Goal: Task Accomplishment & Management: Manage account settings

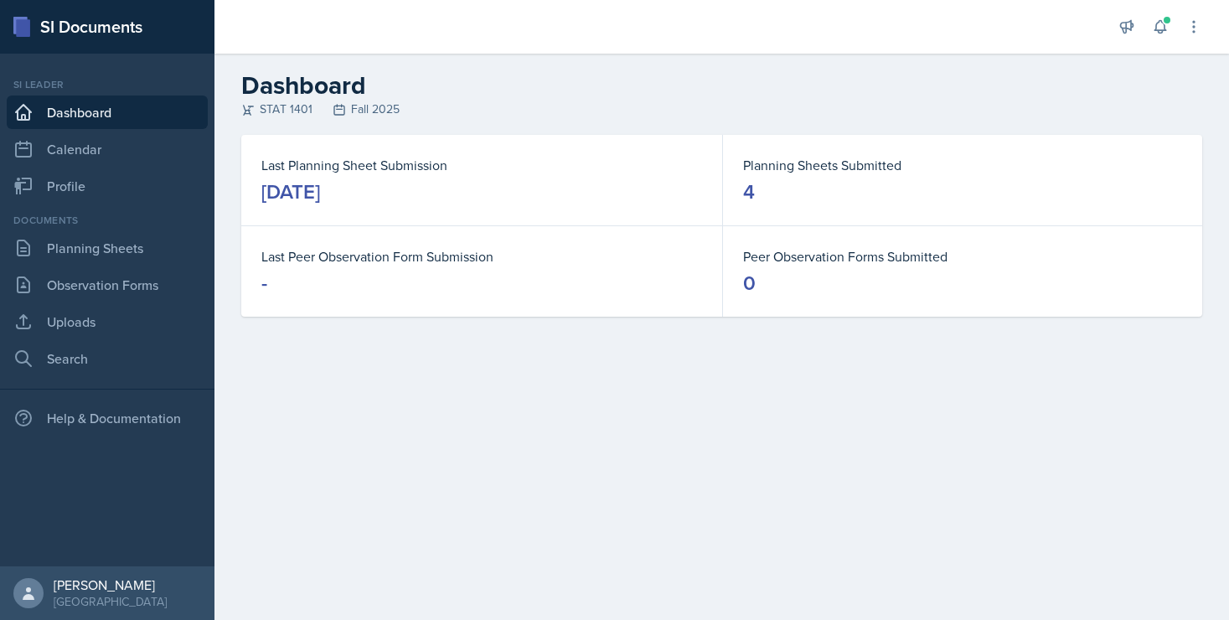
click at [132, 265] on div "Documents Planning Sheets Observation Forms Uploads Search" at bounding box center [107, 294] width 201 height 163
click at [128, 251] on link "Planning Sheets" at bounding box center [107, 248] width 201 height 34
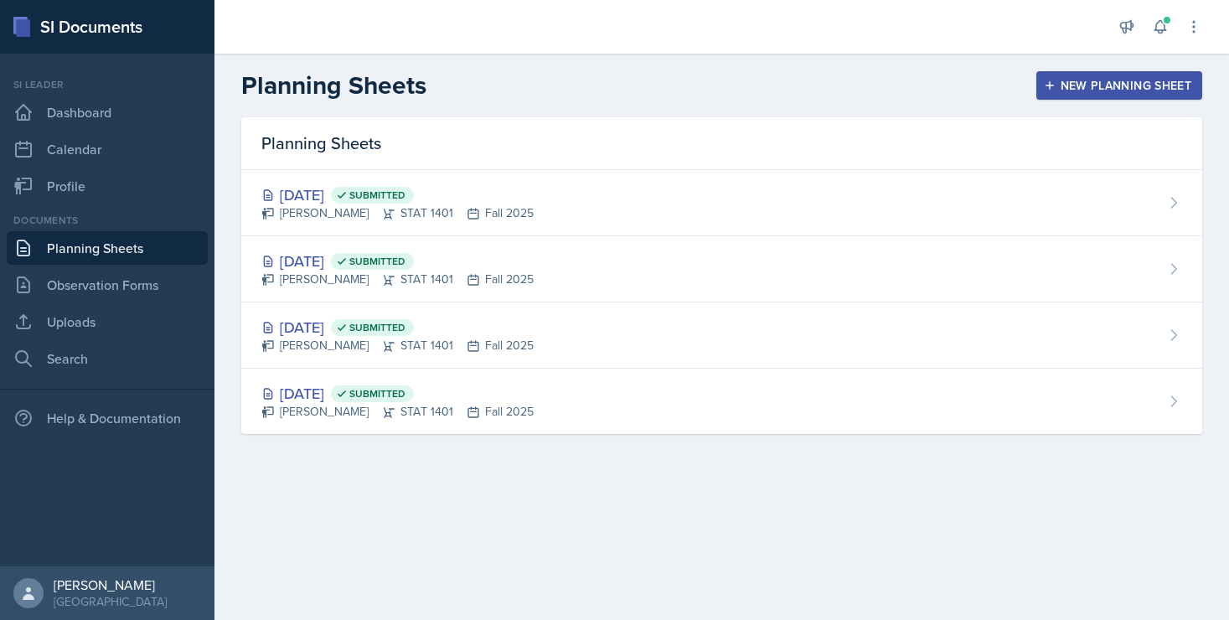
click at [1104, 82] on div "New Planning Sheet" at bounding box center [1119, 85] width 144 height 13
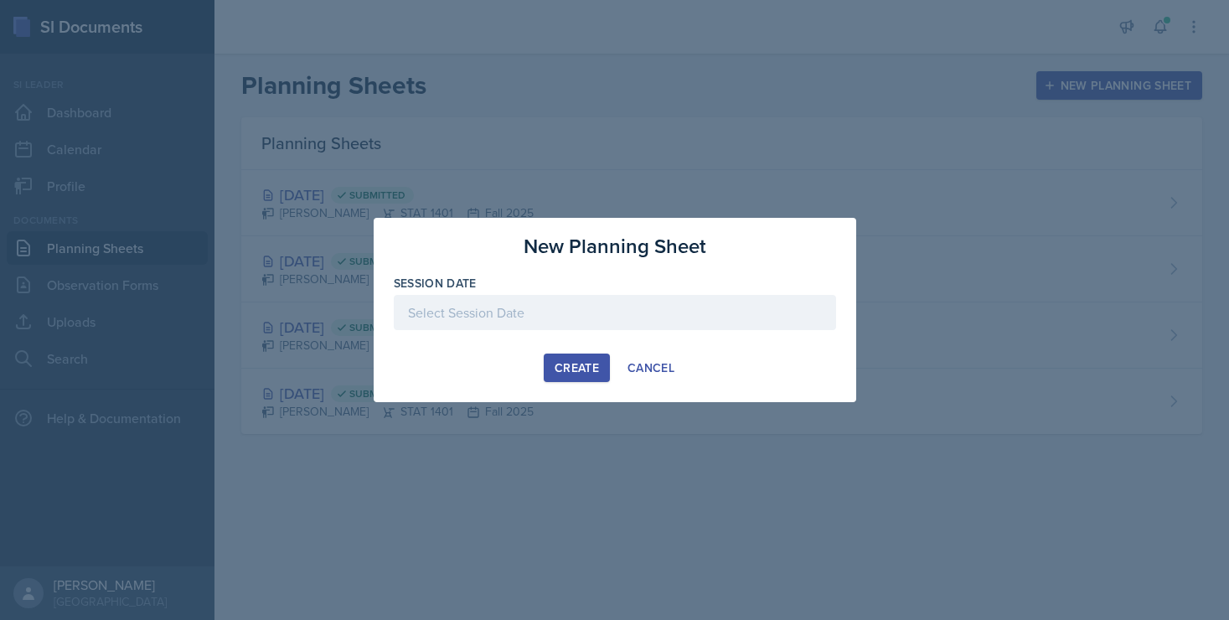
click at [588, 317] on div at bounding box center [615, 312] width 442 height 35
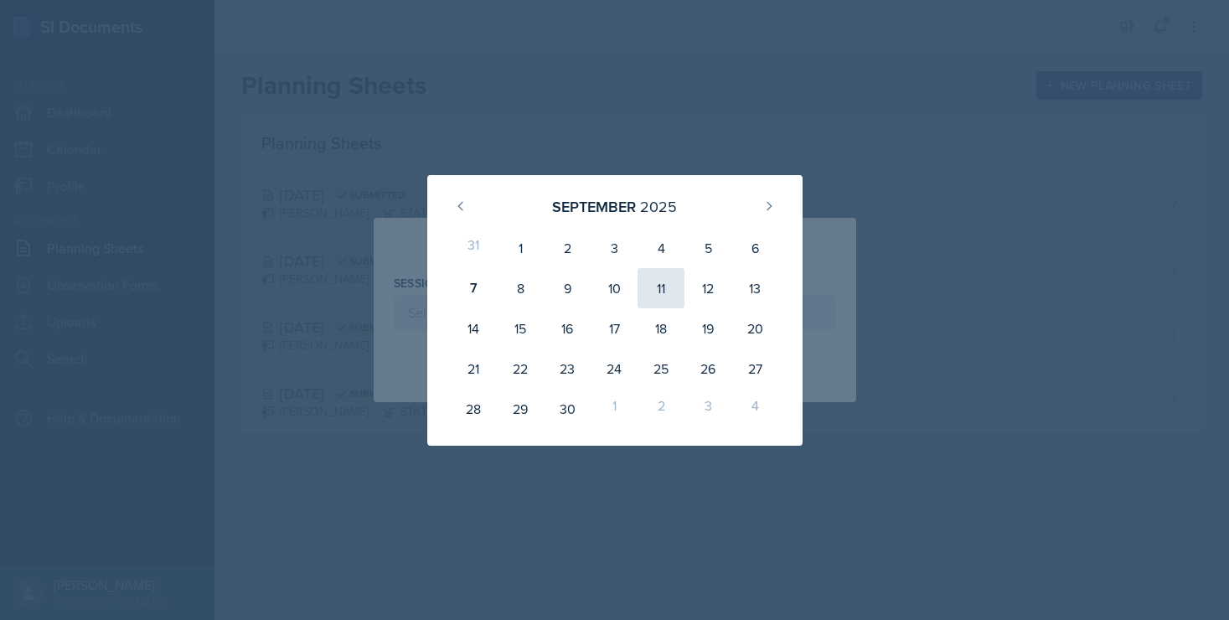
click at [663, 287] on div "11" at bounding box center [661, 288] width 47 height 40
type input "September 11th, 2025"
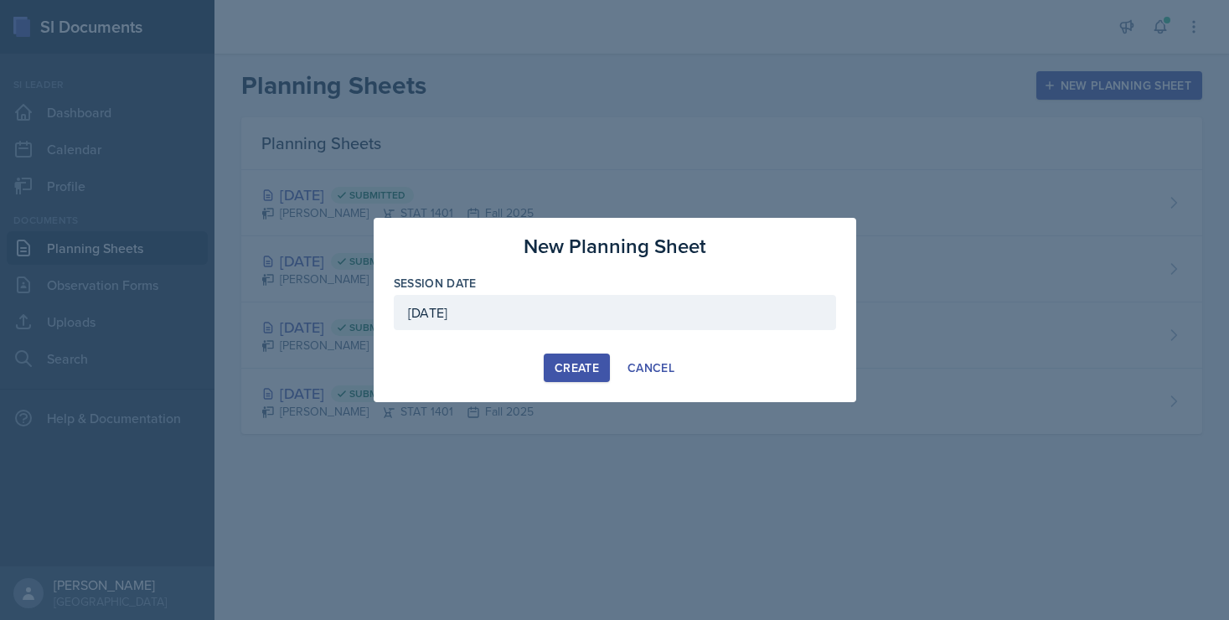
click at [591, 369] on div "Create" at bounding box center [577, 367] width 44 height 13
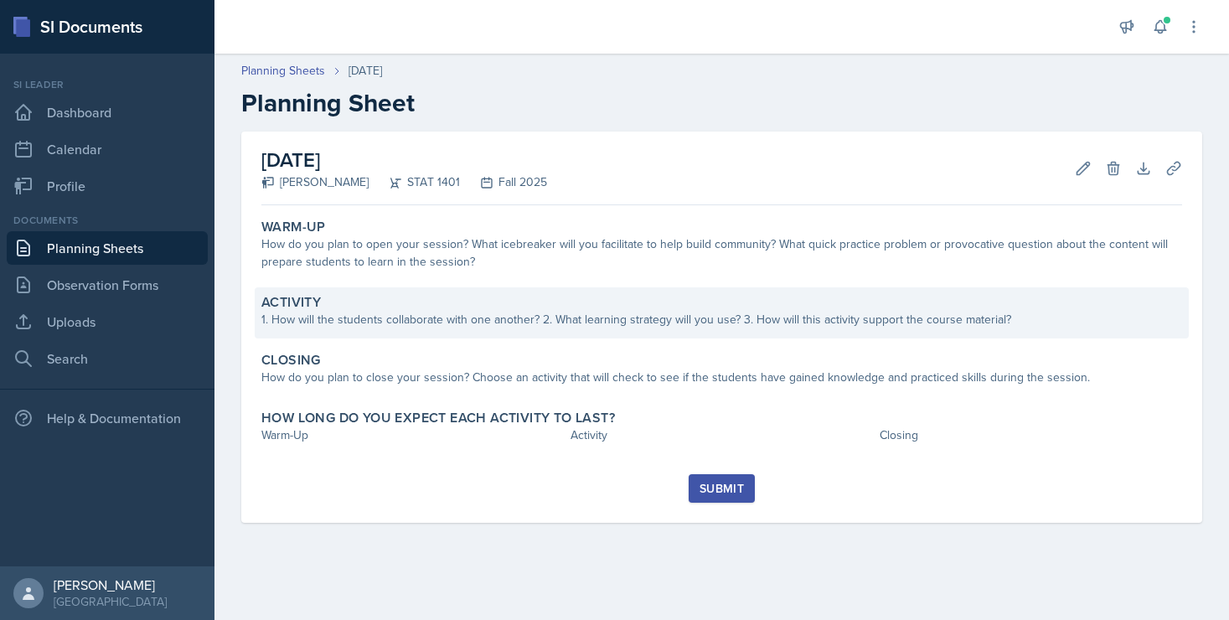
click at [426, 302] on div "Activity" at bounding box center [721, 302] width 921 height 17
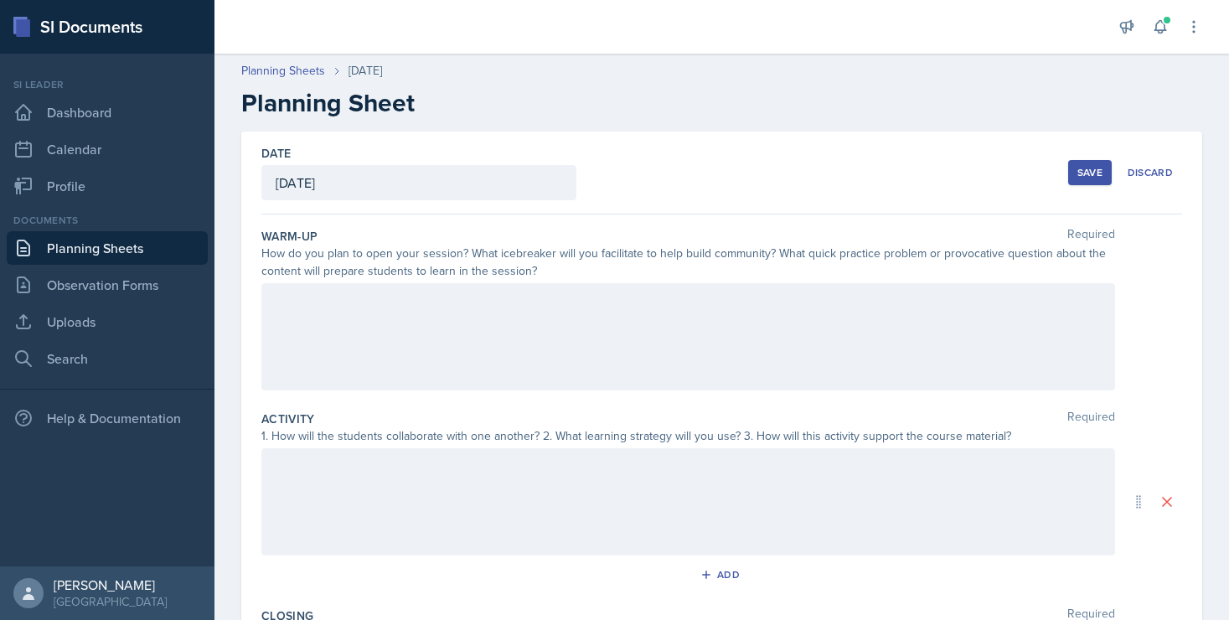
click at [425, 307] on div at bounding box center [688, 336] width 854 height 107
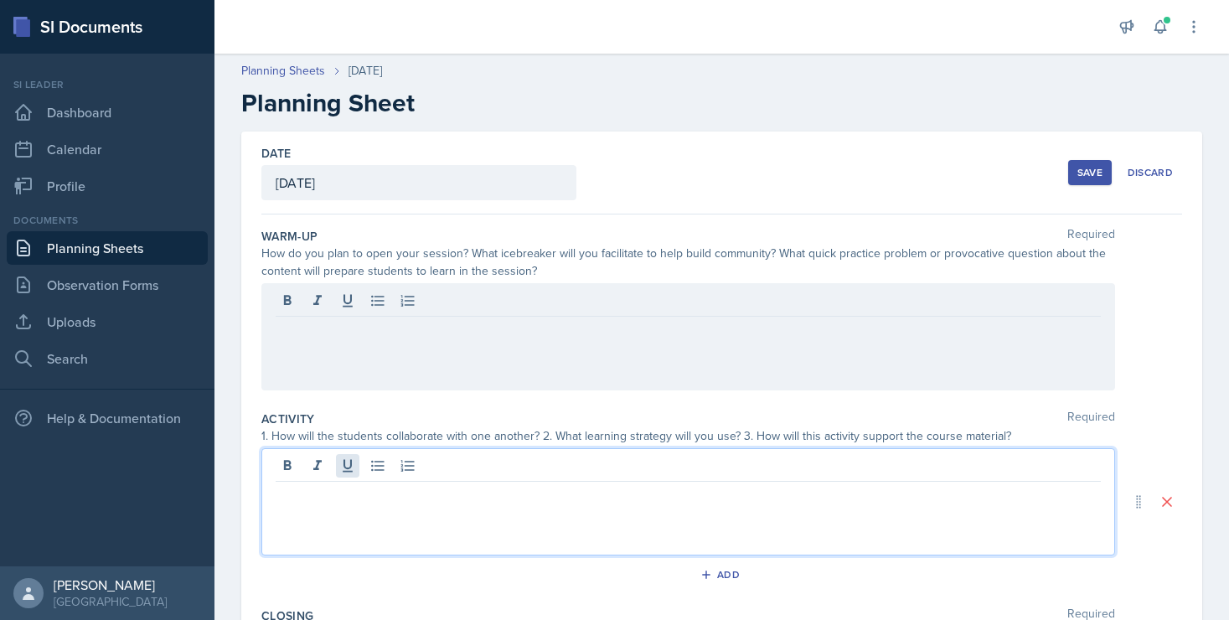
click at [350, 474] on div at bounding box center [688, 501] width 854 height 107
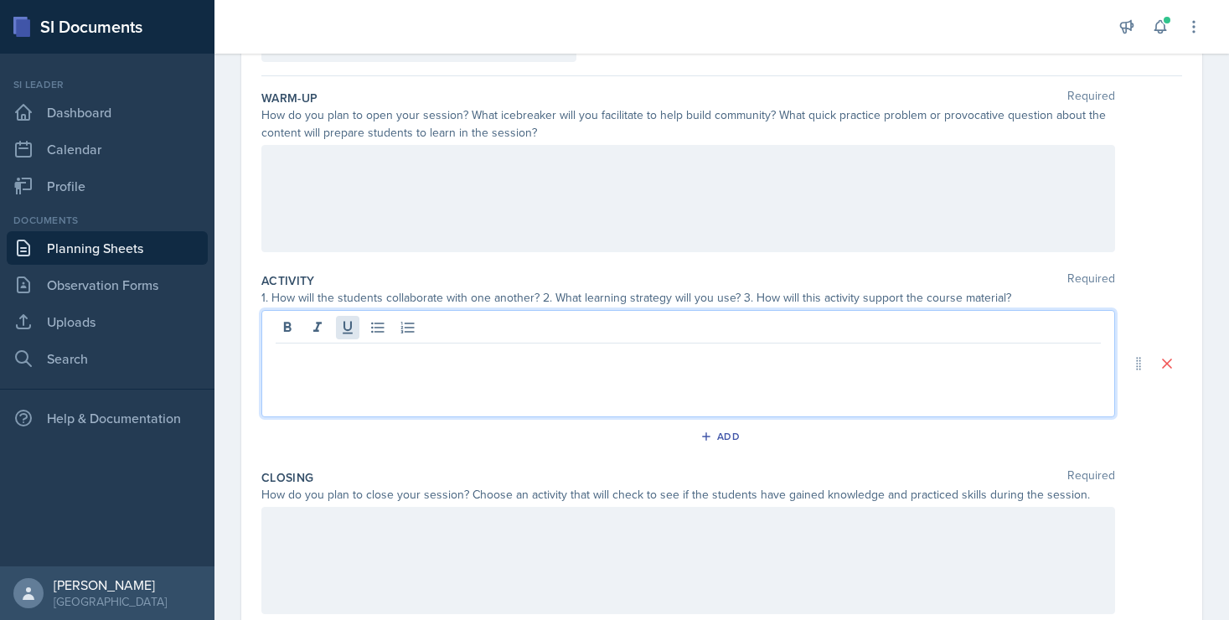
scroll to position [140, 0]
click at [712, 348] on p "For our first activity, I will split the students into teams, and we will" at bounding box center [688, 355] width 825 height 20
click at [797, 354] on p "For our first activity, I will split the students into teams, and we will do a …" at bounding box center [688, 355] width 825 height 20
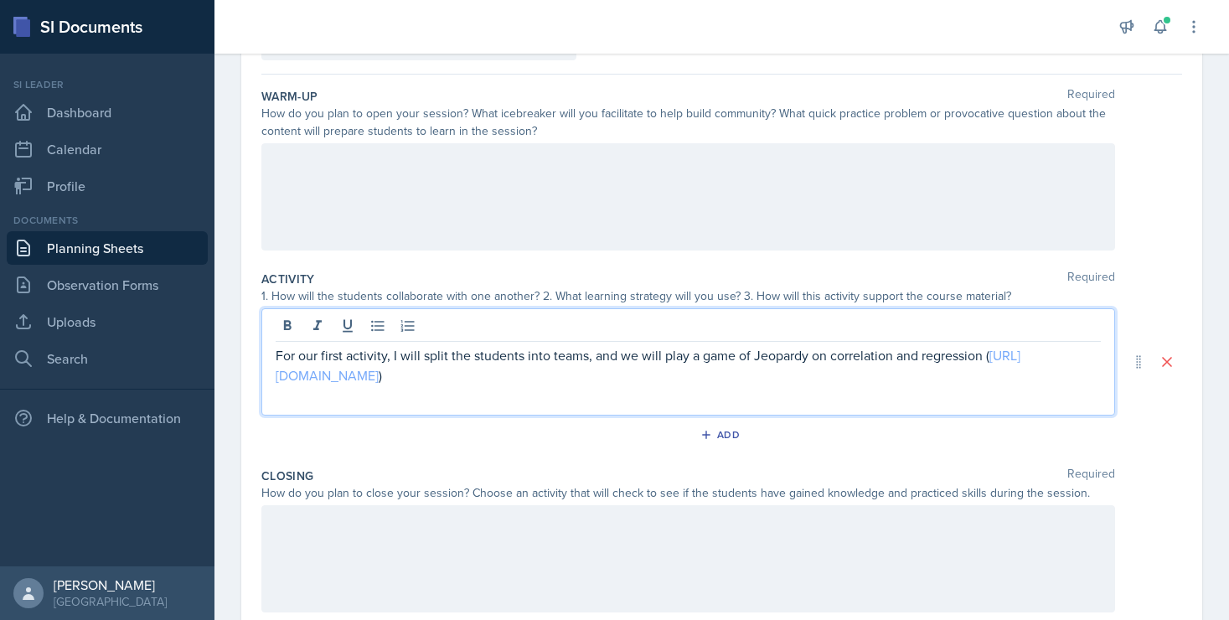
drag, startPoint x: 659, startPoint y: 379, endPoint x: 281, endPoint y: 376, distance: 377.8
click at [281, 376] on p "For our first activity, I will split the students into teams, and we will play …" at bounding box center [688, 365] width 825 height 40
click at [349, 199] on div at bounding box center [688, 196] width 854 height 107
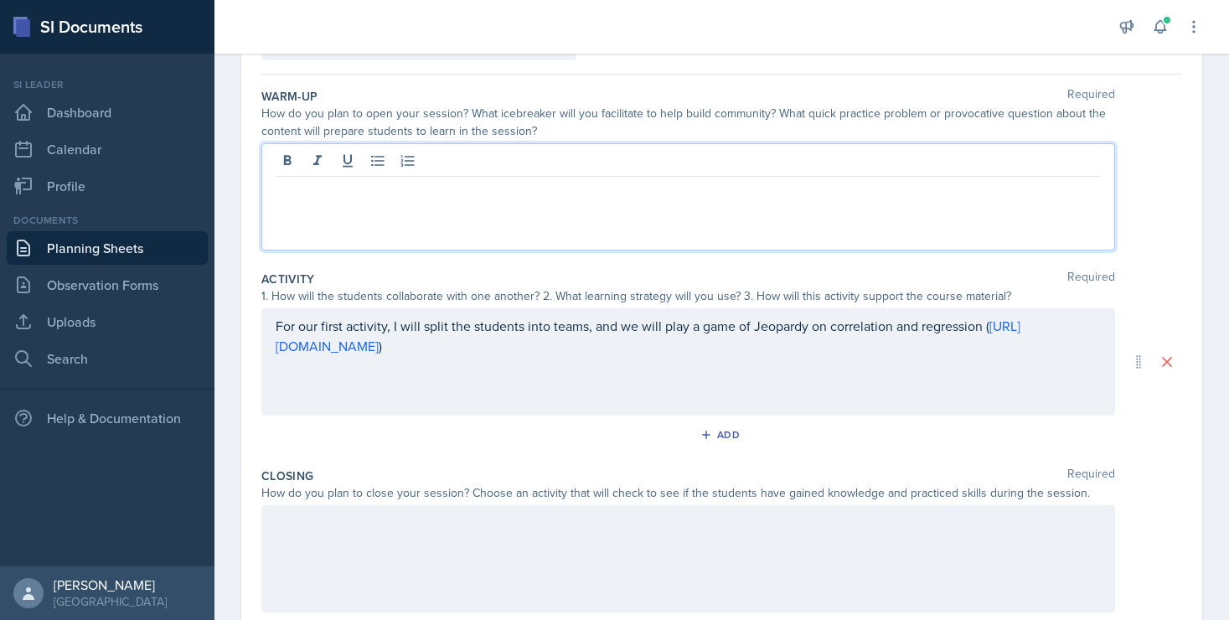
scroll to position [169, 0]
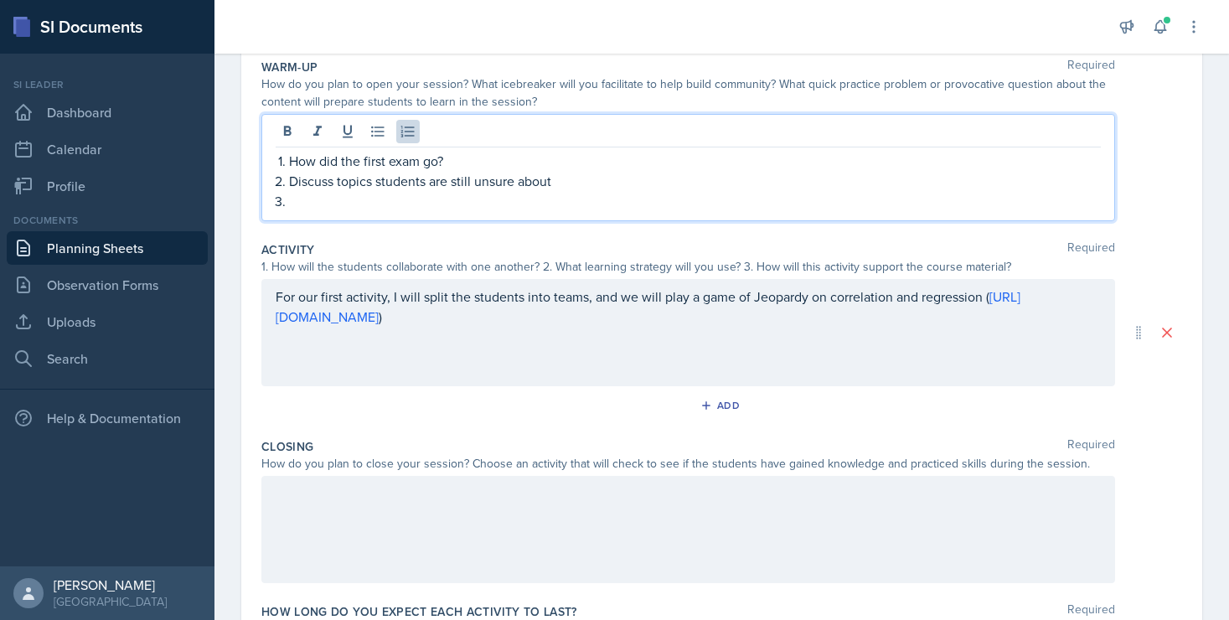
click at [710, 320] on p "For our first activity, I will split the students into teams, and we will play …" at bounding box center [688, 307] width 825 height 40
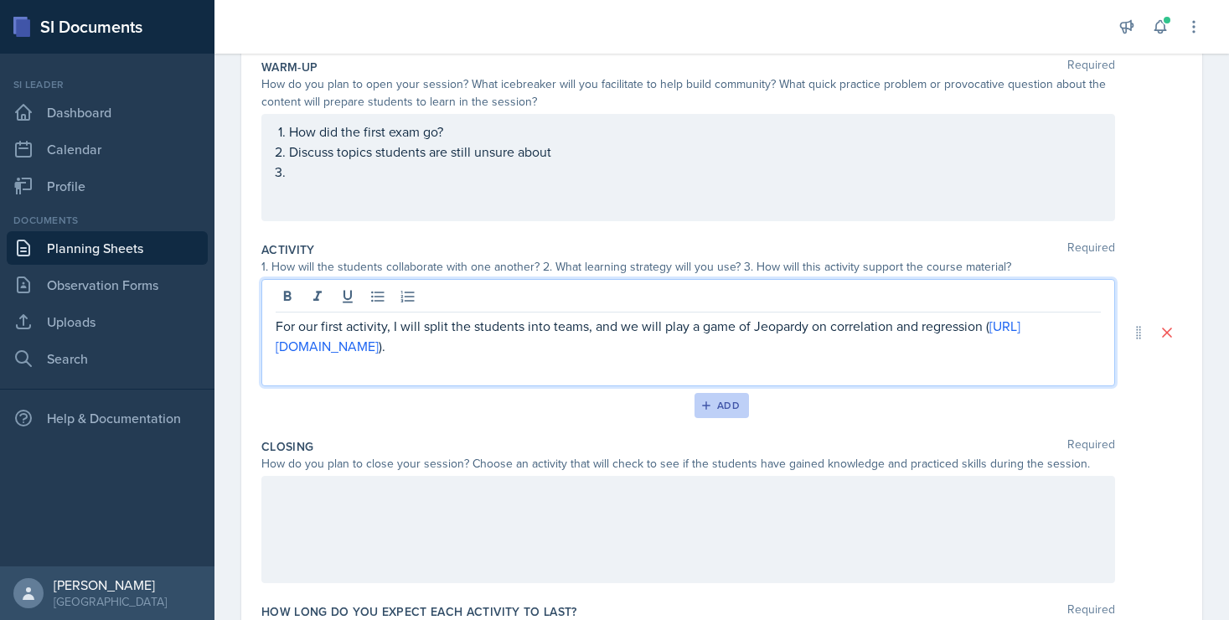
click at [716, 415] on button "Add" at bounding box center [722, 405] width 54 height 25
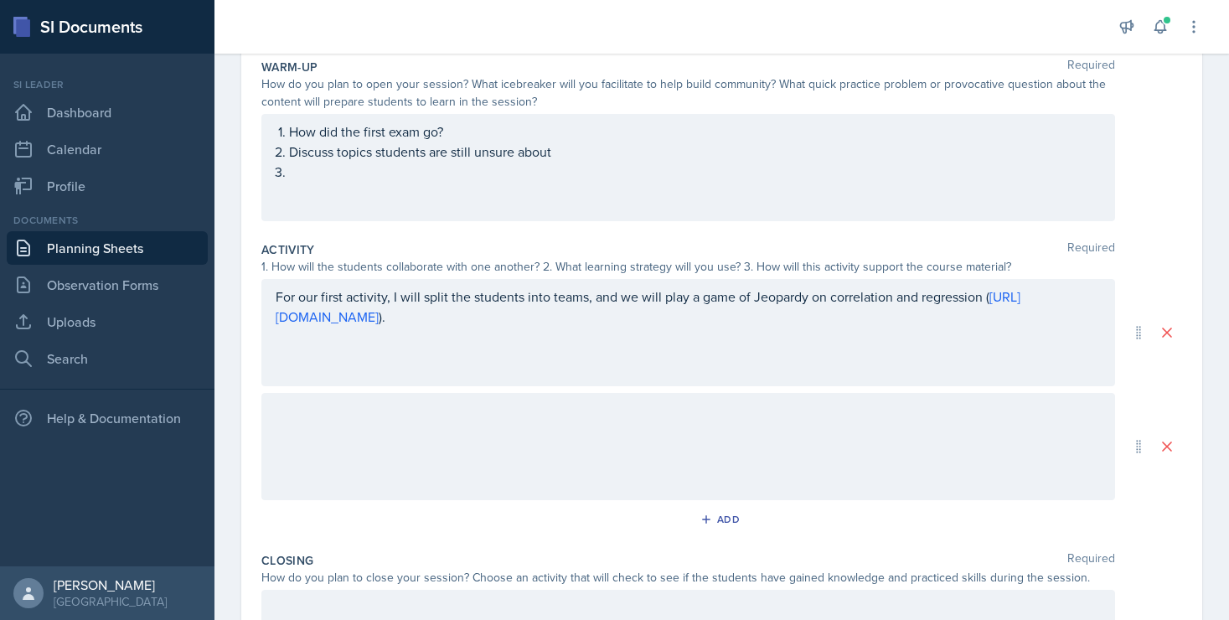
click at [560, 433] on div at bounding box center [688, 446] width 854 height 107
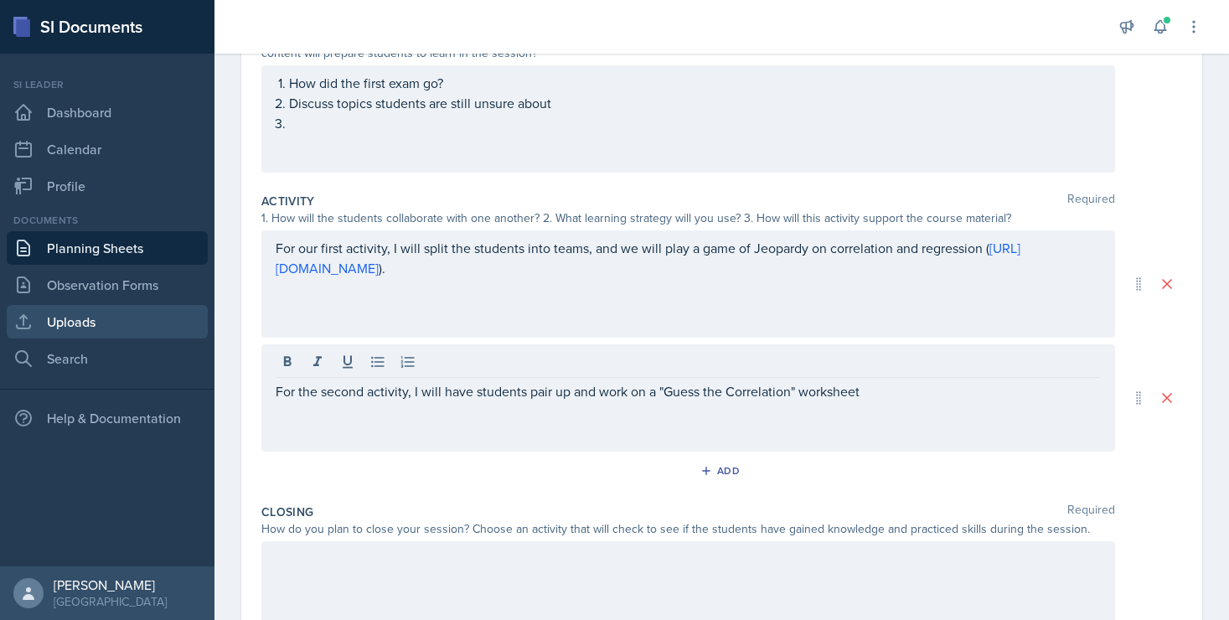
scroll to position [220, 0]
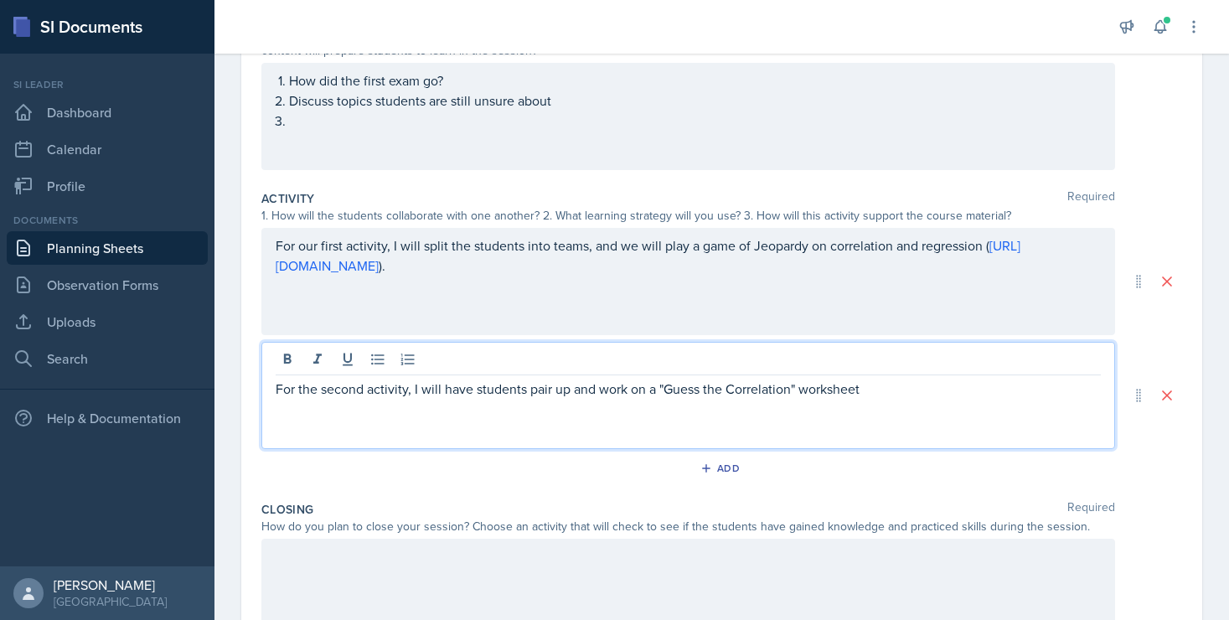
click at [915, 397] on p "For the second activity, I will have students pair up and work on a "Guess the …" at bounding box center [688, 389] width 825 height 20
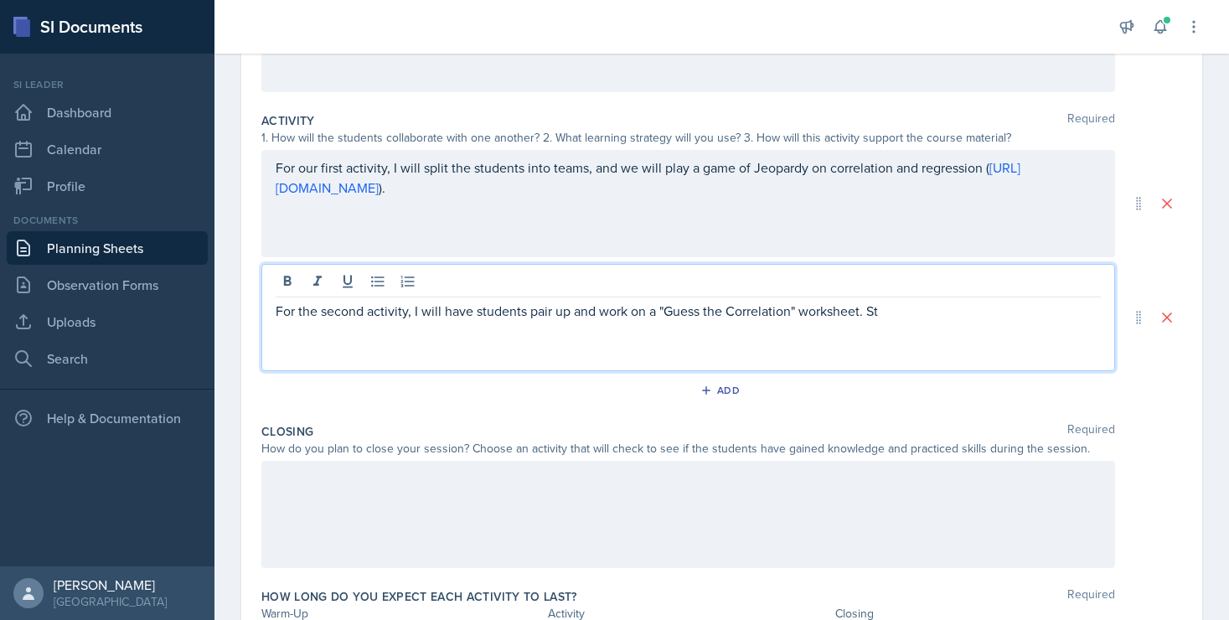
click at [359, 500] on div at bounding box center [688, 514] width 854 height 107
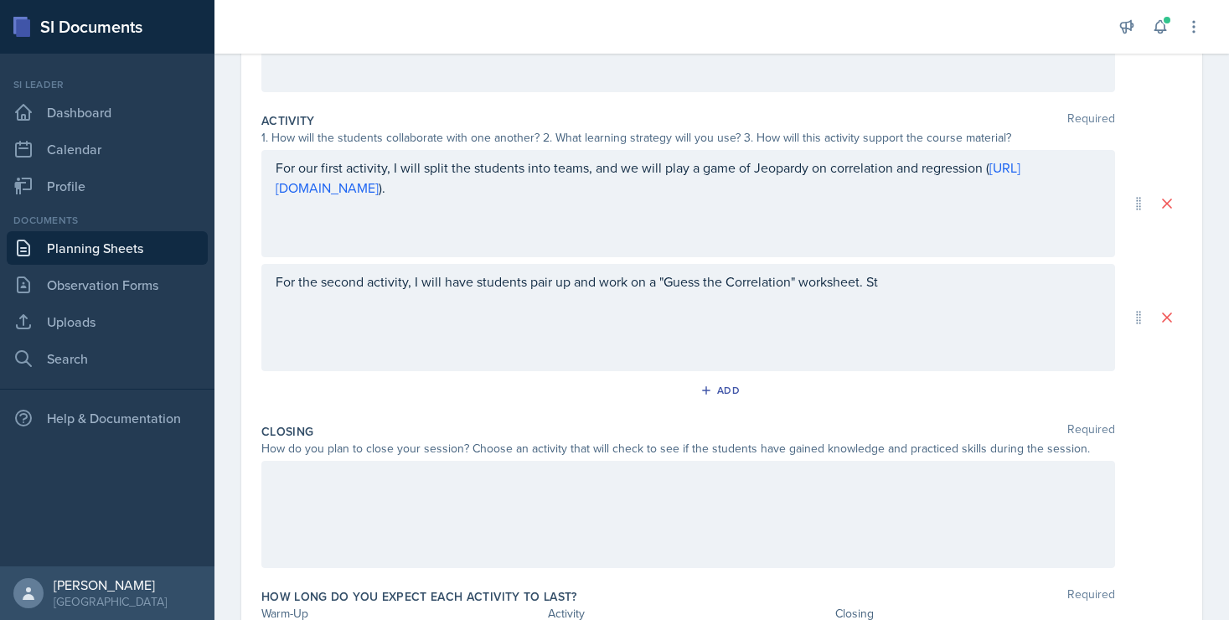
scroll to position [328, 0]
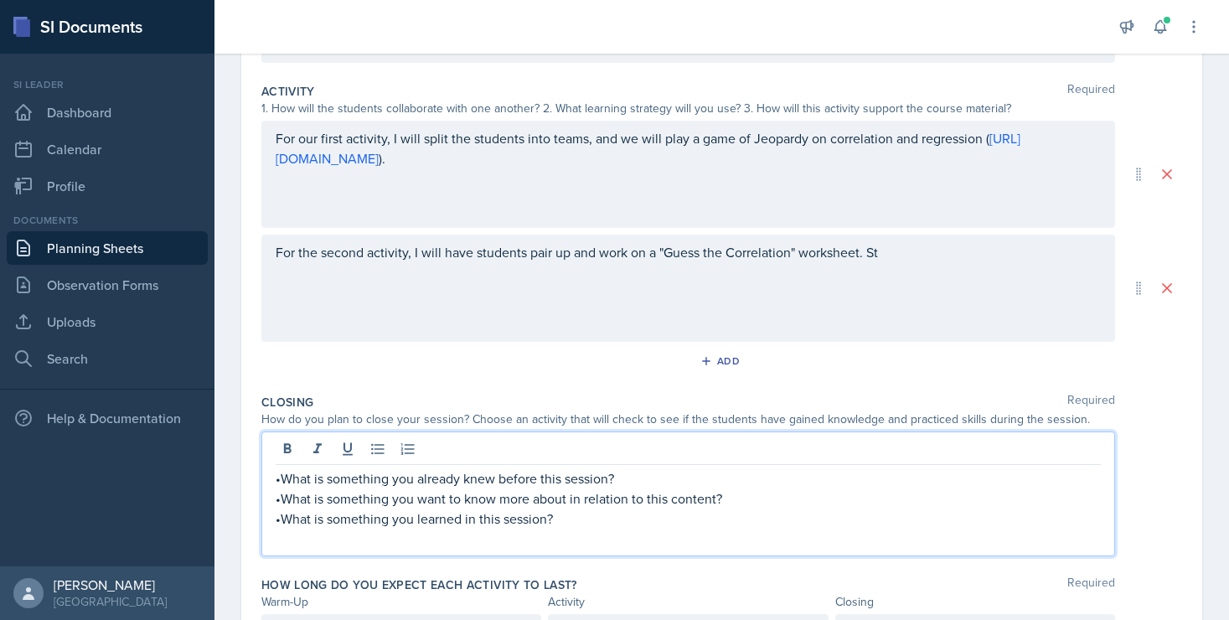
click at [280, 481] on p "•What is something you already knew before this session?" at bounding box center [688, 478] width 825 height 20
click at [282, 502] on p "•What is something you want to know more about in relation to this content?" at bounding box center [688, 498] width 825 height 20
click at [283, 519] on p "•What is something you learned in this session?" at bounding box center [688, 519] width 825 height 20
click at [289, 479] on li "What is something you already knew before this session?" at bounding box center [695, 478] width 812 height 20
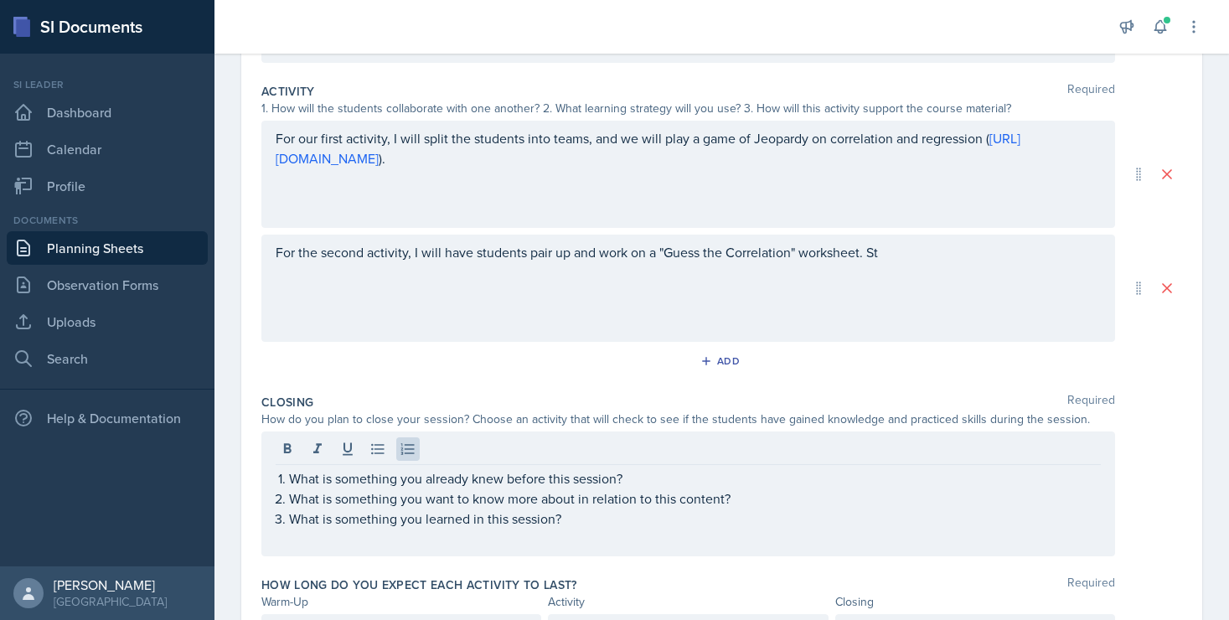
click at [272, 482] on div "What is something you already knew before this session? What is something you w…" at bounding box center [688, 493] width 854 height 125
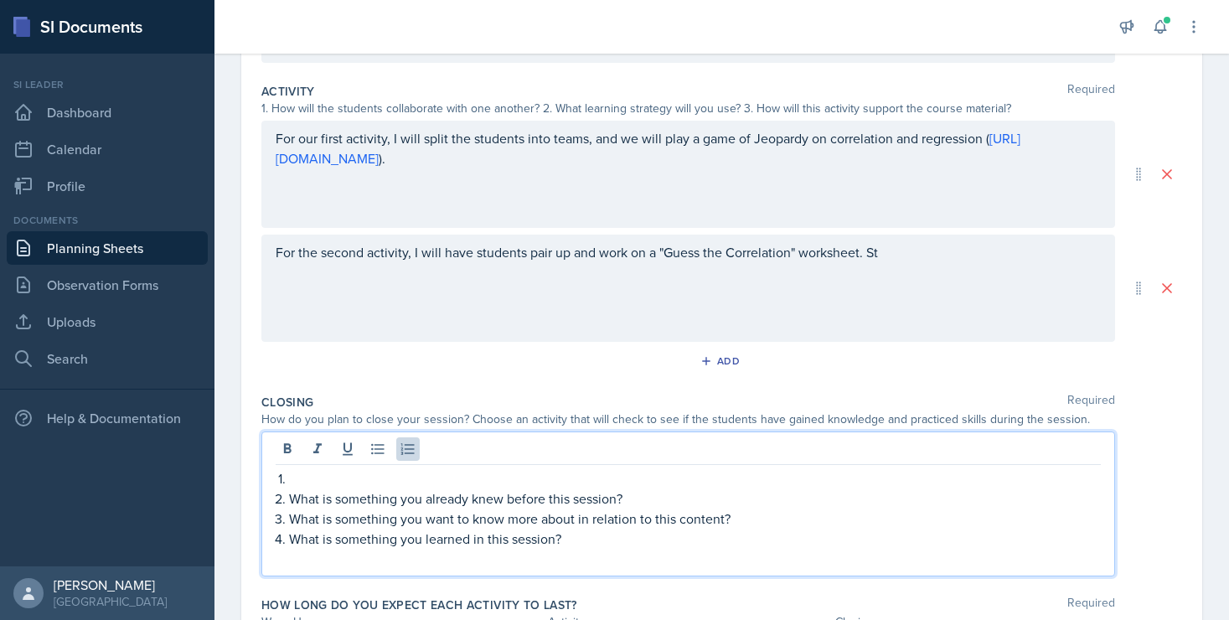
click at [319, 482] on p at bounding box center [695, 478] width 812 height 20
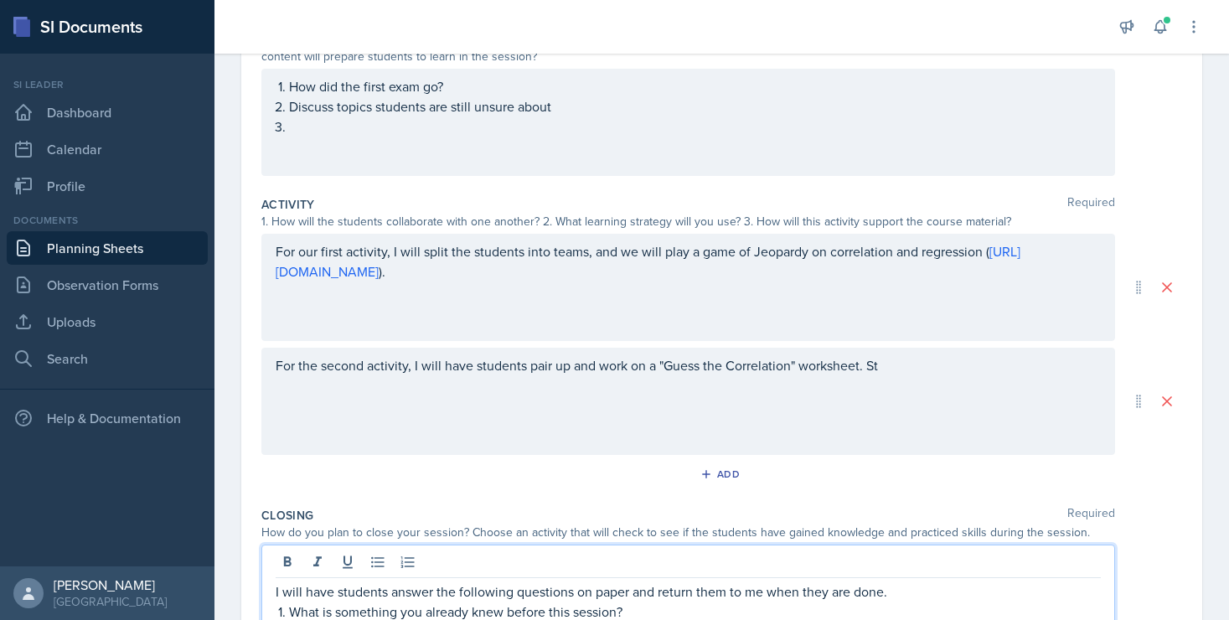
scroll to position [212, 0]
click at [397, 133] on ol "How did the first exam go? Discuss topics students are still unsure about" at bounding box center [695, 109] width 812 height 60
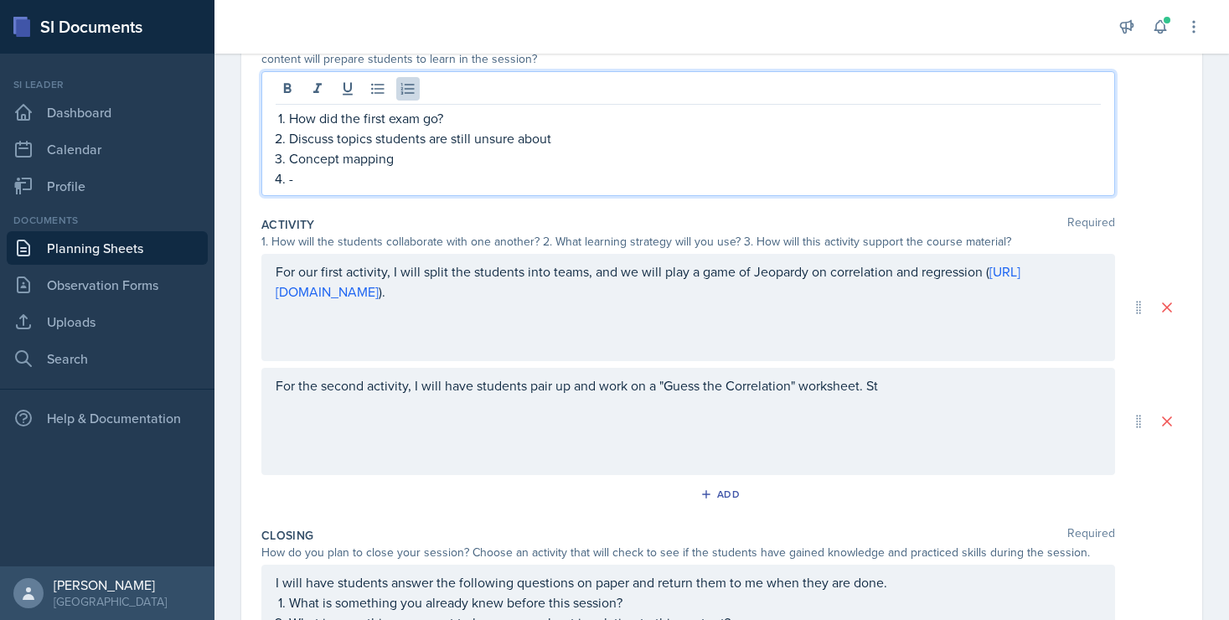
click at [289, 181] on li "-" at bounding box center [695, 178] width 812 height 20
click at [343, 180] on p "-" at bounding box center [695, 178] width 812 height 20
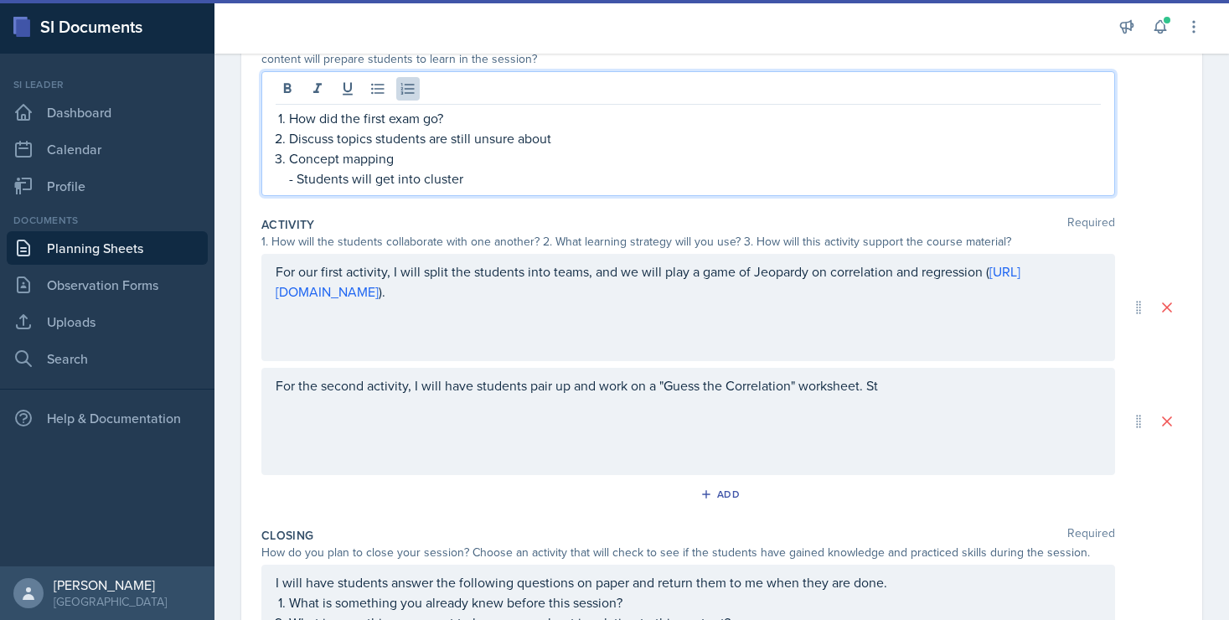
click at [475, 178] on p "- Students will get into cluster" at bounding box center [695, 178] width 812 height 20
click at [308, 183] on p "- Students will get into clusters" at bounding box center [695, 178] width 812 height 20
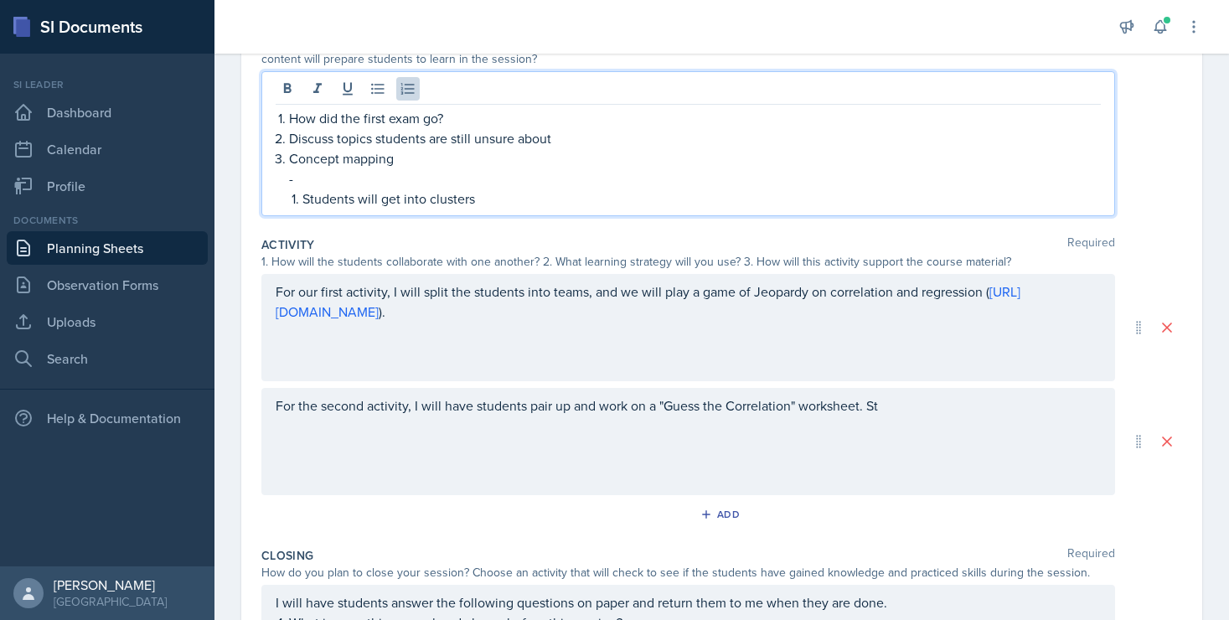
click at [302, 199] on li "Students will get into clusters" at bounding box center [701, 199] width 798 height 20
click at [302, 204] on li "Students will get into clusters" at bounding box center [701, 199] width 798 height 20
click at [375, 95] on icon at bounding box center [377, 88] width 17 height 17
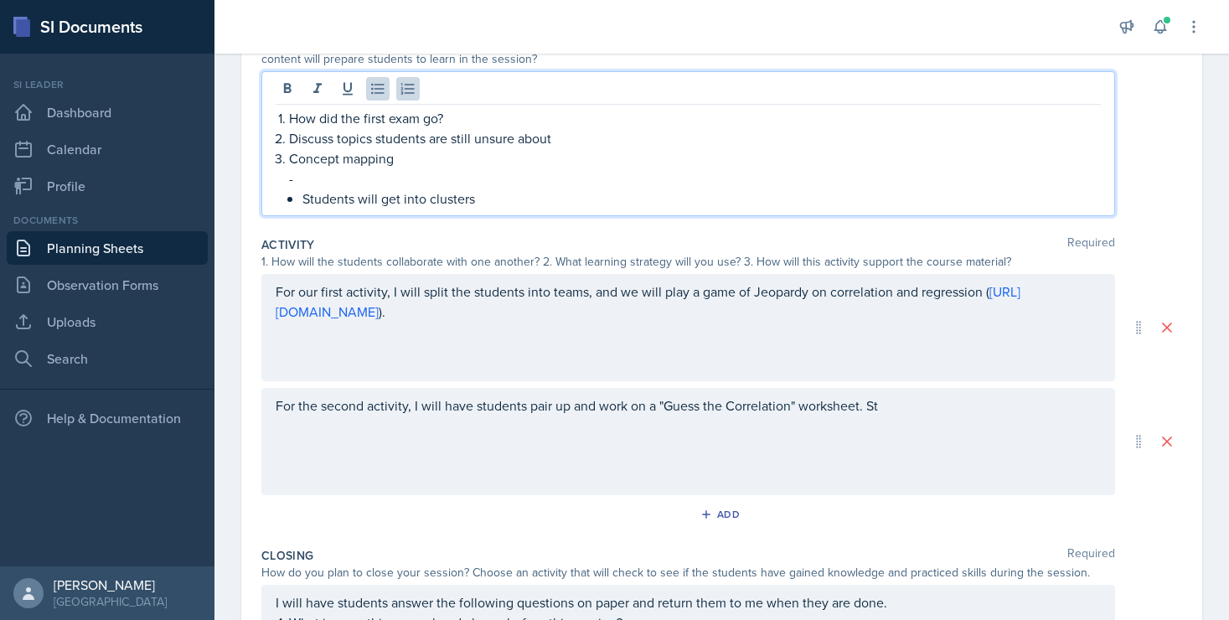
click at [305, 182] on p "-" at bounding box center [695, 178] width 812 height 20
click at [375, 89] on icon at bounding box center [377, 89] width 13 height 11
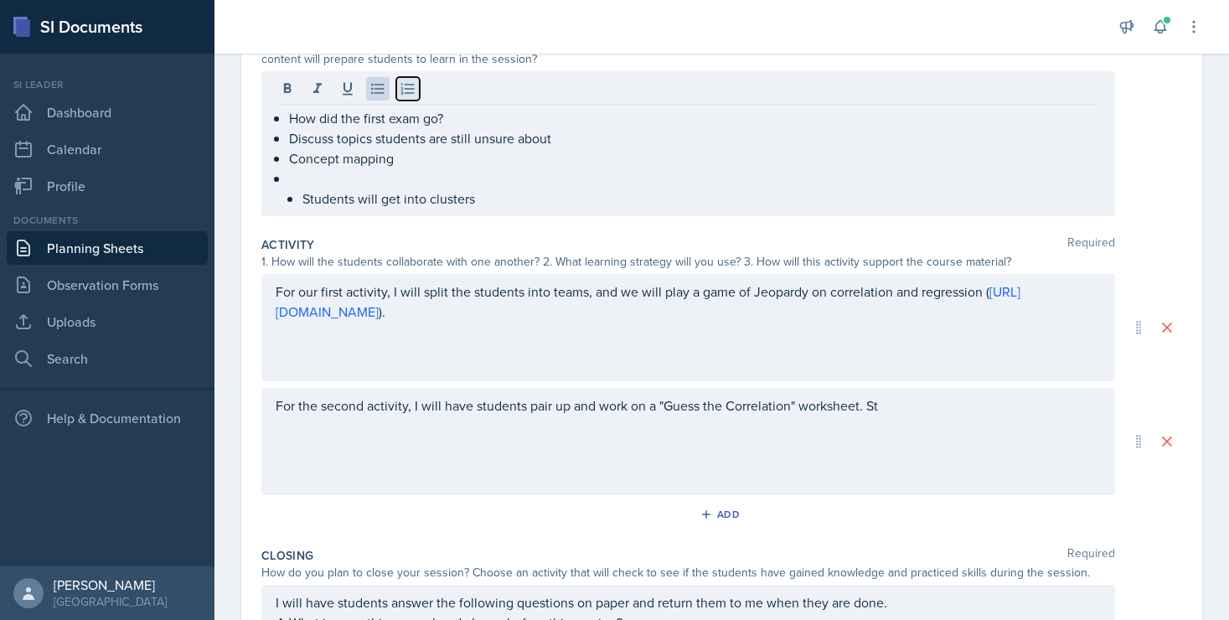
click at [412, 81] on icon at bounding box center [408, 88] width 17 height 17
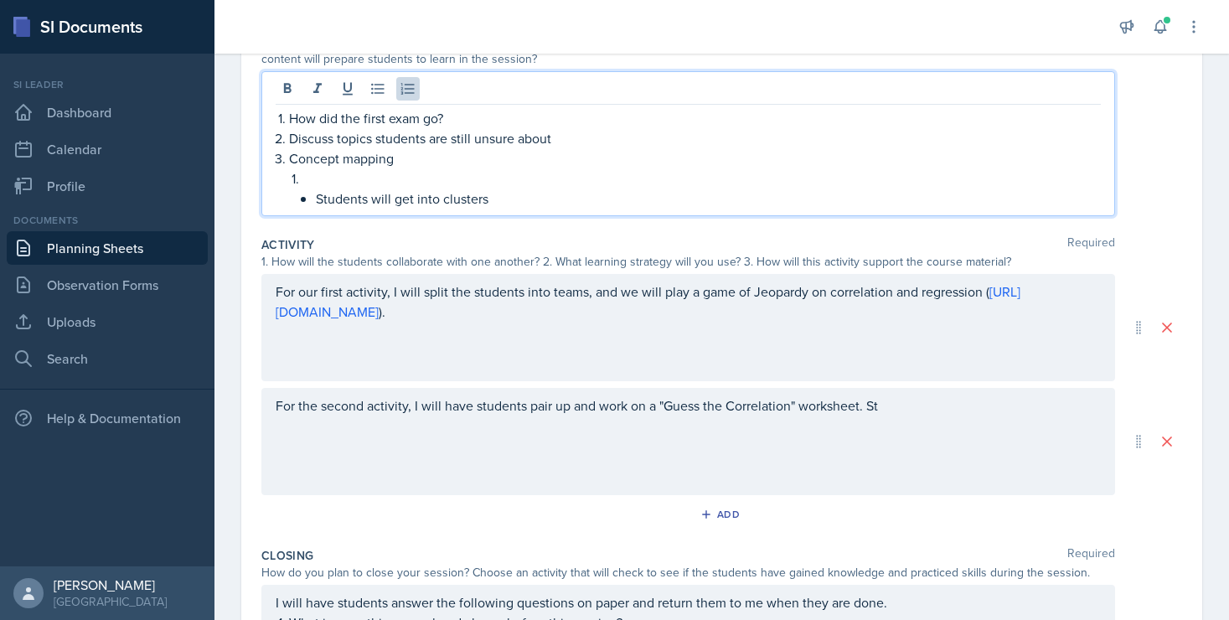
click at [302, 181] on li "Students will get into clusters" at bounding box center [701, 188] width 798 height 40
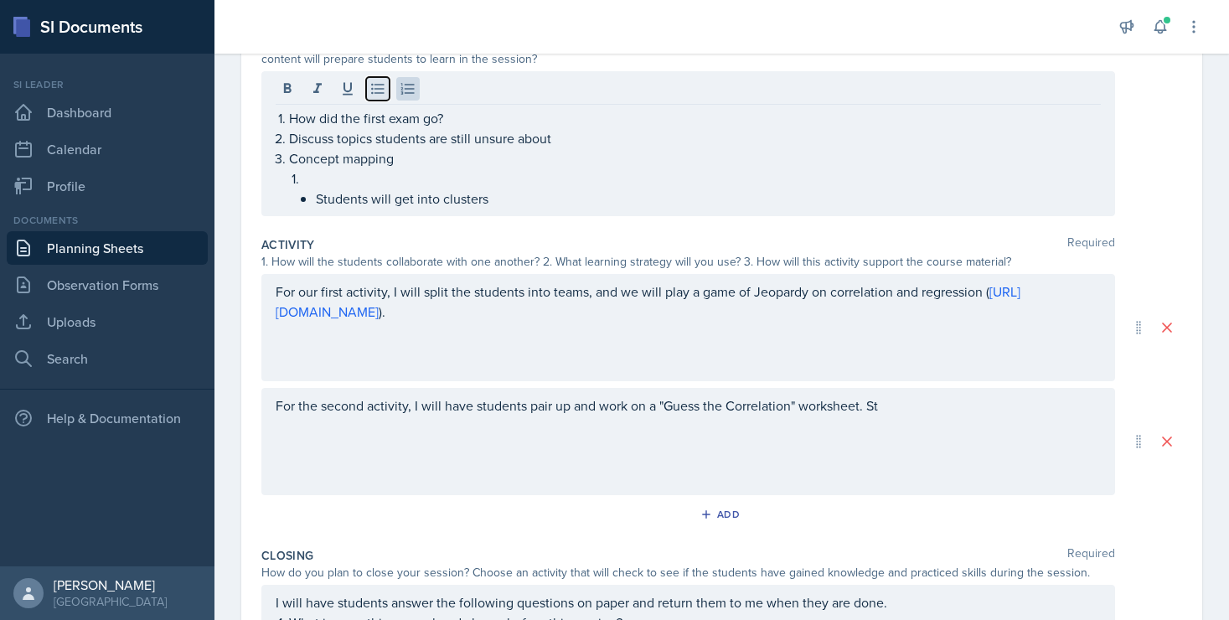
click at [383, 82] on icon at bounding box center [377, 88] width 17 height 17
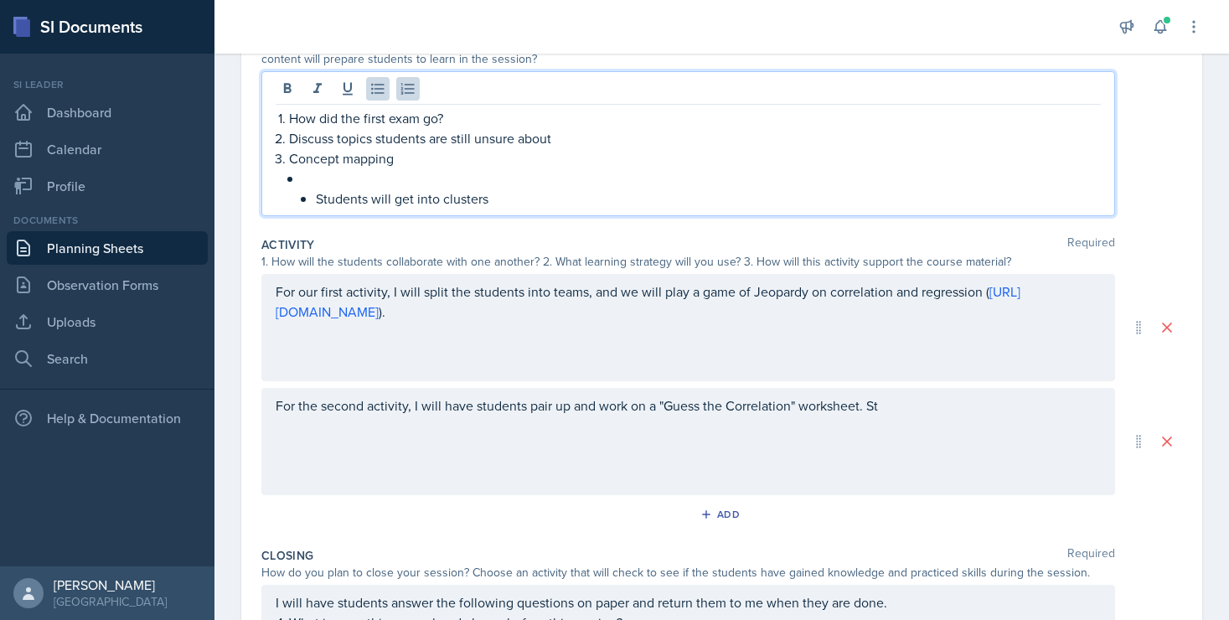
click at [313, 200] on li "Students will get into clusters" at bounding box center [701, 188] width 798 height 40
click at [319, 176] on p at bounding box center [701, 178] width 798 height 20
click at [341, 180] on p "I will put key con" at bounding box center [701, 178] width 798 height 20
click at [427, 178] on p "I will write key con" at bounding box center [701, 178] width 798 height 20
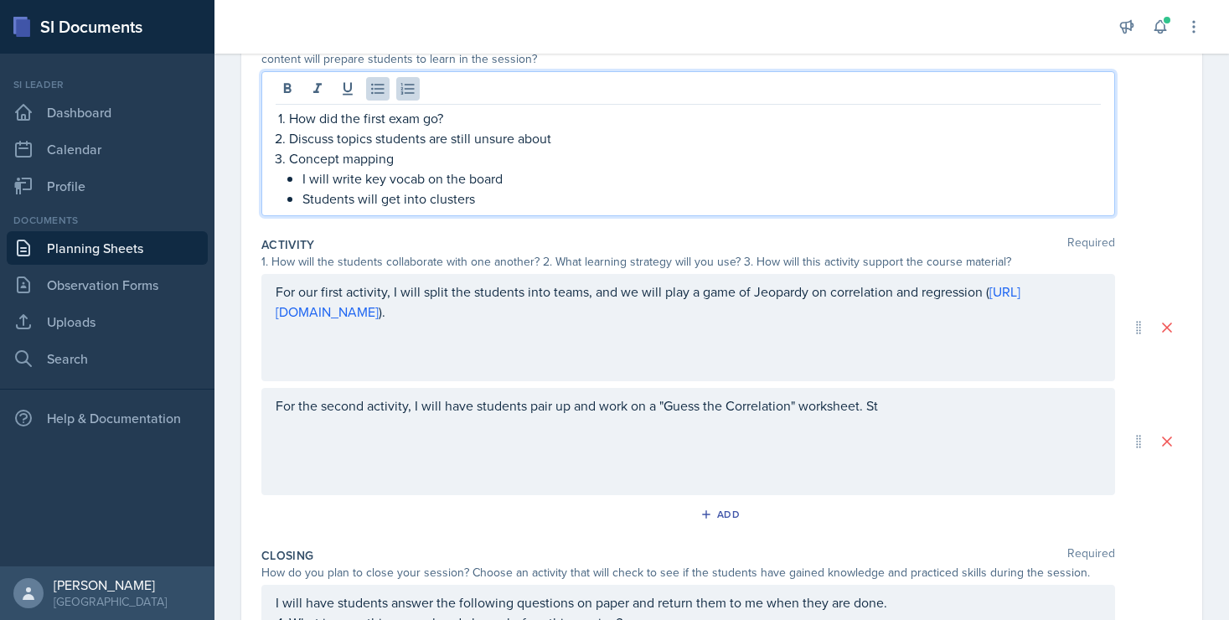
click at [453, 197] on p "Students will get into clusters" at bounding box center [701, 199] width 798 height 20
click at [535, 173] on p "I will write key vocab on the board" at bounding box center [701, 178] width 798 height 20
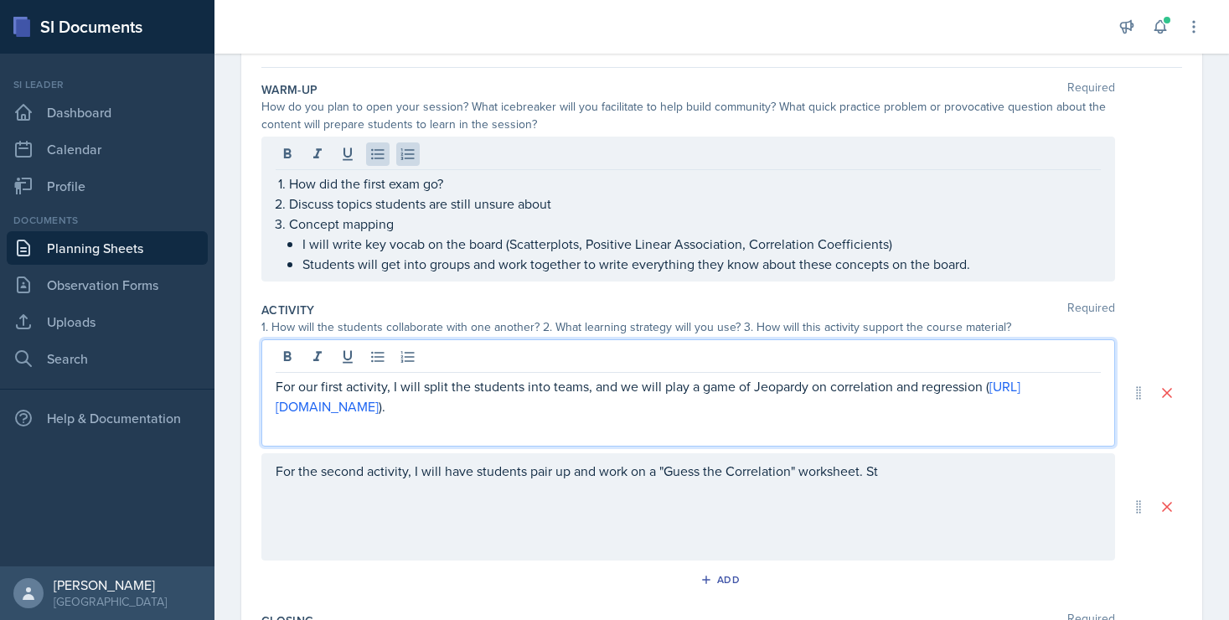
scroll to position [147, 0]
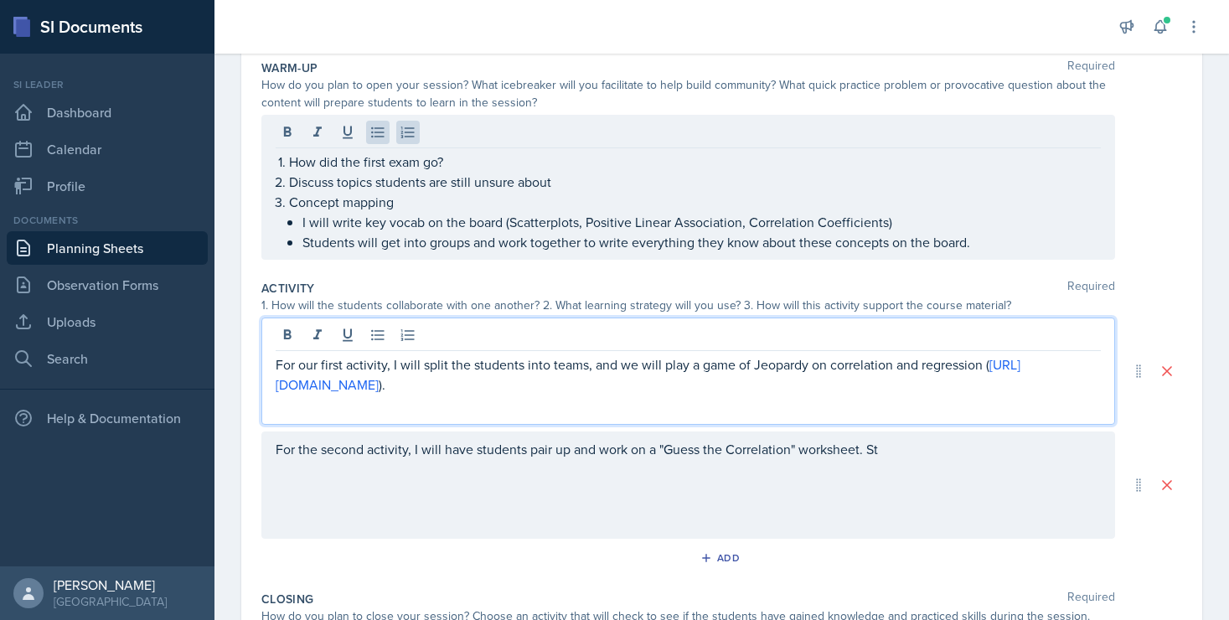
click at [719, 383] on p "For our first activity, I will split the students into teams, and we will play …" at bounding box center [688, 374] width 825 height 40
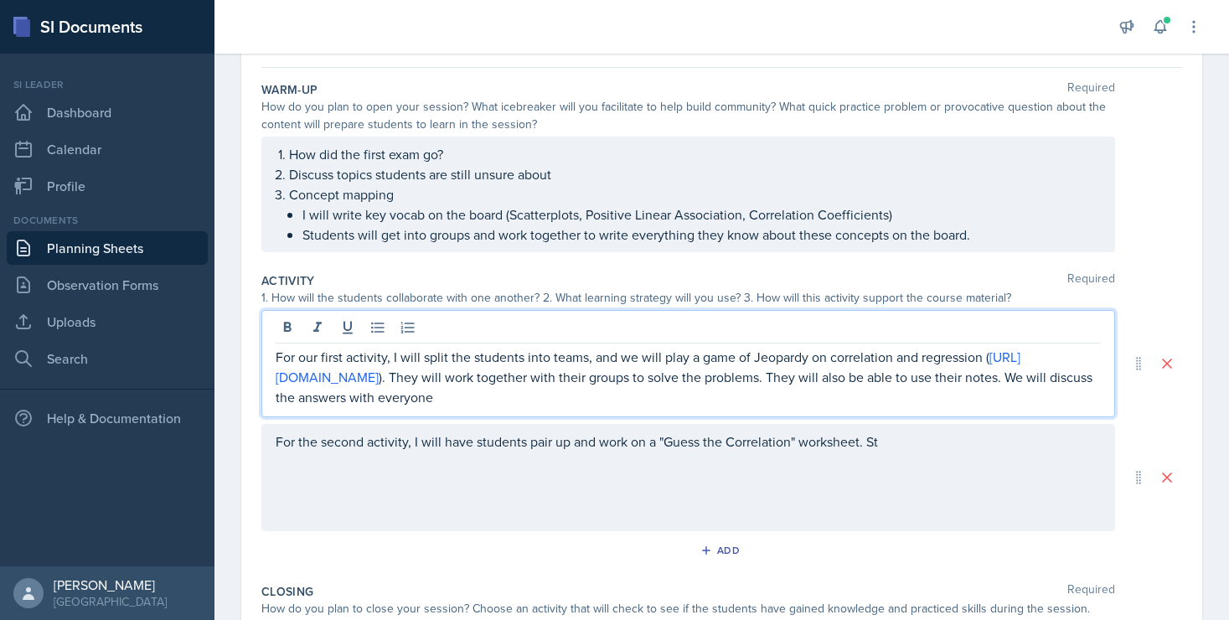
click at [452, 398] on p "For our first activity, I will split the students into teams, and we will play …" at bounding box center [688, 377] width 825 height 60
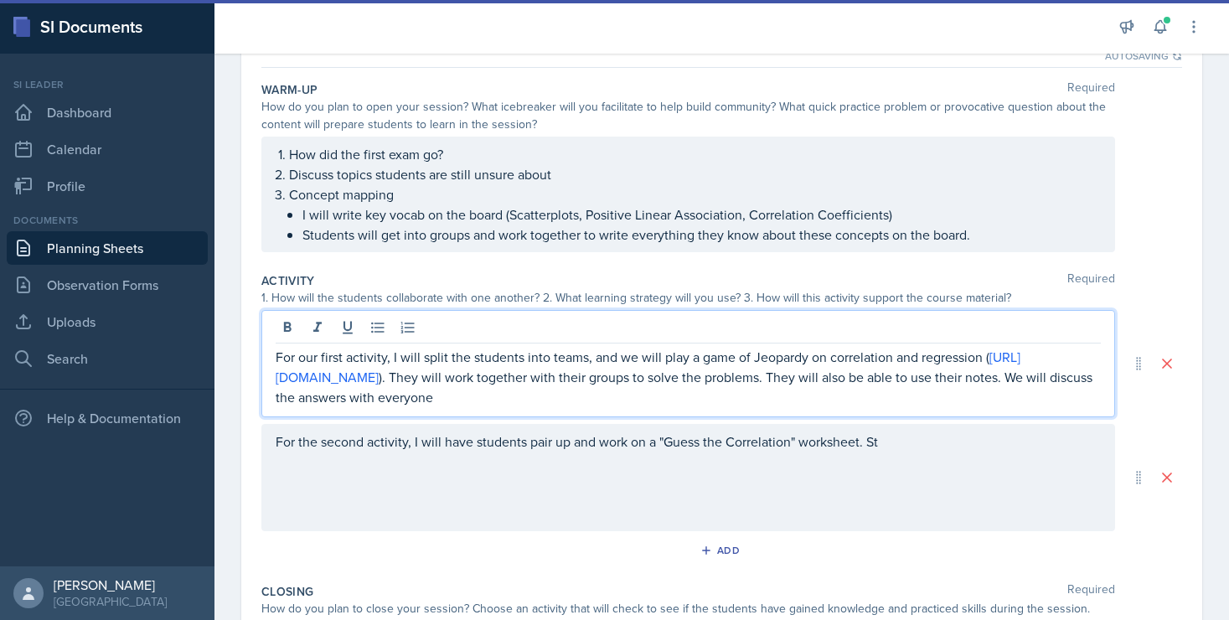
click at [284, 397] on p "For our first activity, I will split the students into teams, and we will play …" at bounding box center [688, 377] width 825 height 60
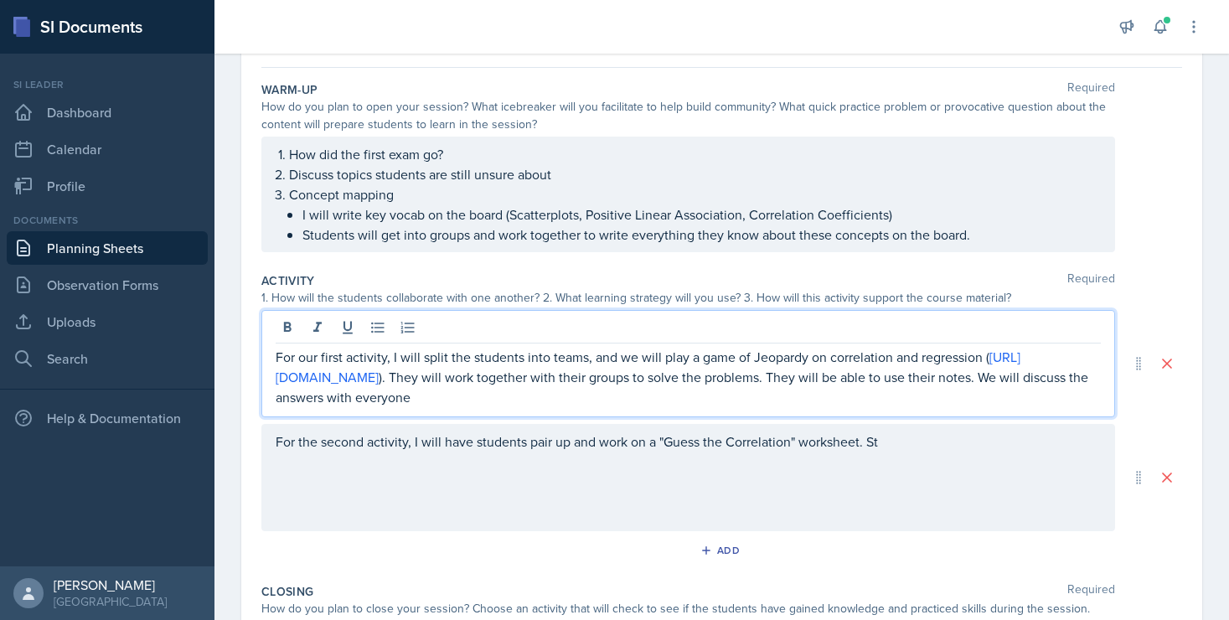
click at [426, 403] on p "For our first activity, I will split the students into teams, and we will play …" at bounding box center [688, 377] width 825 height 60
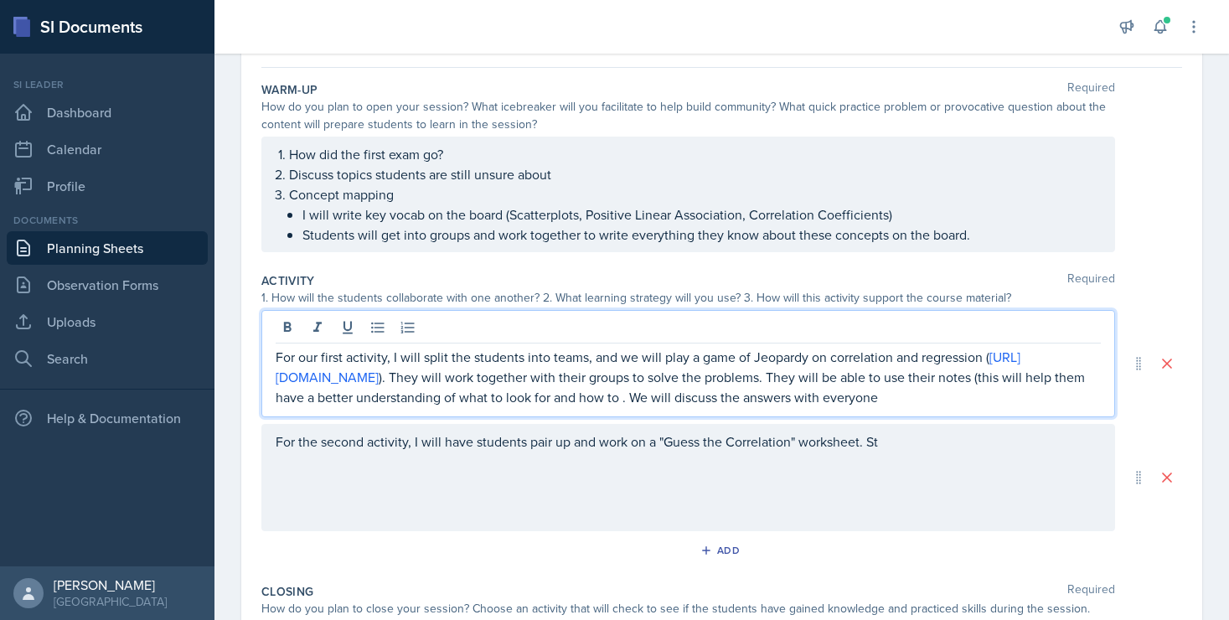
click at [708, 400] on p "For our first activity, I will split the students into teams, and we will play …" at bounding box center [688, 377] width 825 height 60
click at [726, 397] on p "For our first activity, I will split the students into teams, and we will play …" at bounding box center [688, 377] width 825 height 60
drag, startPoint x: 982, startPoint y: 400, endPoint x: 912, endPoint y: 402, distance: 70.4
click at [912, 402] on p "For our first activity, I will split the students into teams, and we will play …" at bounding box center [688, 377] width 825 height 60
click at [343, 407] on p "For our first activity, I will split the students into teams, and we will play …" at bounding box center [688, 377] width 825 height 60
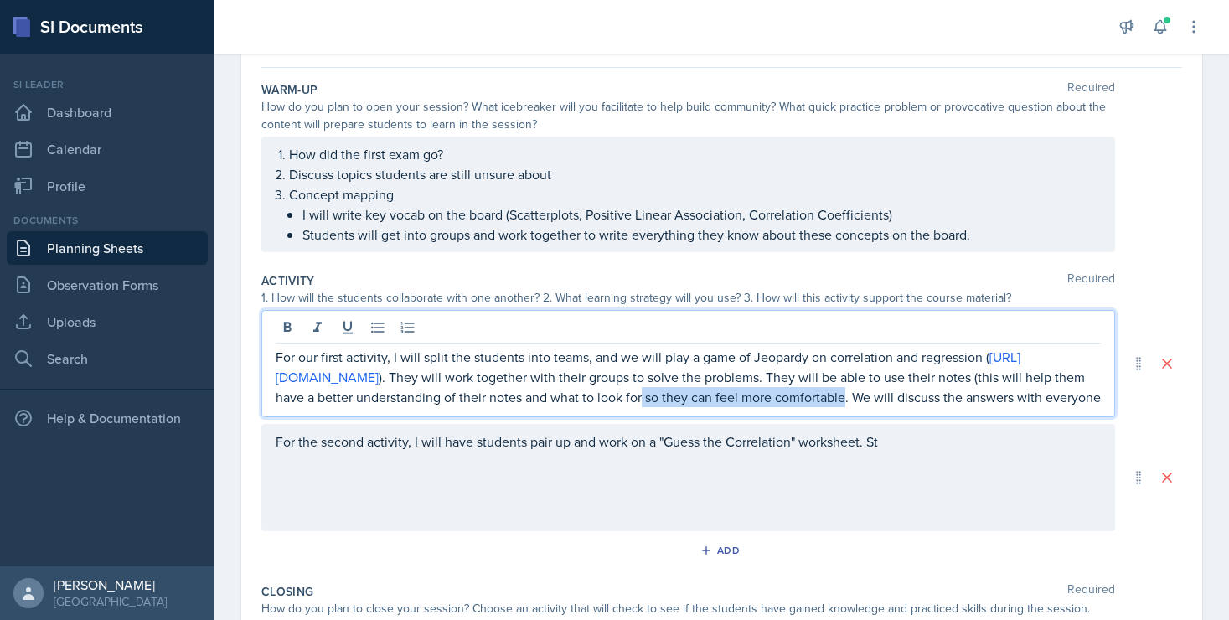
drag, startPoint x: 345, startPoint y: 424, endPoint x: 907, endPoint y: 398, distance: 562.8
click at [907, 398] on p "For our first activity, I will split the students into teams, and we will play …" at bounding box center [688, 377] width 825 height 60
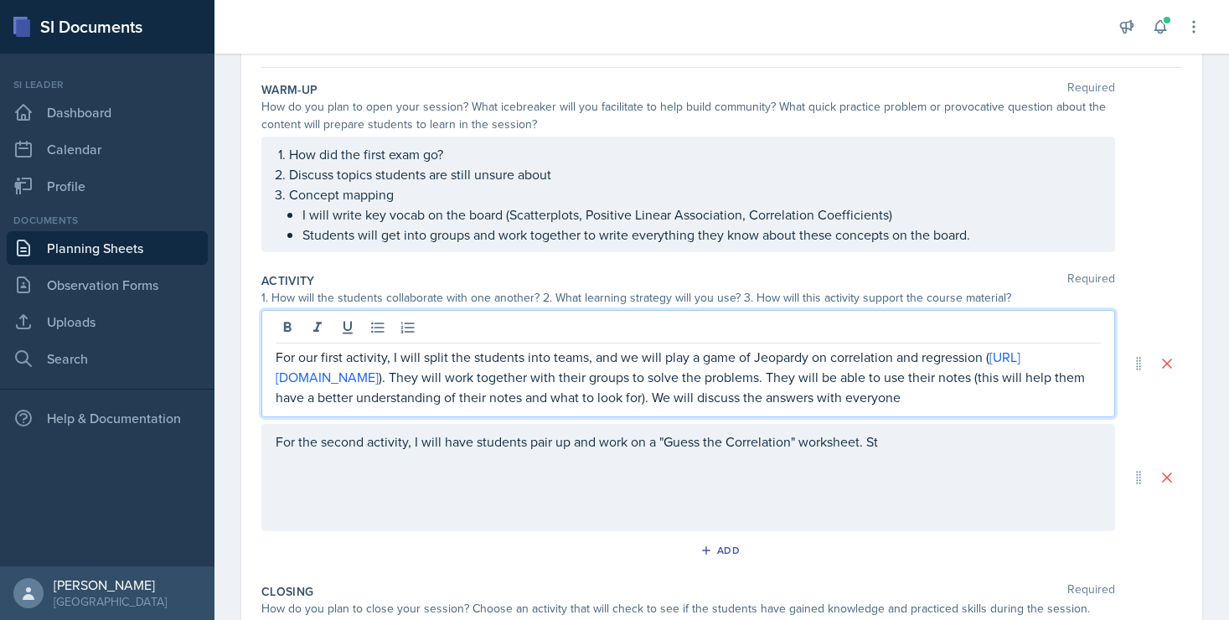
click at [686, 417] on div "For our first activity, I will split the students into teams, and we will play …" at bounding box center [688, 363] width 854 height 107
click at [680, 407] on p "For our first activity, I will split the students into teams, and we will play …" at bounding box center [688, 377] width 825 height 60
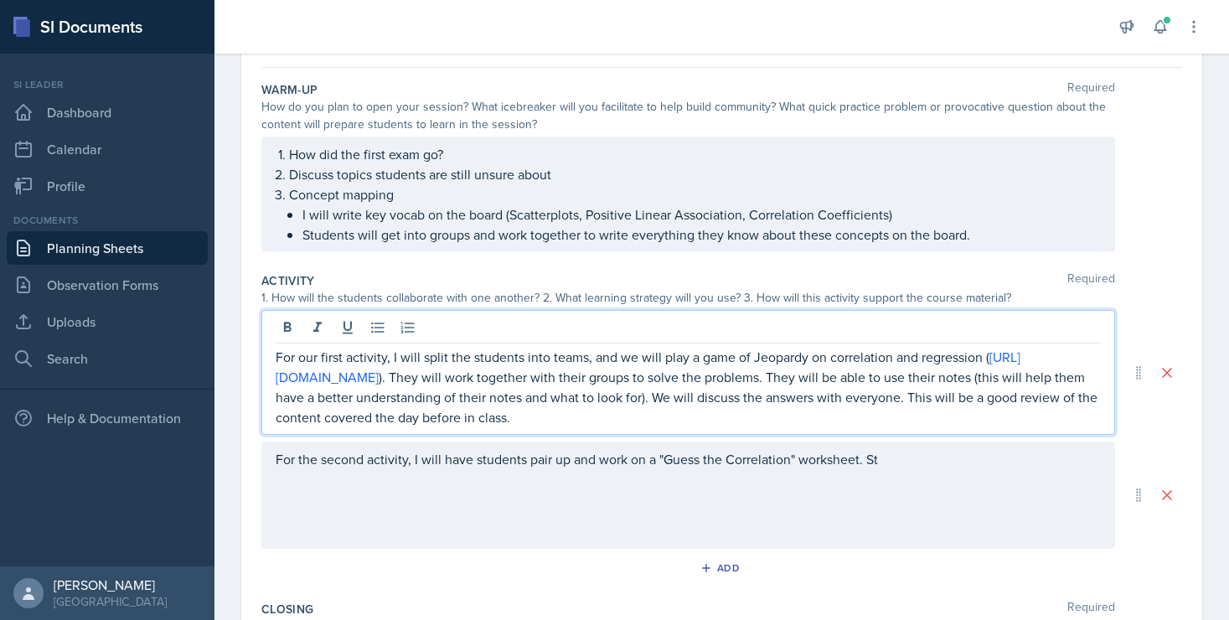
click at [912, 457] on div "For the second activity, I will have students pair up and work on a "Guess the …" at bounding box center [688, 495] width 854 height 107
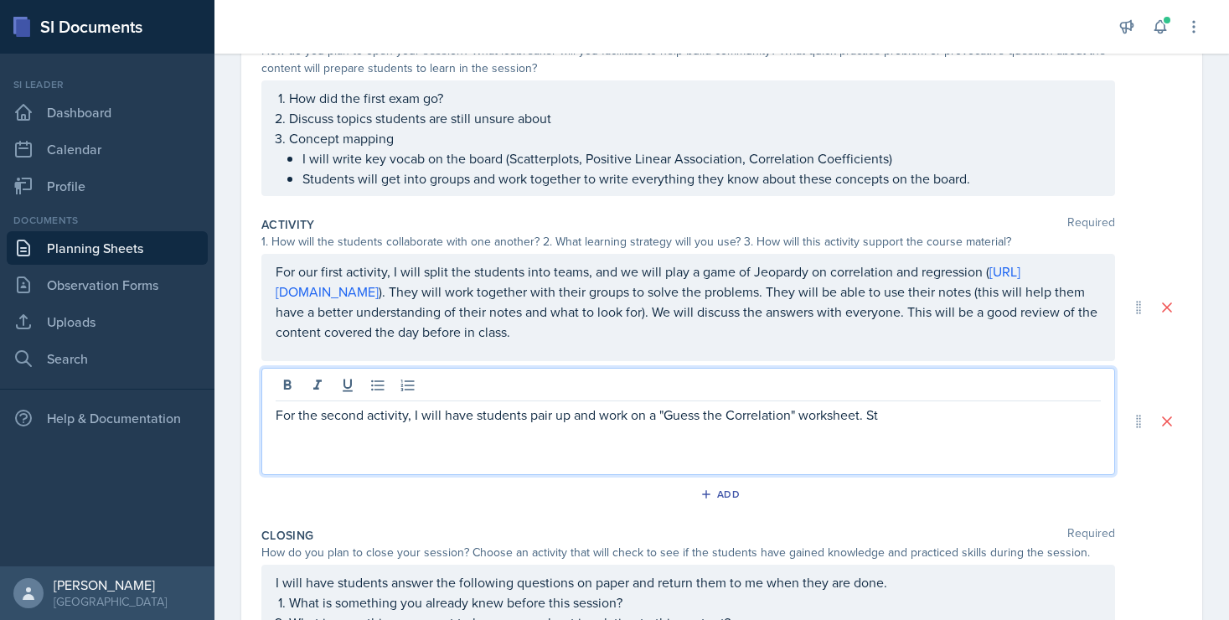
scroll to position [199, 0]
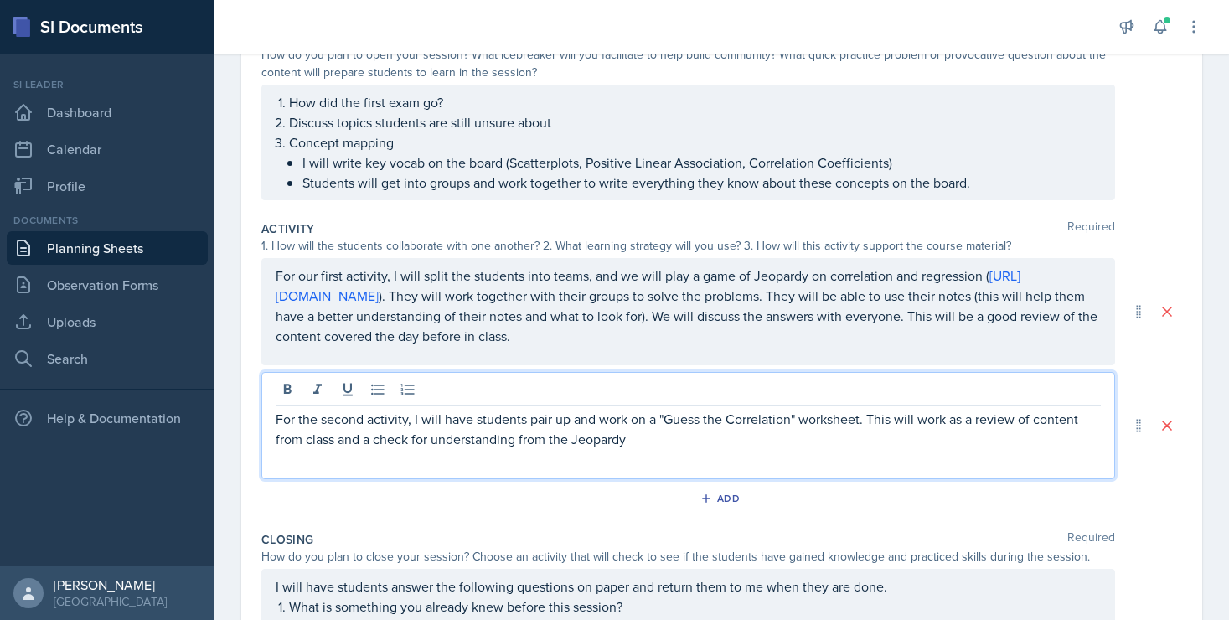
click at [676, 447] on p "For the second activity, I will have students pair up and work on a "Guess the …" at bounding box center [688, 429] width 825 height 40
click at [721, 441] on p "For the second activity, I will have students pair up and work on a "Guess the …" at bounding box center [688, 429] width 825 height 40
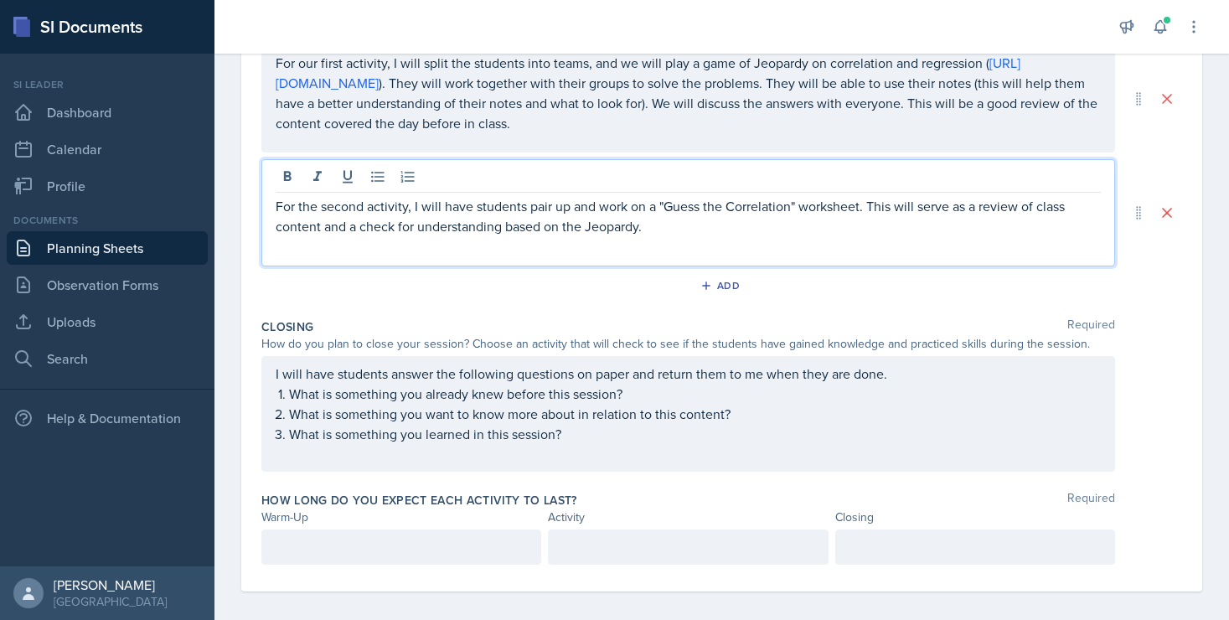
scroll to position [423, 0]
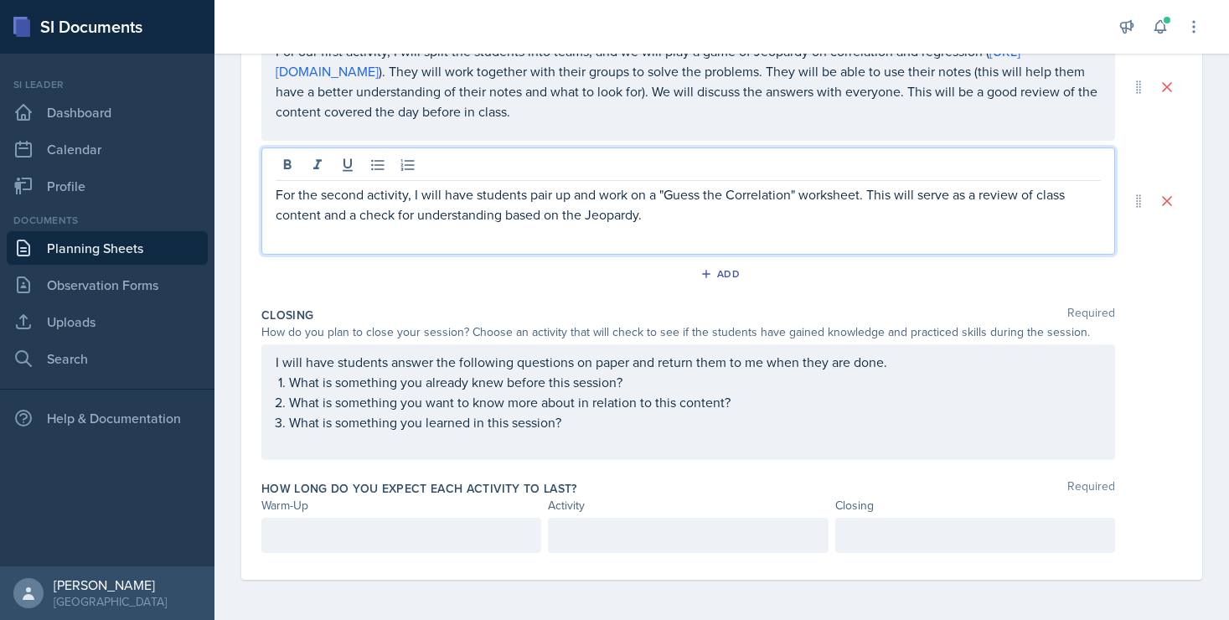
click at [387, 530] on div at bounding box center [401, 535] width 280 height 35
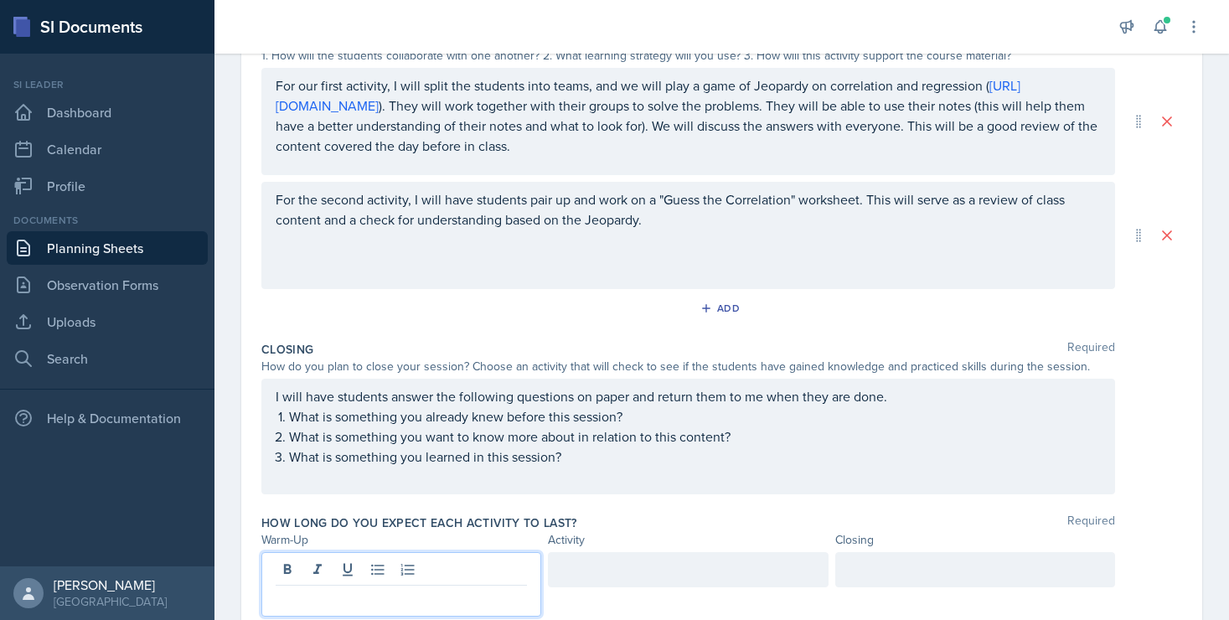
scroll to position [395, 0]
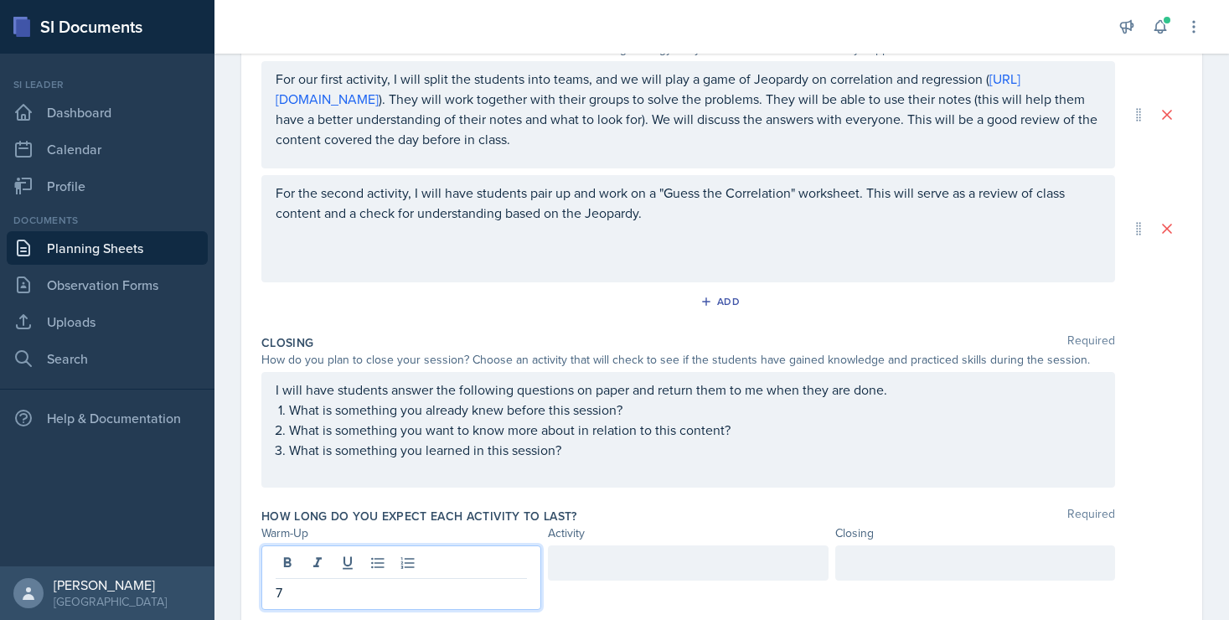
click at [870, 568] on div at bounding box center [975, 562] width 280 height 35
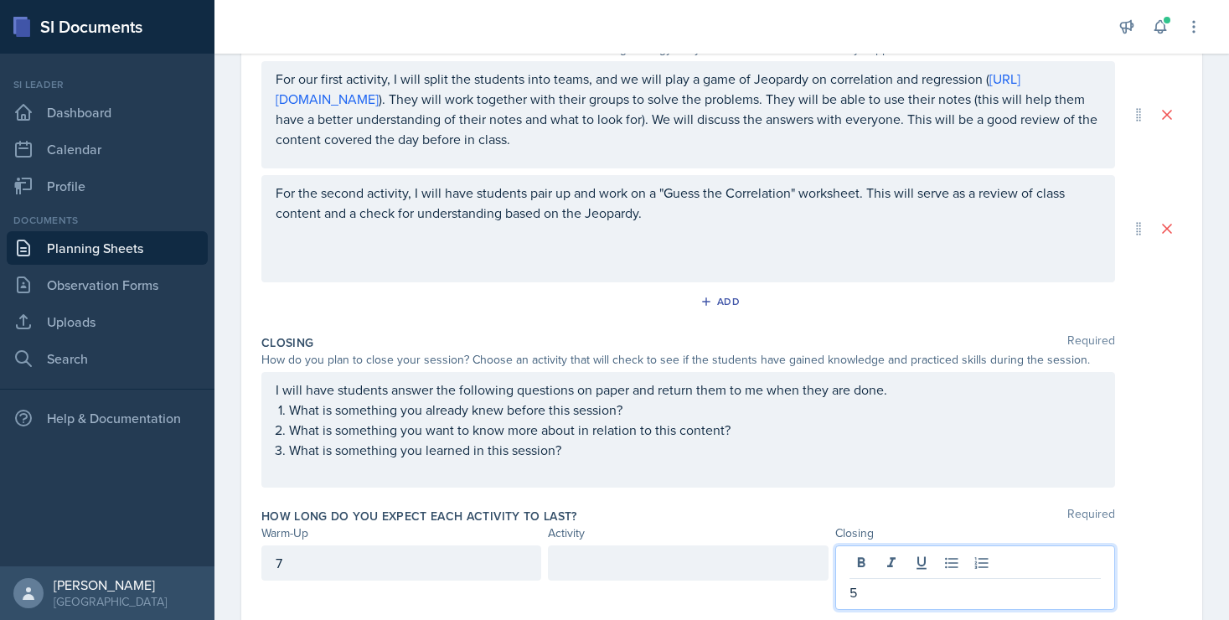
click at [601, 562] on div at bounding box center [688, 562] width 280 height 35
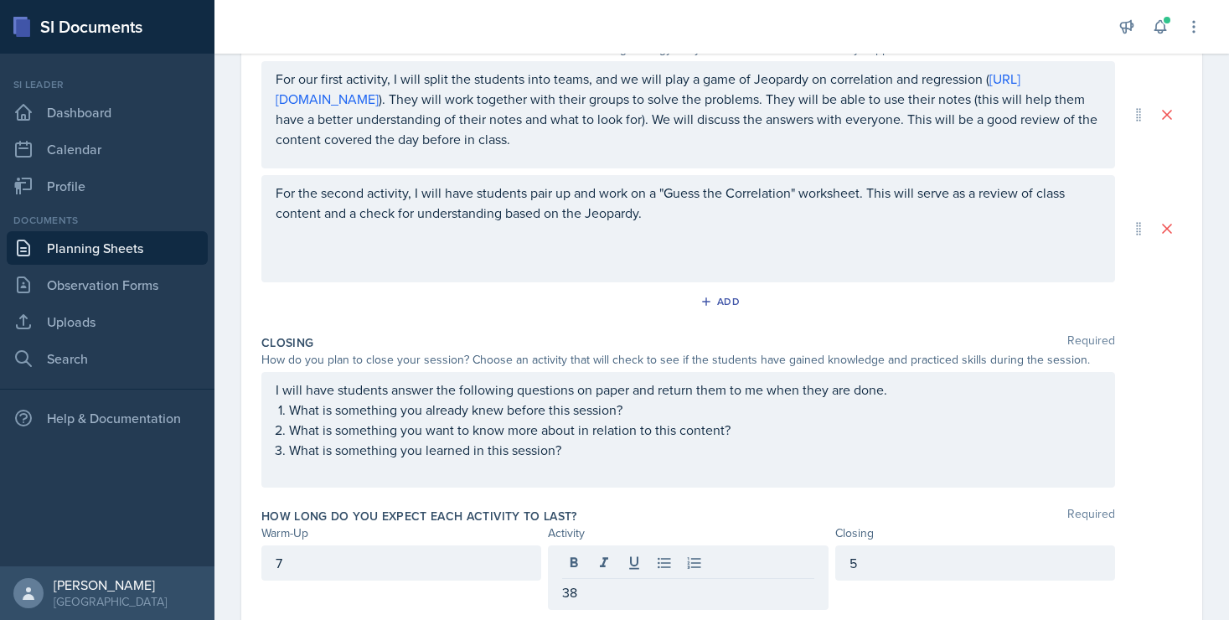
click at [624, 496] on div "Closing Required How do you plan to close your session? Choose an activity that…" at bounding box center [721, 414] width 921 height 173
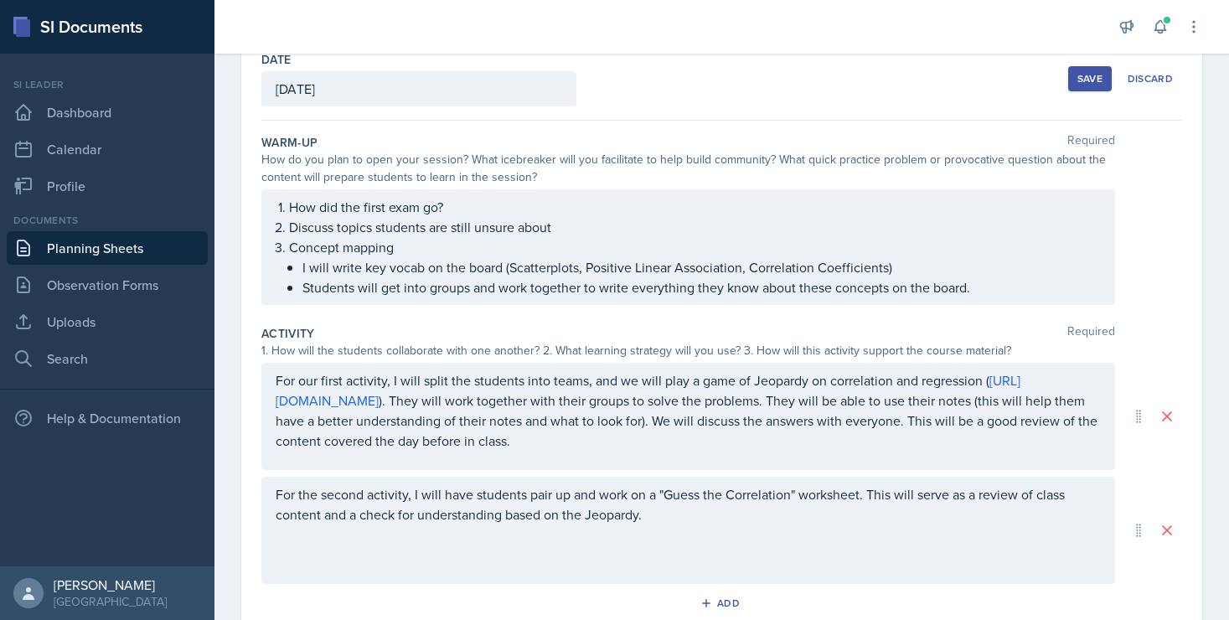
scroll to position [0, 0]
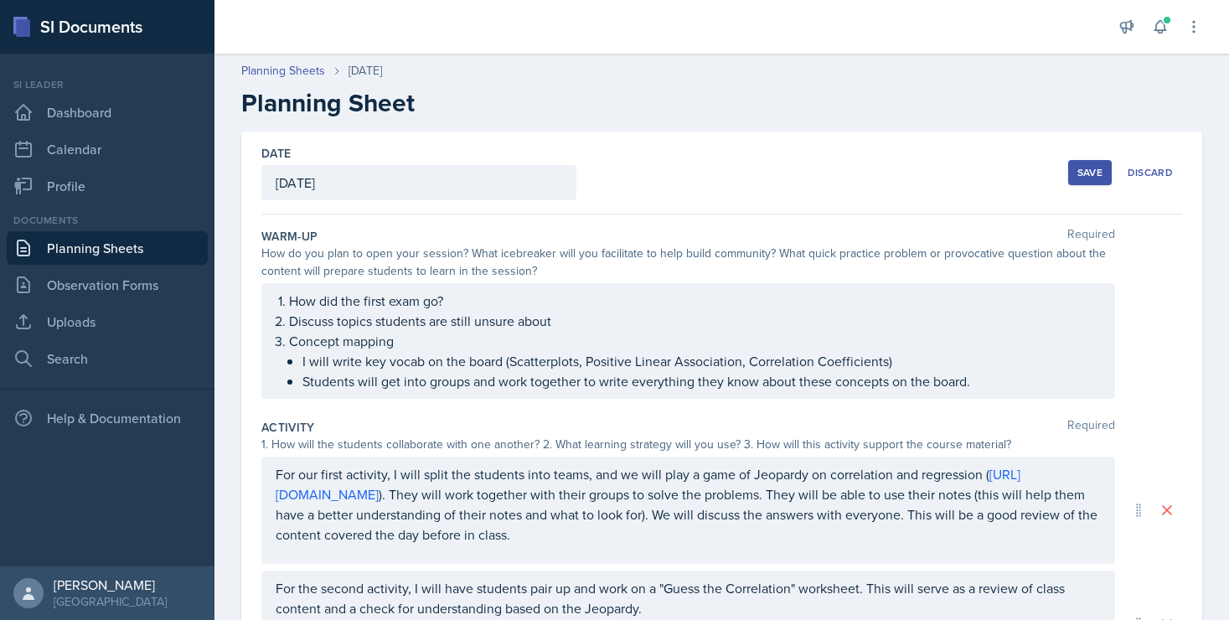
click at [1076, 173] on button "Save" at bounding box center [1090, 172] width 44 height 25
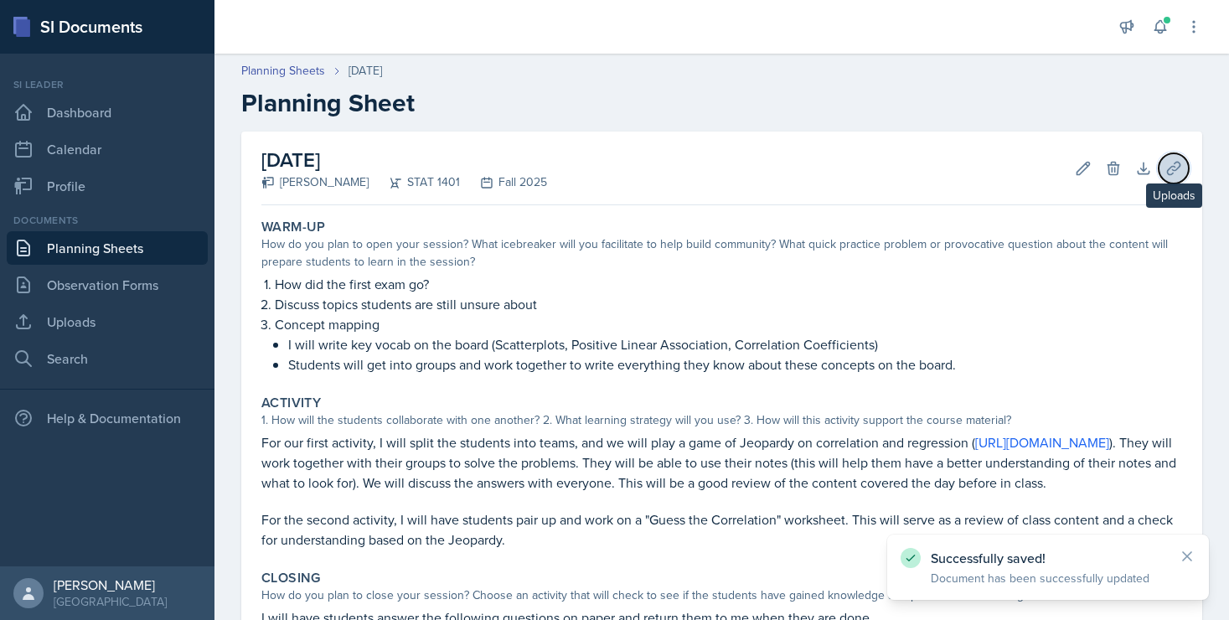
click at [1167, 170] on icon at bounding box center [1173, 168] width 13 height 13
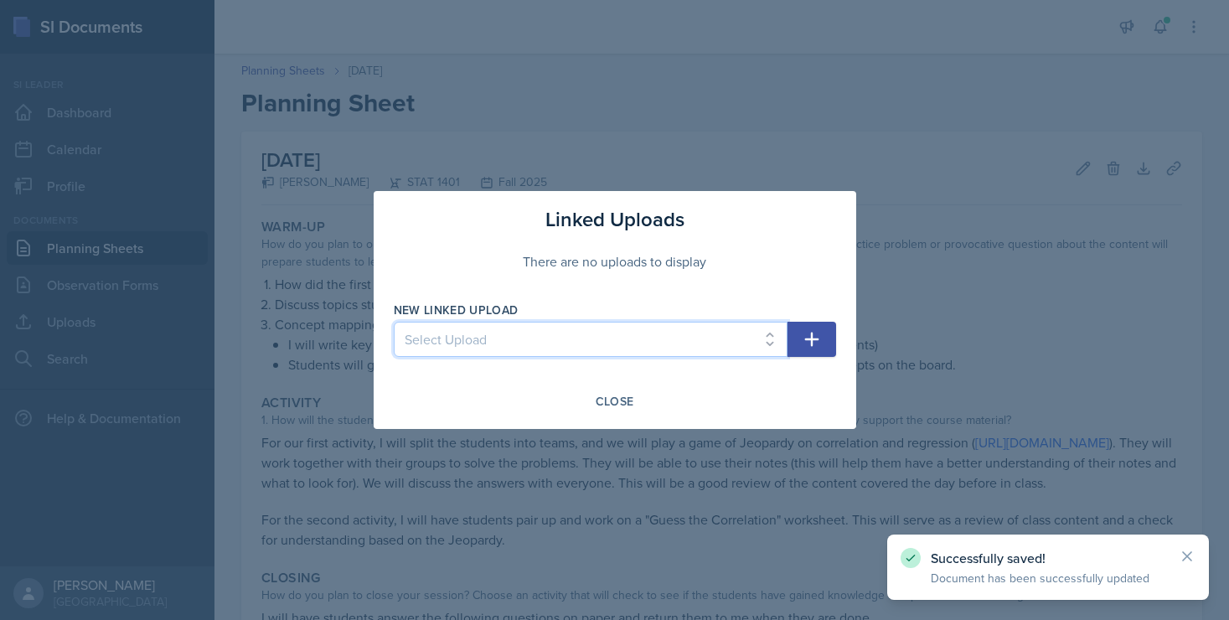
click at [706, 323] on select "Select Upload Ch 1 Practice Worksheet Ch 2 Practice Worksheet Measures of Cente…" at bounding box center [591, 339] width 394 height 35
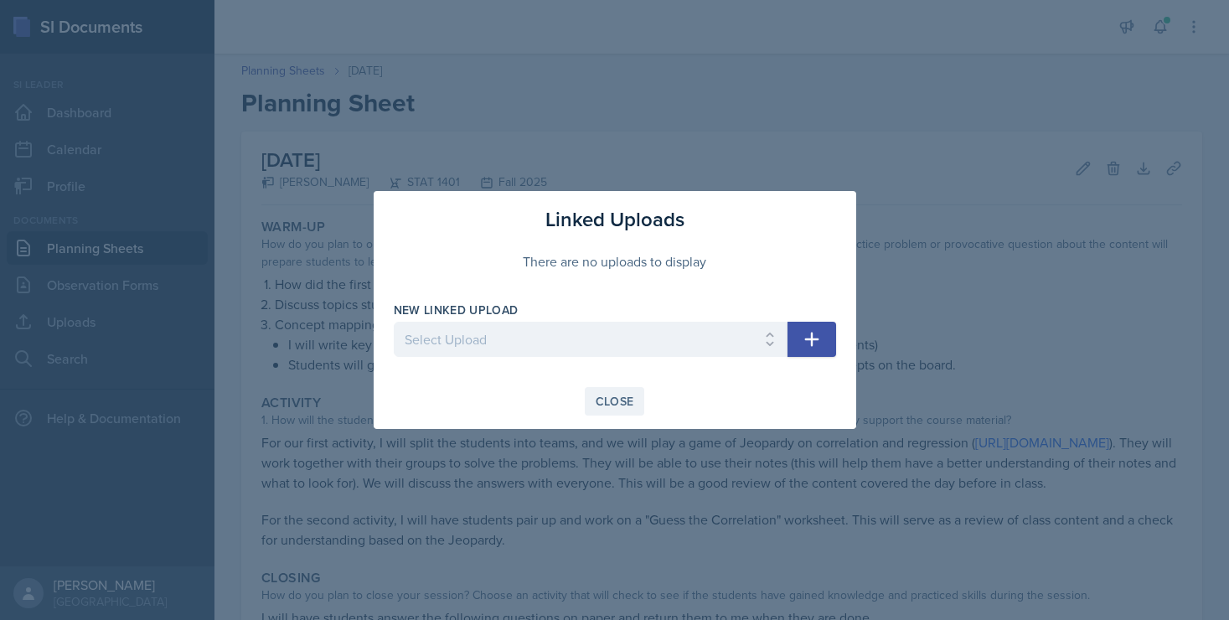
click at [605, 402] on div "Close" at bounding box center [615, 401] width 39 height 13
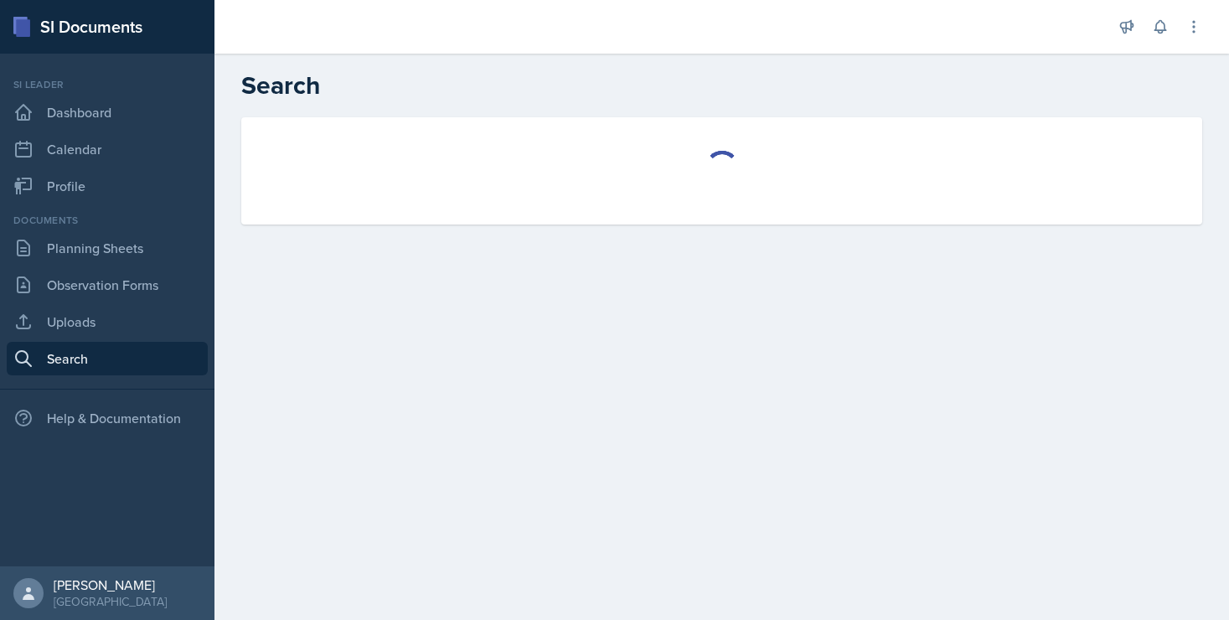
select select "all"
select select "1"
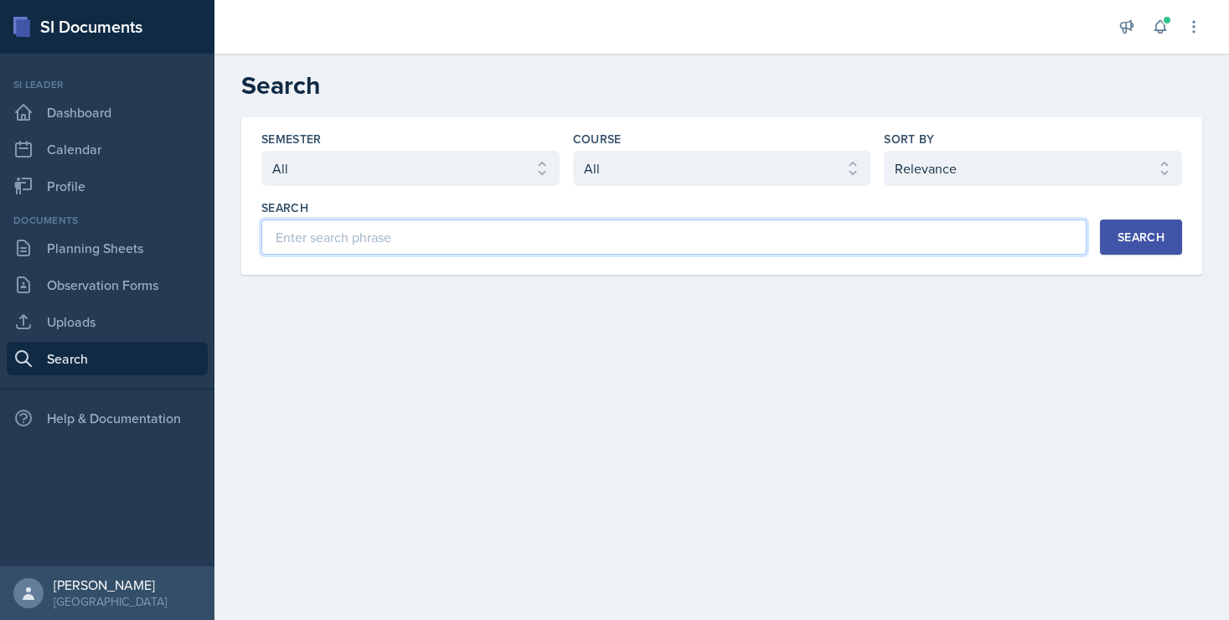
click at [385, 236] on input at bounding box center [673, 236] width 825 height 35
type input "c"
type input "correlations"
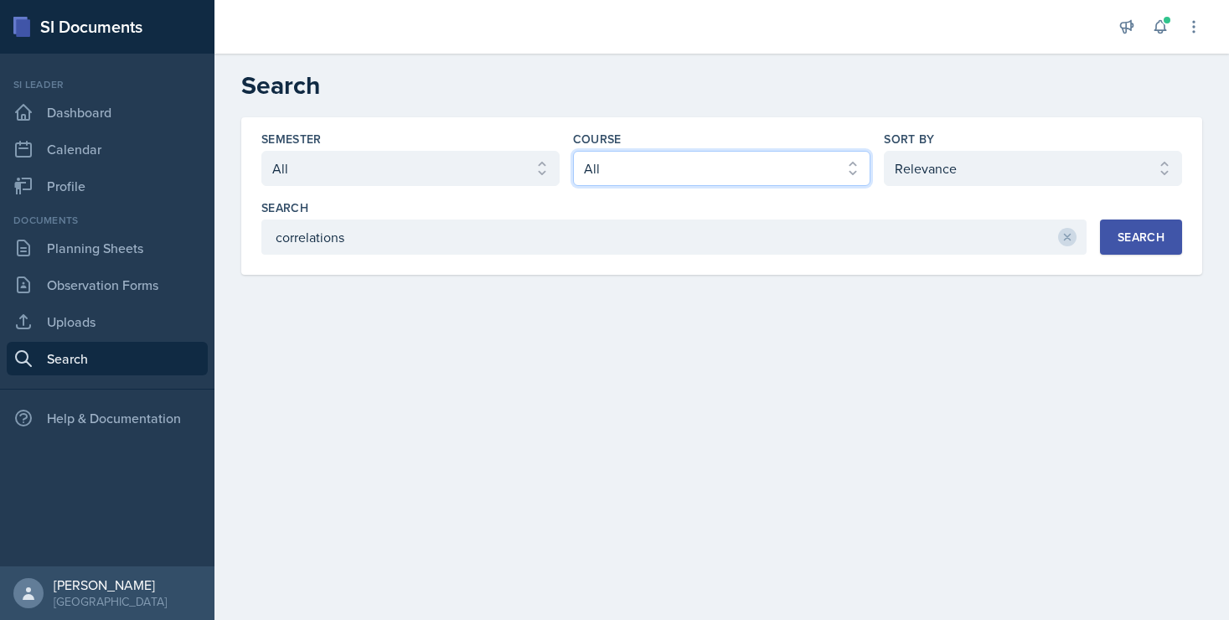
click at [598, 170] on select "Select course All ACCT 2101 ACCT 2102 ACCT 4050 ANTH 1102 ANTH 3301 ARCH 1000 A…" at bounding box center [722, 168] width 298 height 35
select select "834e4a61-10d2-4b52-98e1-66666996b5f0"
click at [573, 151] on select "Select course All ACCT 2101 ACCT 2102 ACCT 4050 ANTH 1102 ANTH 3301 ARCH 1000 A…" at bounding box center [722, 168] width 298 height 35
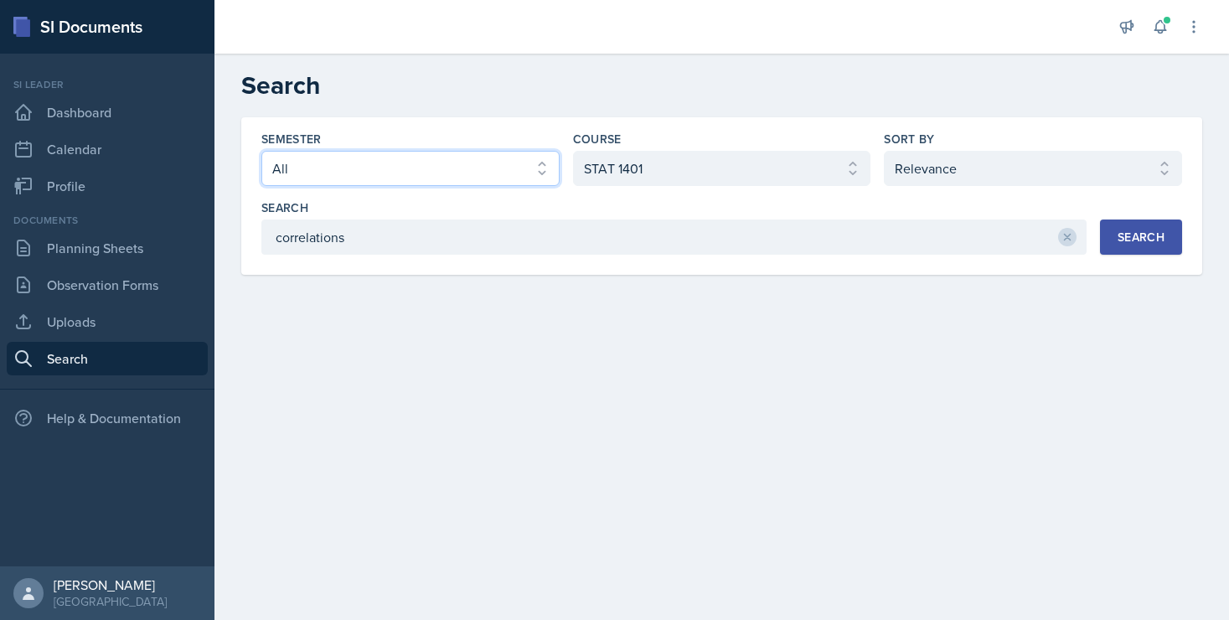
click at [421, 178] on select "Select semester All Fall 2025 Summer 2025 Spring 2025 Fall 2024 Summer 2024 Spr…" at bounding box center [410, 168] width 298 height 35
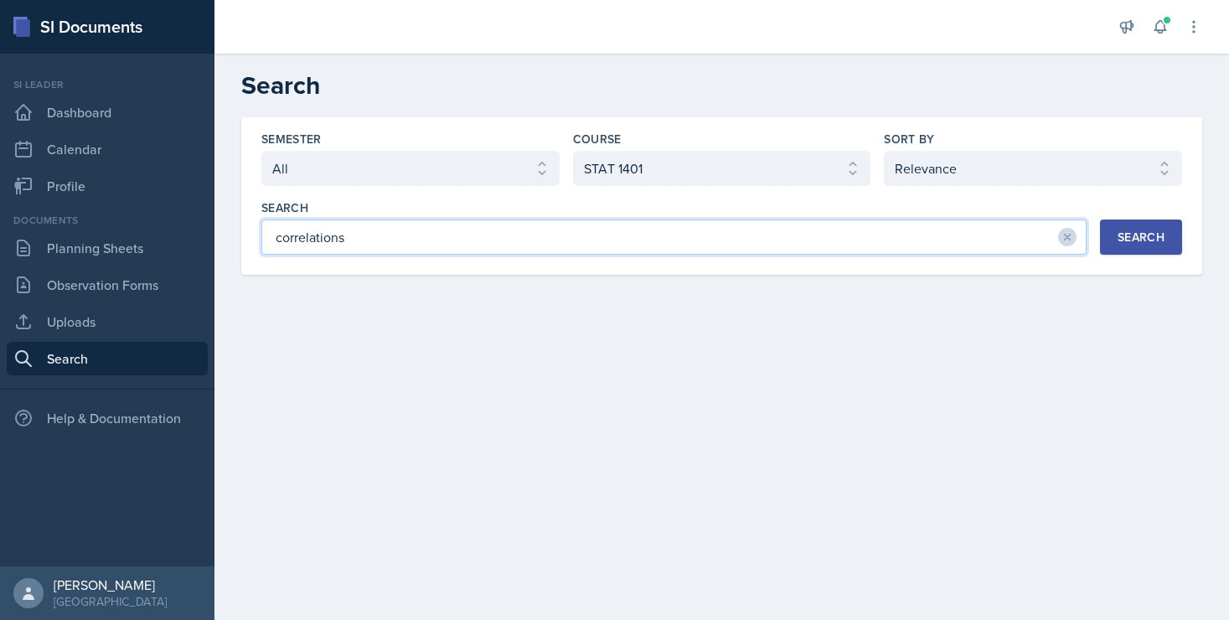
click at [757, 235] on input "correlations" at bounding box center [673, 236] width 825 height 35
type input "correlation and regression"
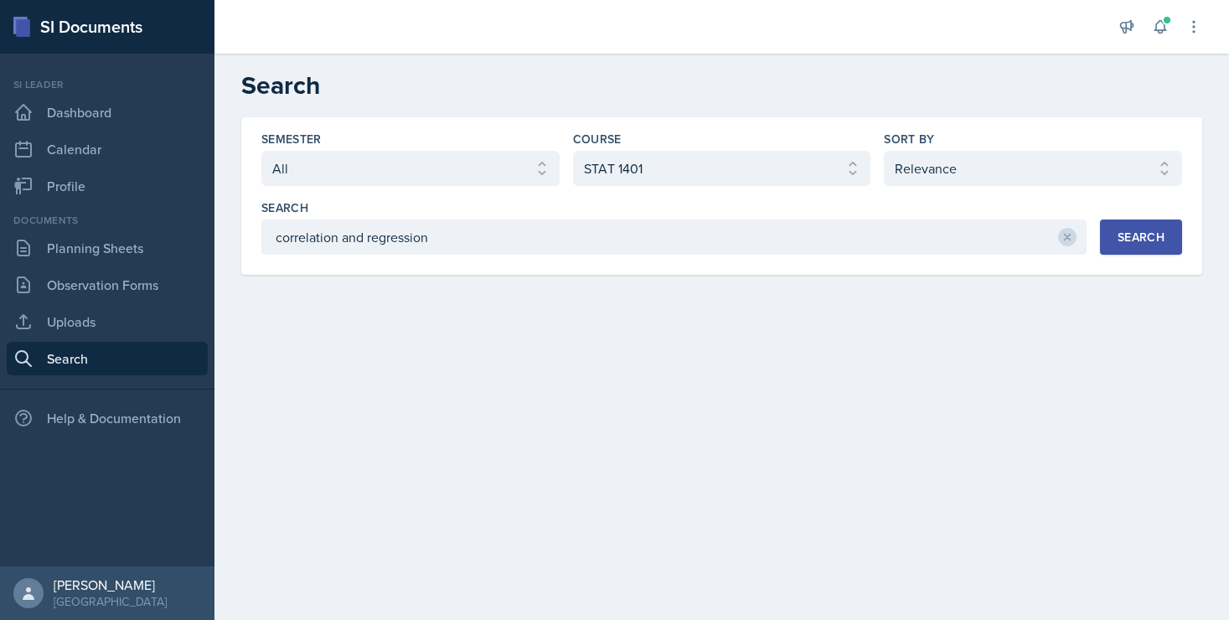
click at [1134, 230] on div "Search" at bounding box center [1141, 236] width 47 height 13
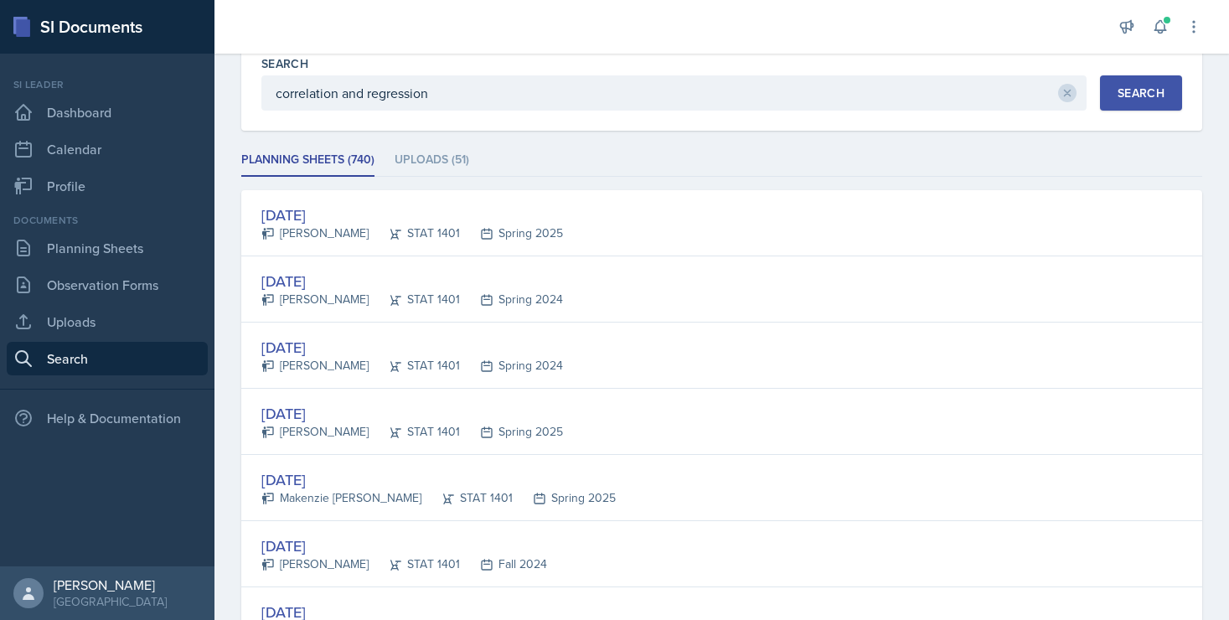
scroll to position [148, 0]
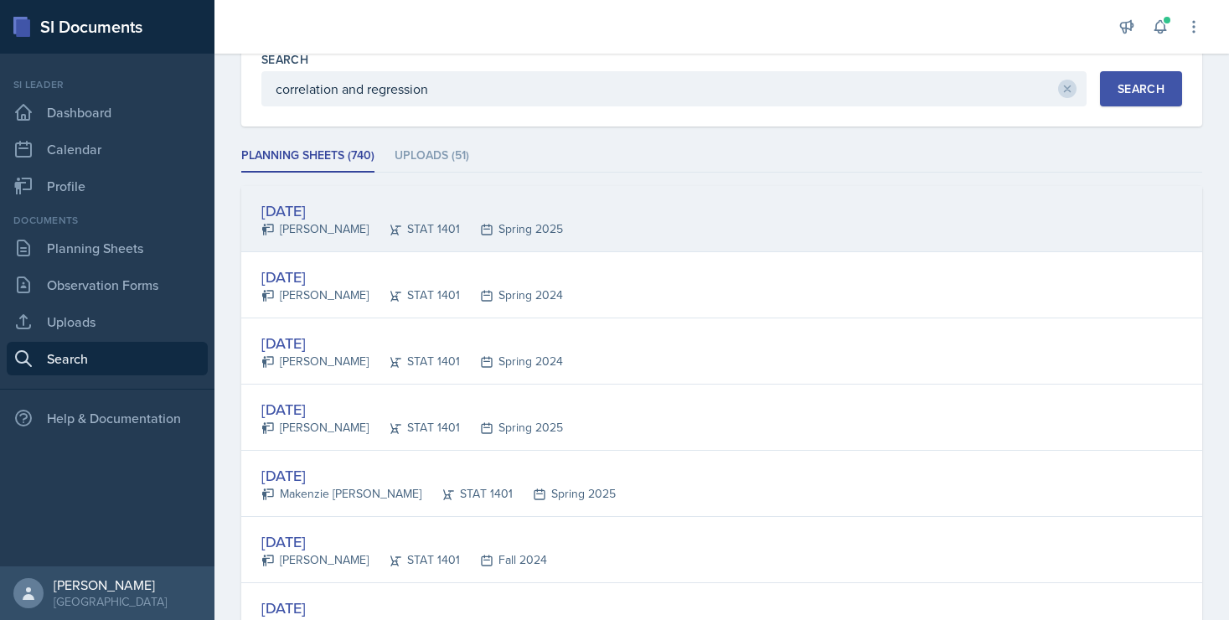
click at [337, 207] on div "[DATE]" at bounding box center [412, 210] width 302 height 23
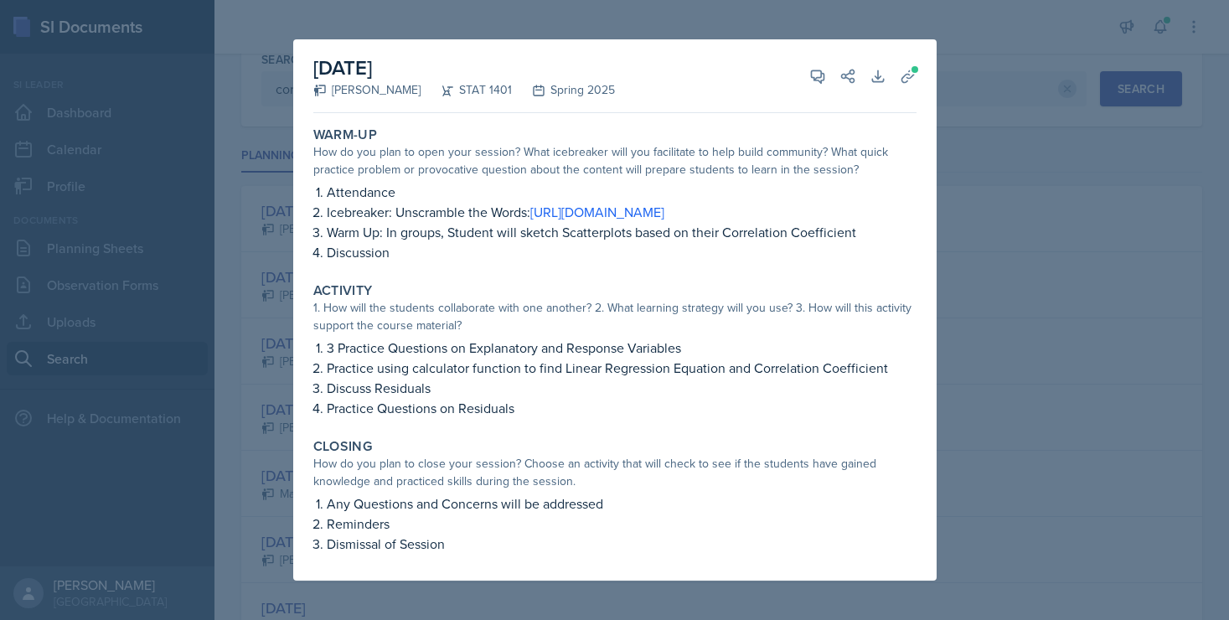
click at [679, 290] on div "Activity 1. How will the students collaborate with one another? 2. What learnin…" at bounding box center [615, 350] width 617 height 149
click at [903, 70] on icon at bounding box center [907, 76] width 13 height 13
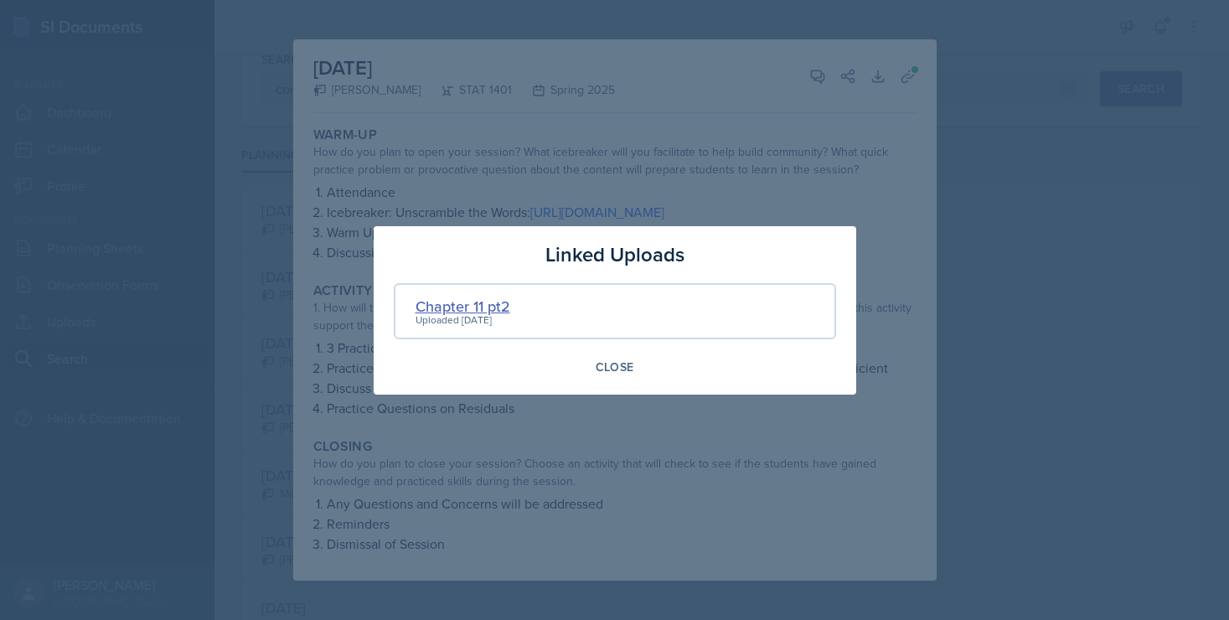
click at [475, 307] on div "Chapter 11 pt2" at bounding box center [463, 306] width 95 height 23
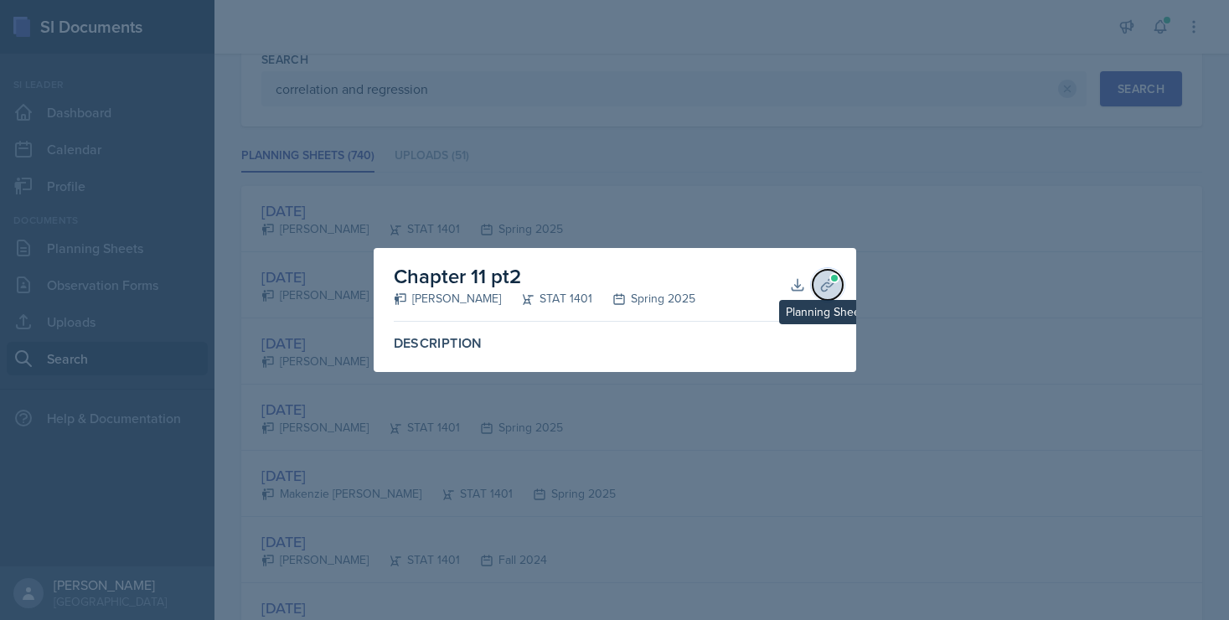
click at [826, 285] on icon at bounding box center [827, 284] width 17 height 17
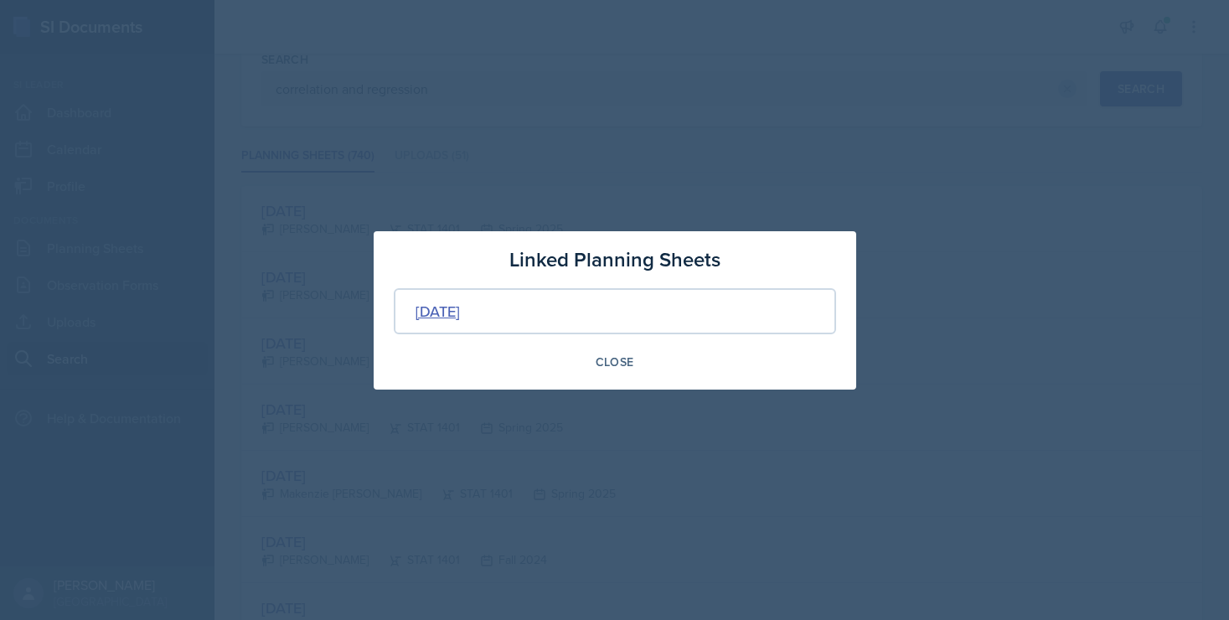
click at [460, 309] on div "[DATE]" at bounding box center [438, 311] width 44 height 23
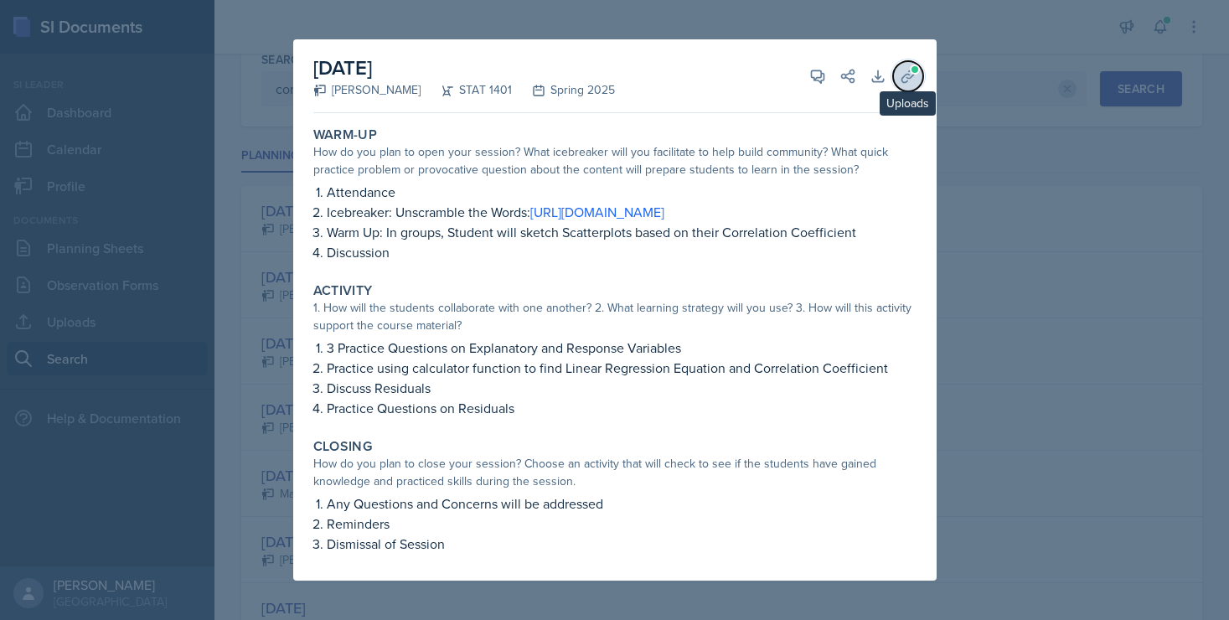
click at [903, 68] on icon at bounding box center [908, 76] width 17 height 17
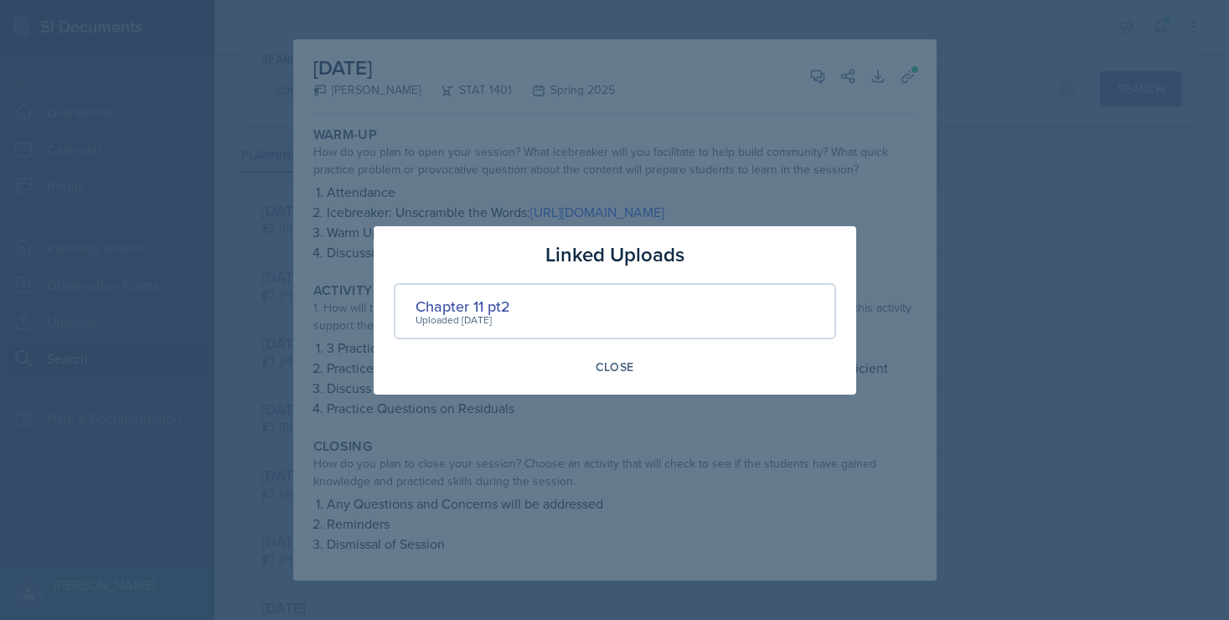
click at [904, 65] on div at bounding box center [614, 310] width 1229 height 620
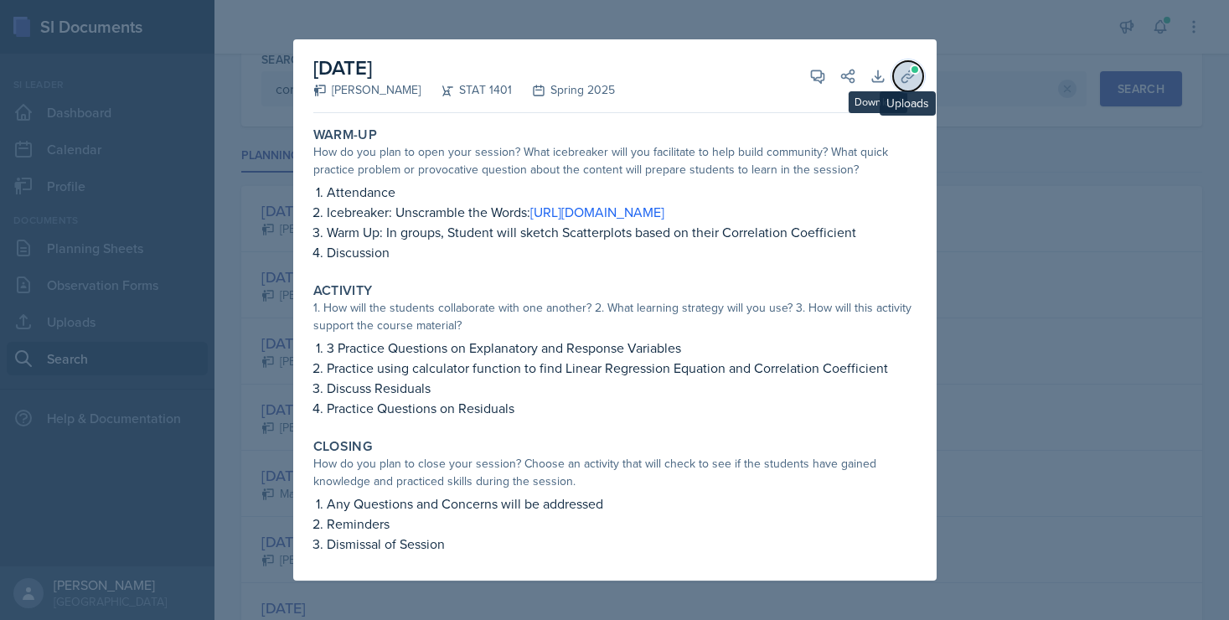
click at [910, 68] on icon at bounding box center [908, 76] width 17 height 17
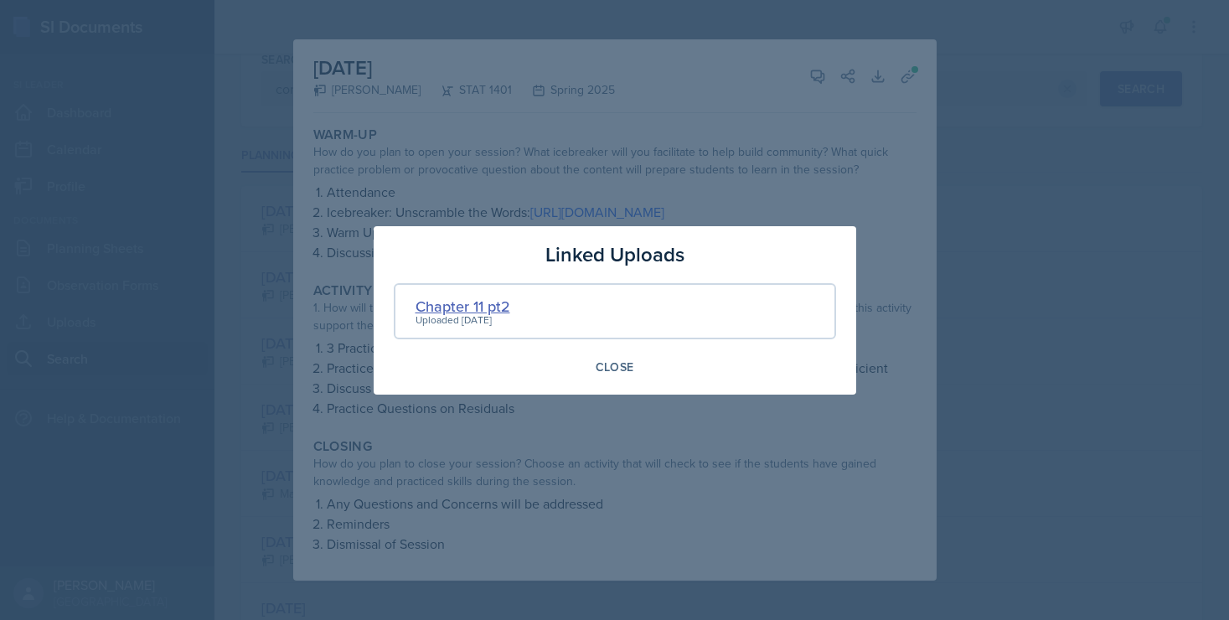
click at [501, 308] on div "Chapter 11 pt2" at bounding box center [463, 306] width 95 height 23
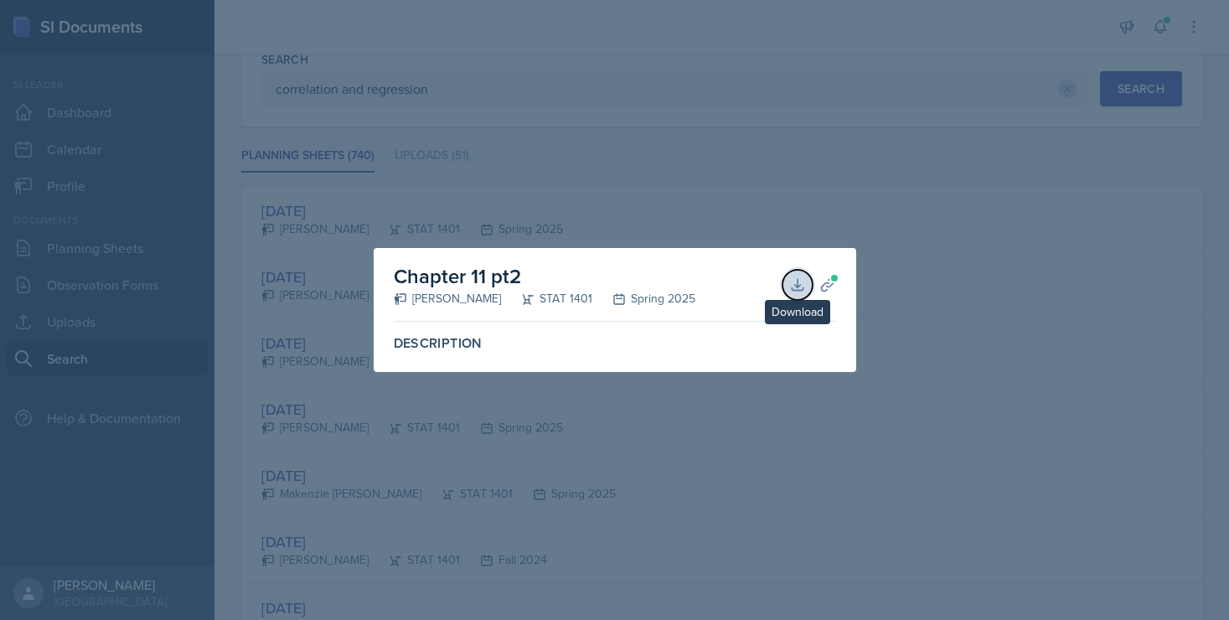
click at [799, 275] on button "Download" at bounding box center [797, 285] width 30 height 30
click at [735, 151] on div at bounding box center [614, 310] width 1229 height 620
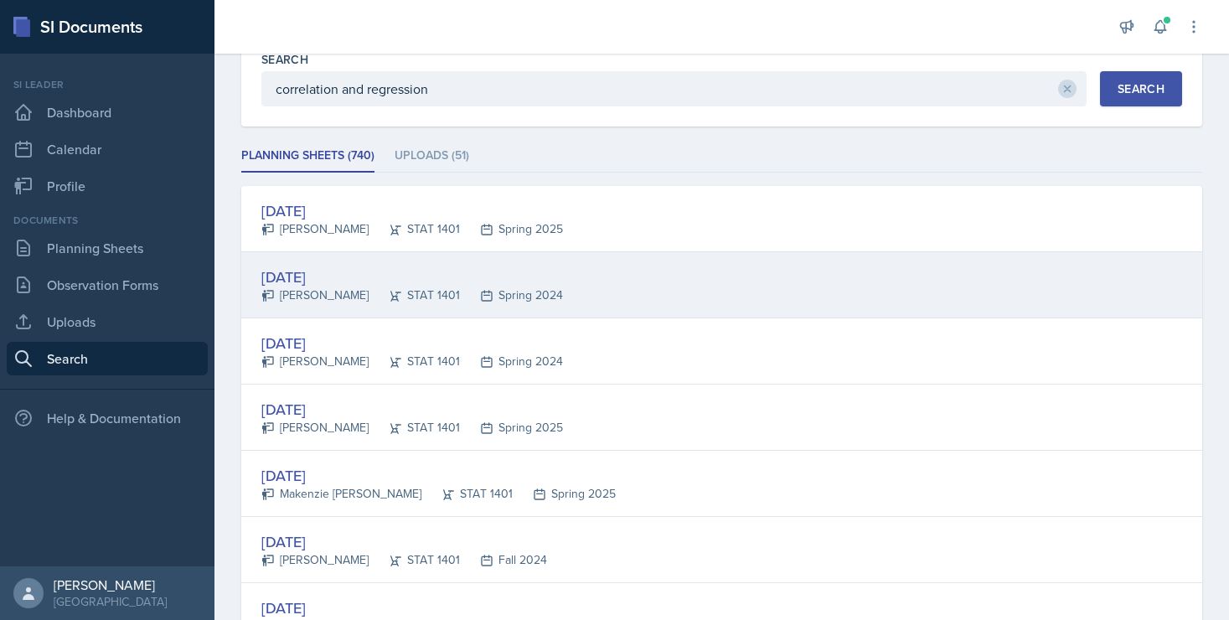
click at [324, 277] on div "[DATE]" at bounding box center [412, 277] width 302 height 23
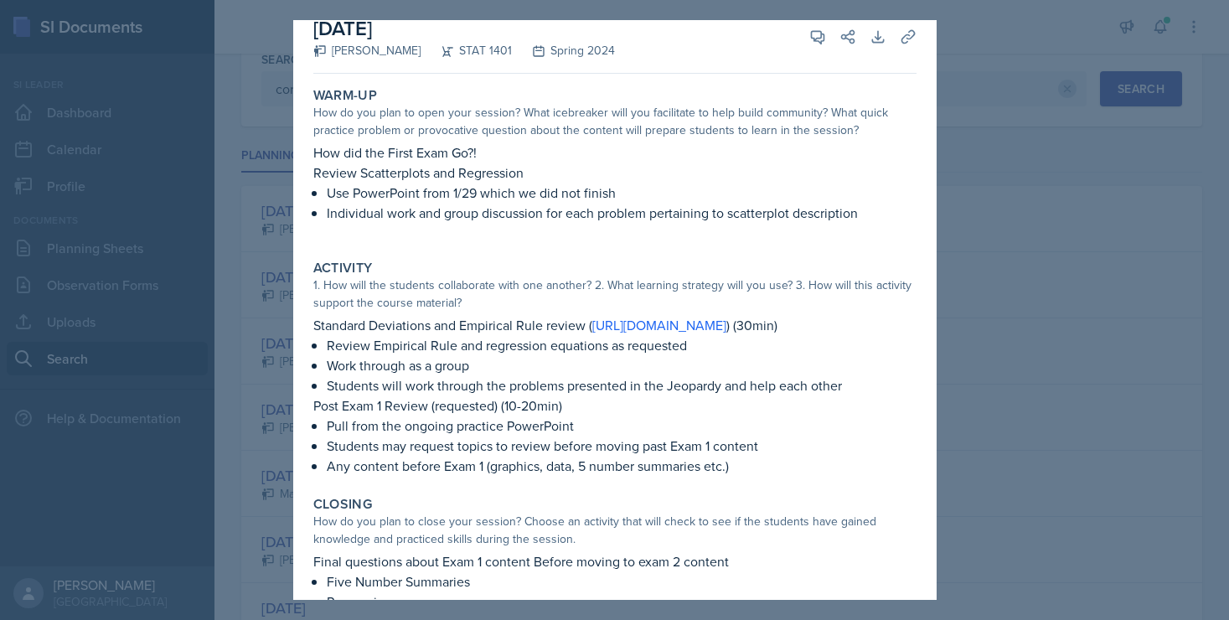
scroll to position [0, 0]
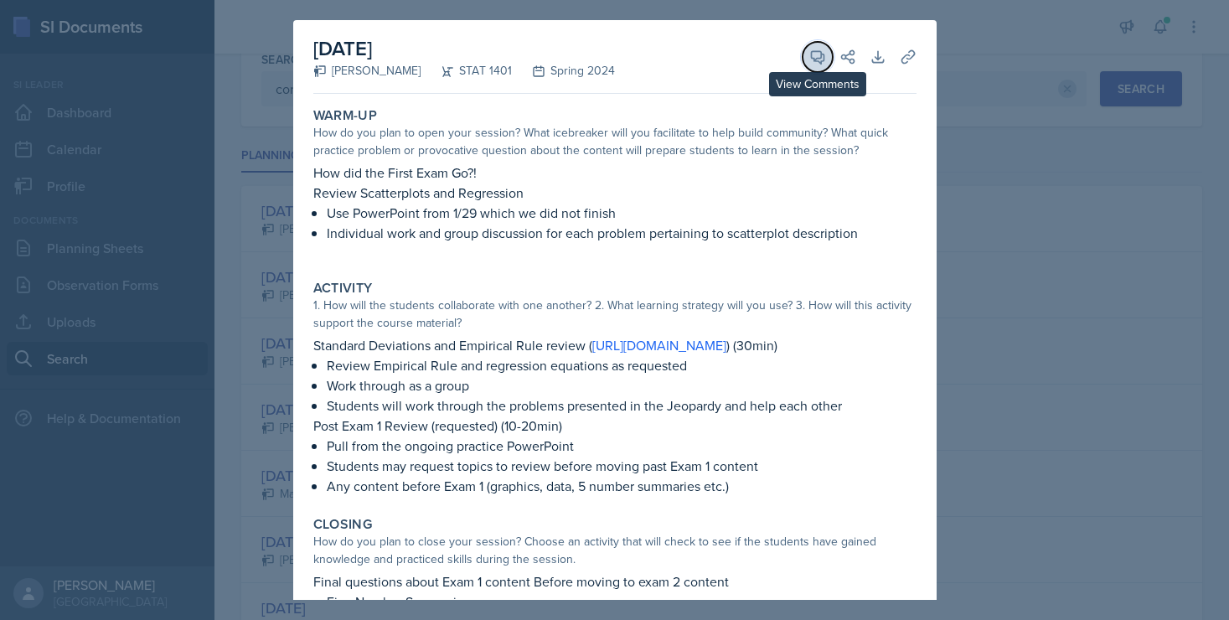
click at [809, 54] on icon at bounding box center [817, 57] width 17 height 17
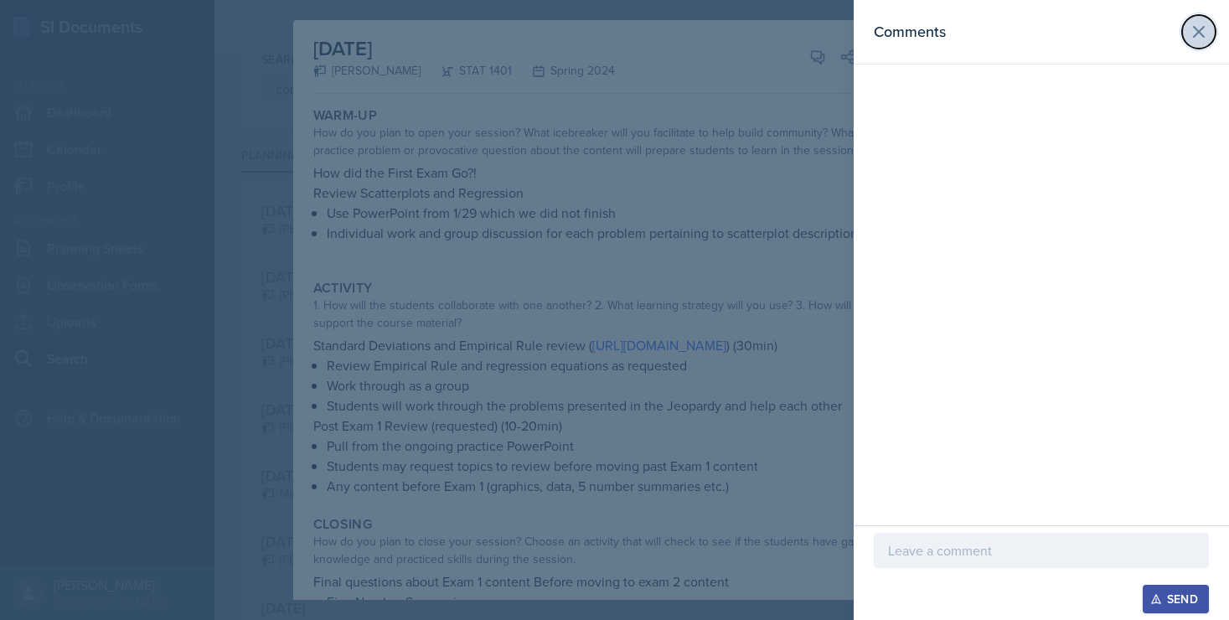
click at [1199, 32] on icon at bounding box center [1199, 32] width 10 height 10
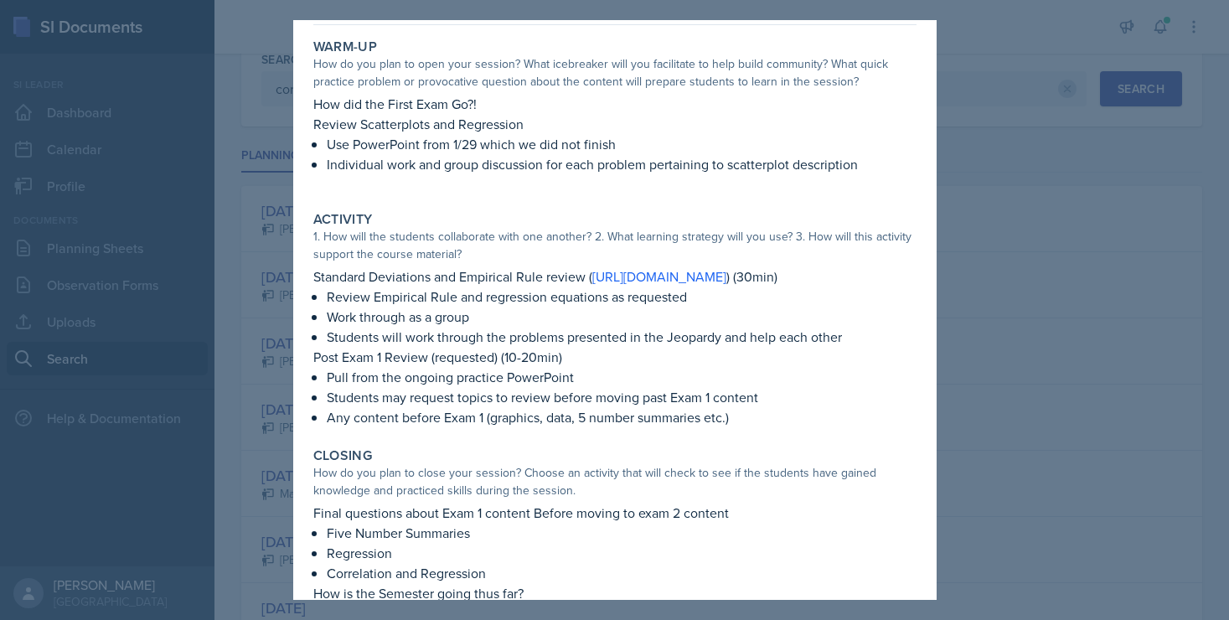
scroll to position [67, 0]
click at [939, 189] on div at bounding box center [614, 310] width 1229 height 620
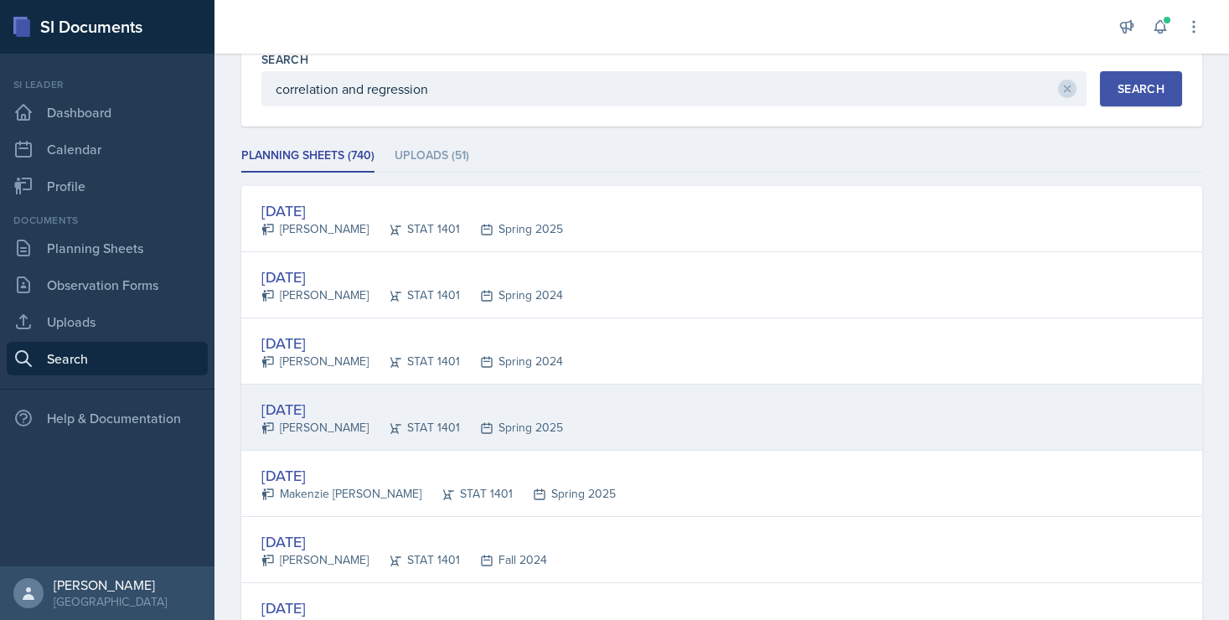
click at [318, 400] on div "[DATE]" at bounding box center [412, 409] width 302 height 23
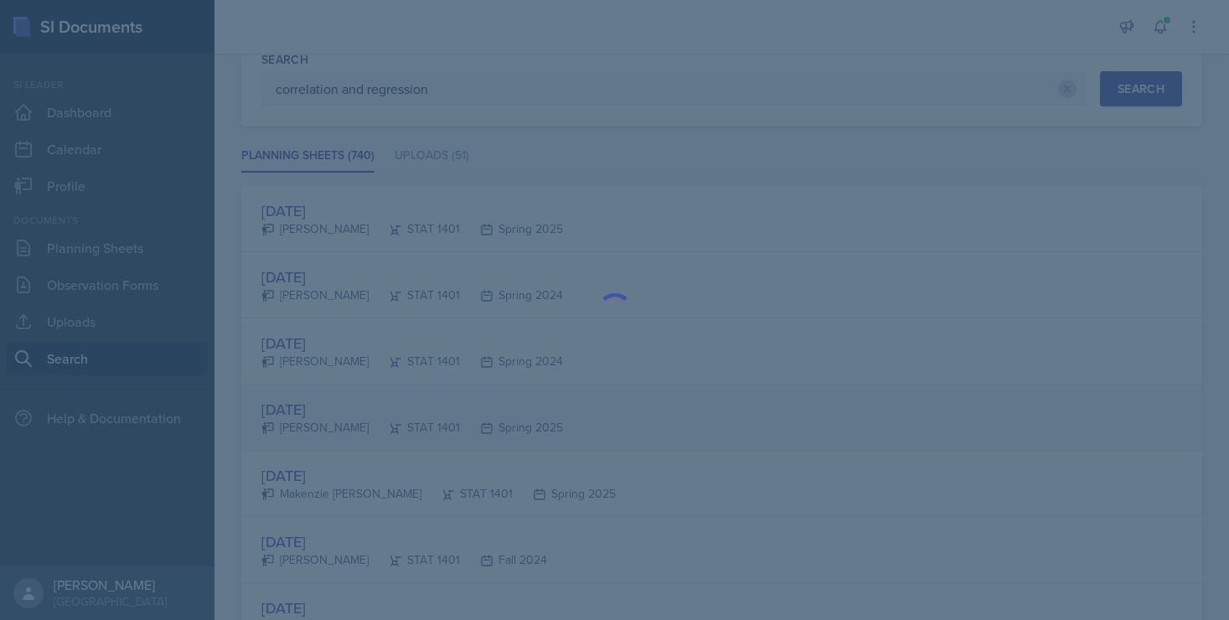
scroll to position [0, 0]
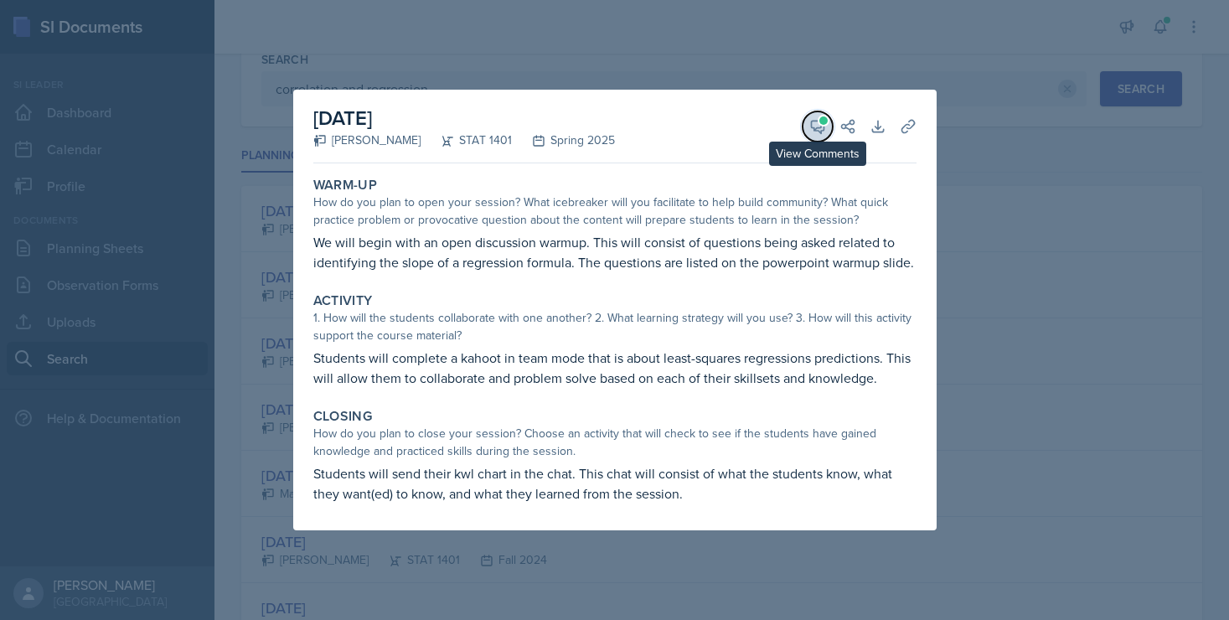
click at [814, 133] on icon at bounding box center [817, 126] width 17 height 17
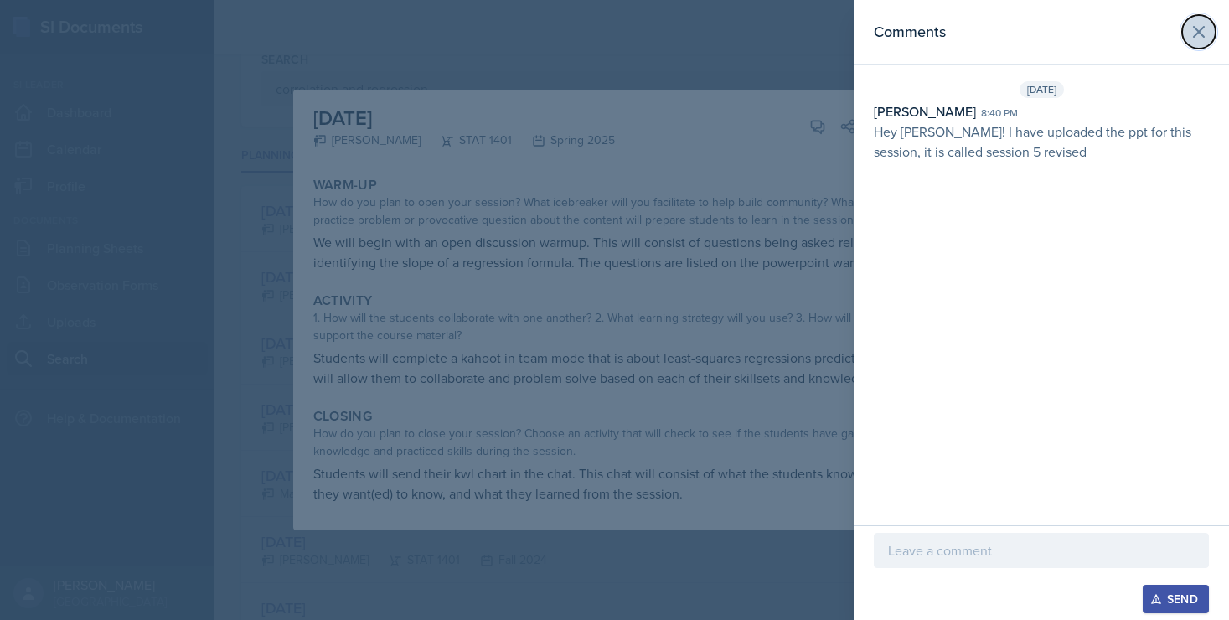
click at [1202, 34] on icon at bounding box center [1199, 32] width 20 height 20
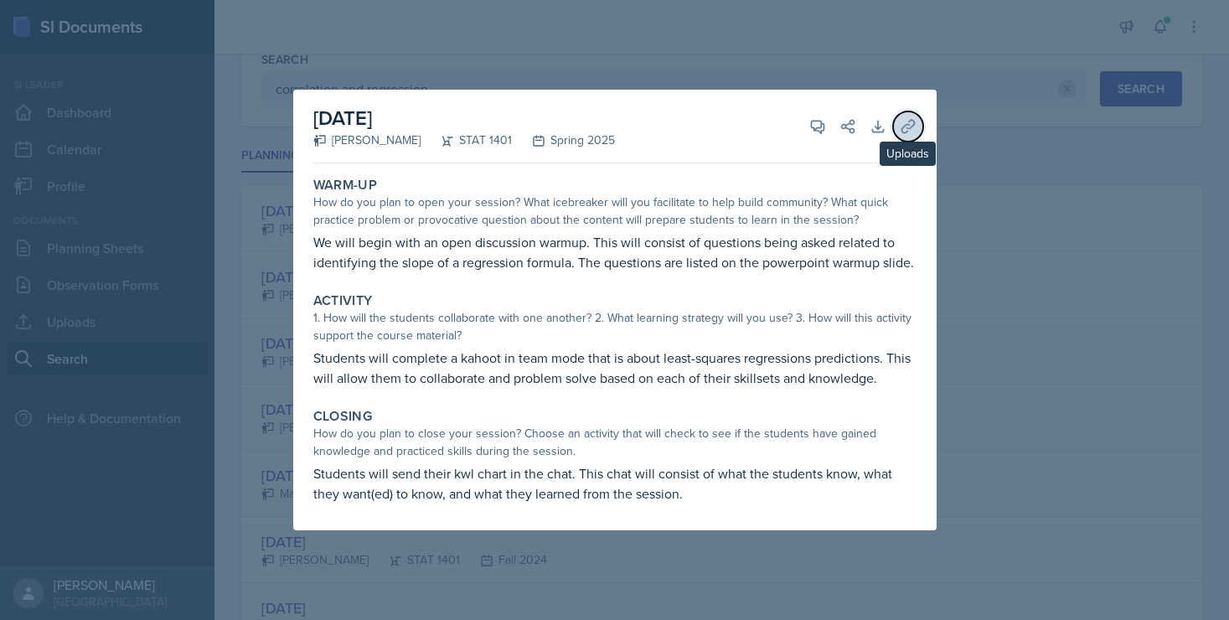
click at [903, 132] on icon at bounding box center [907, 126] width 13 height 13
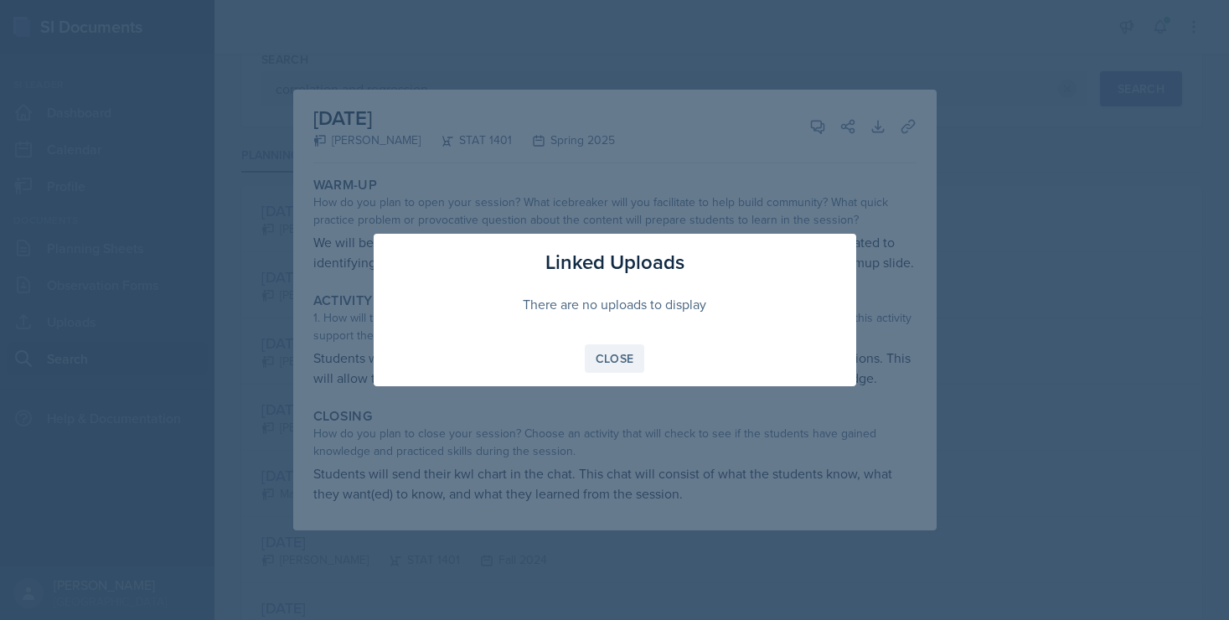
click at [608, 354] on div "Close" at bounding box center [615, 358] width 39 height 13
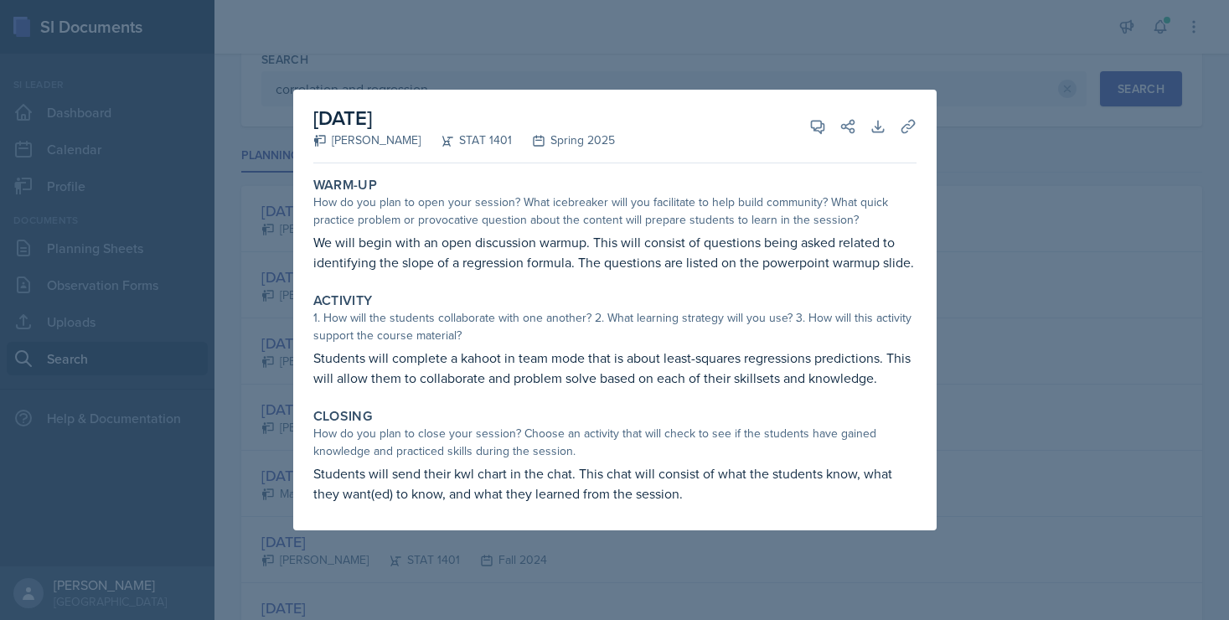
click at [1051, 254] on div at bounding box center [614, 310] width 1229 height 620
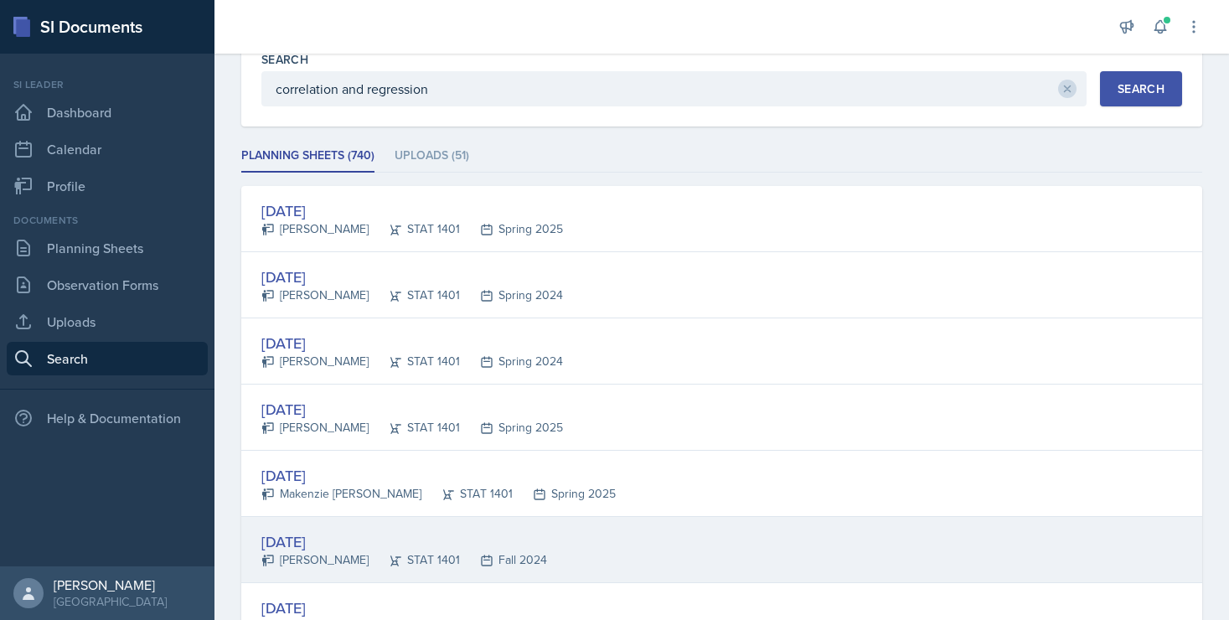
click at [329, 539] on div "[DATE]" at bounding box center [404, 541] width 286 height 23
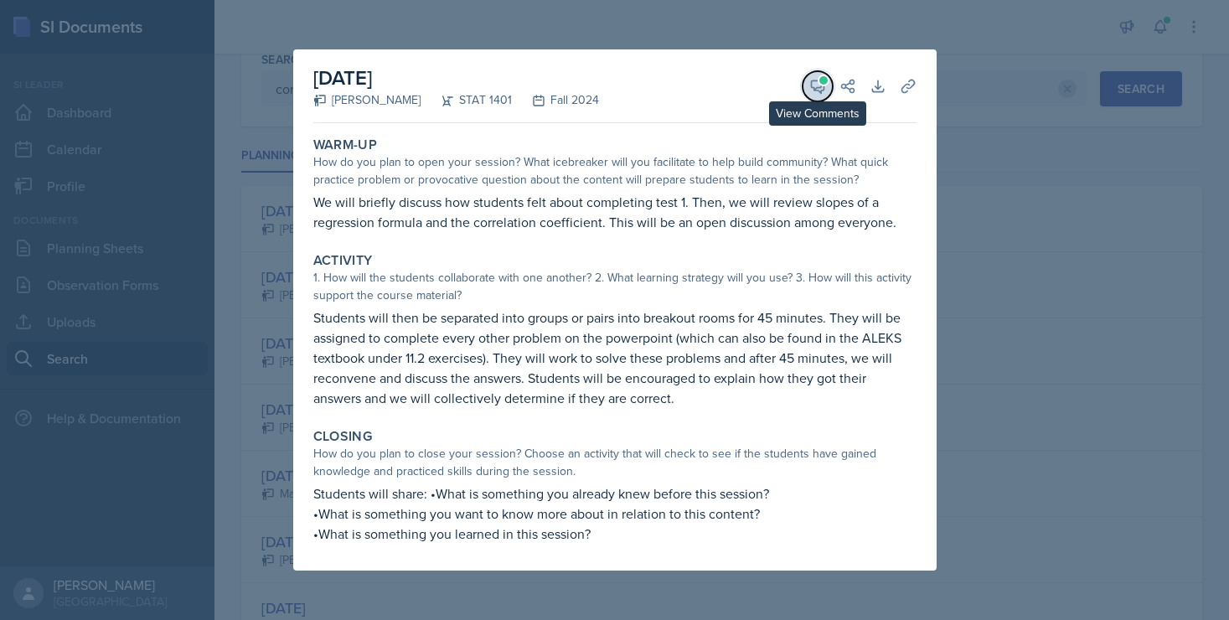
click at [824, 92] on icon at bounding box center [817, 86] width 17 height 17
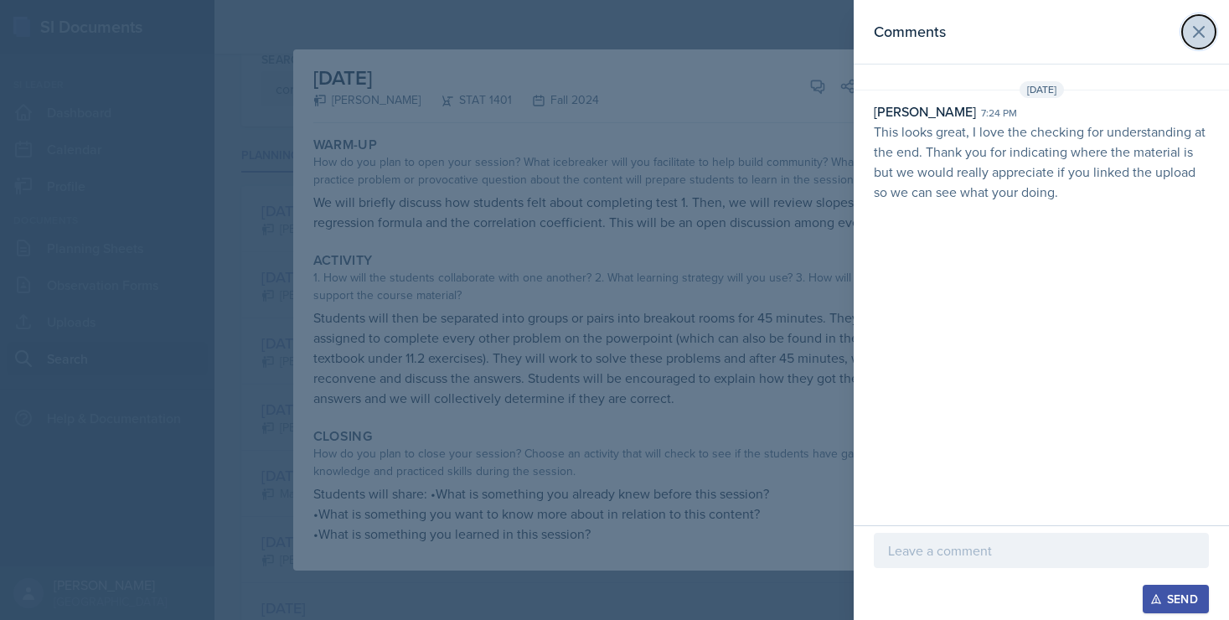
click at [1189, 34] on icon at bounding box center [1199, 32] width 20 height 20
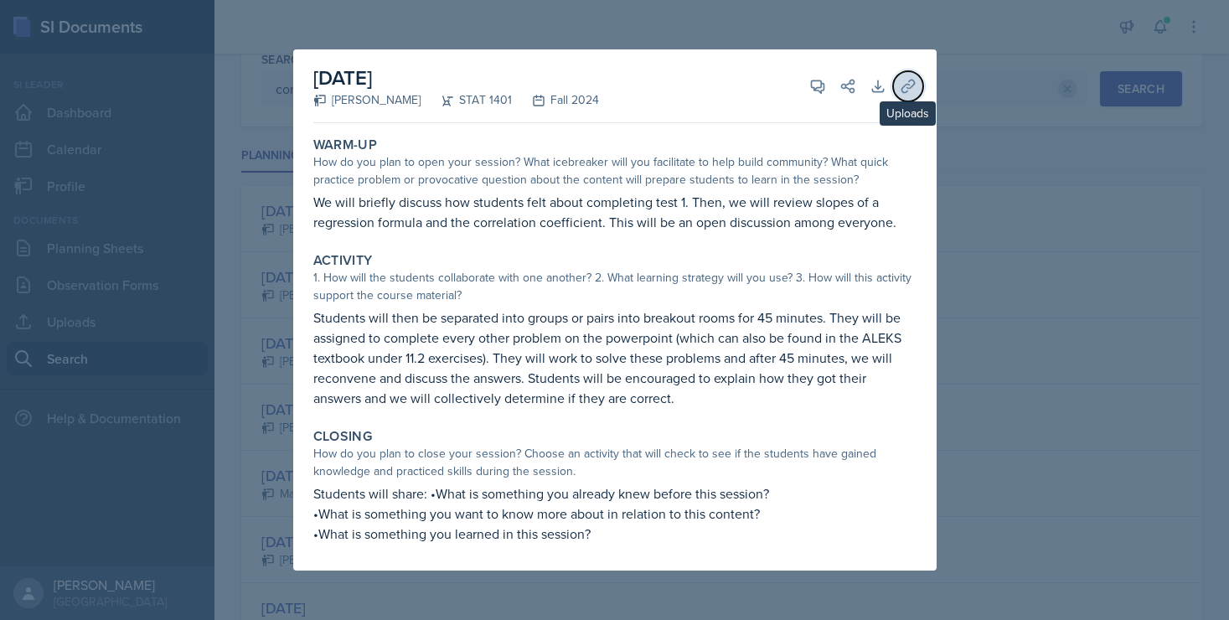
click at [905, 88] on icon at bounding box center [908, 86] width 17 height 17
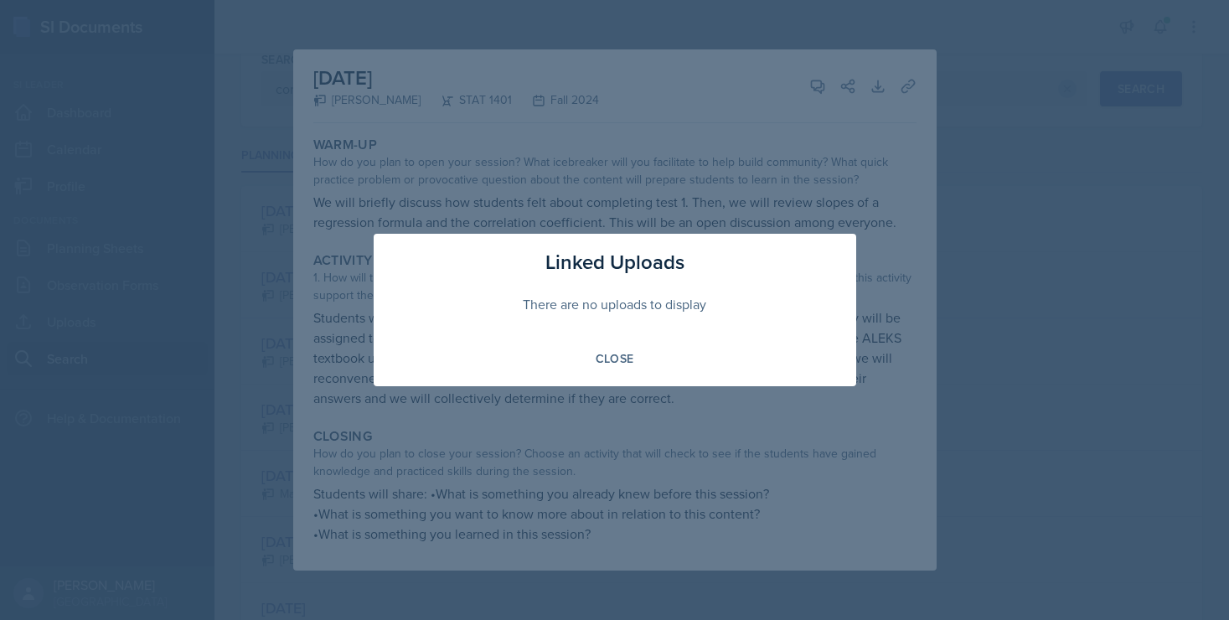
click at [906, 90] on div at bounding box center [614, 310] width 1229 height 620
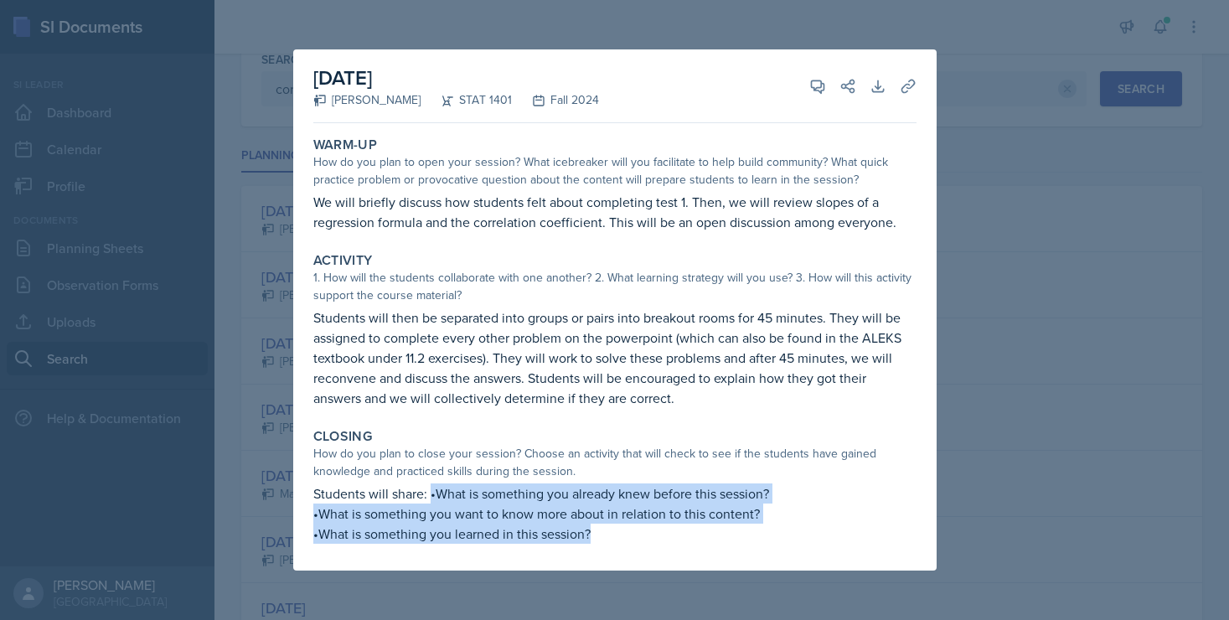
drag, startPoint x: 430, startPoint y: 495, endPoint x: 616, endPoint y: 542, distance: 191.8
click at [616, 542] on div "Students will share: •What is something you already knew before this session? •…" at bounding box center [614, 513] width 603 height 60
copy div "•What is something you already knew before this session? •What is something you…"
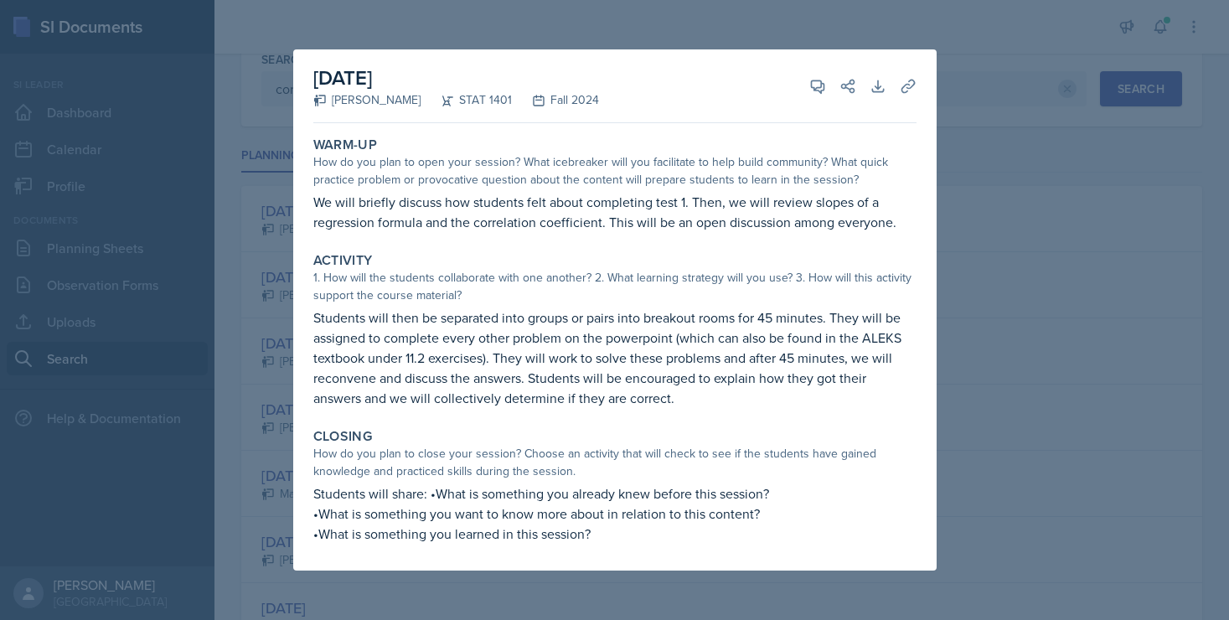
click at [965, 130] on div at bounding box center [614, 310] width 1229 height 620
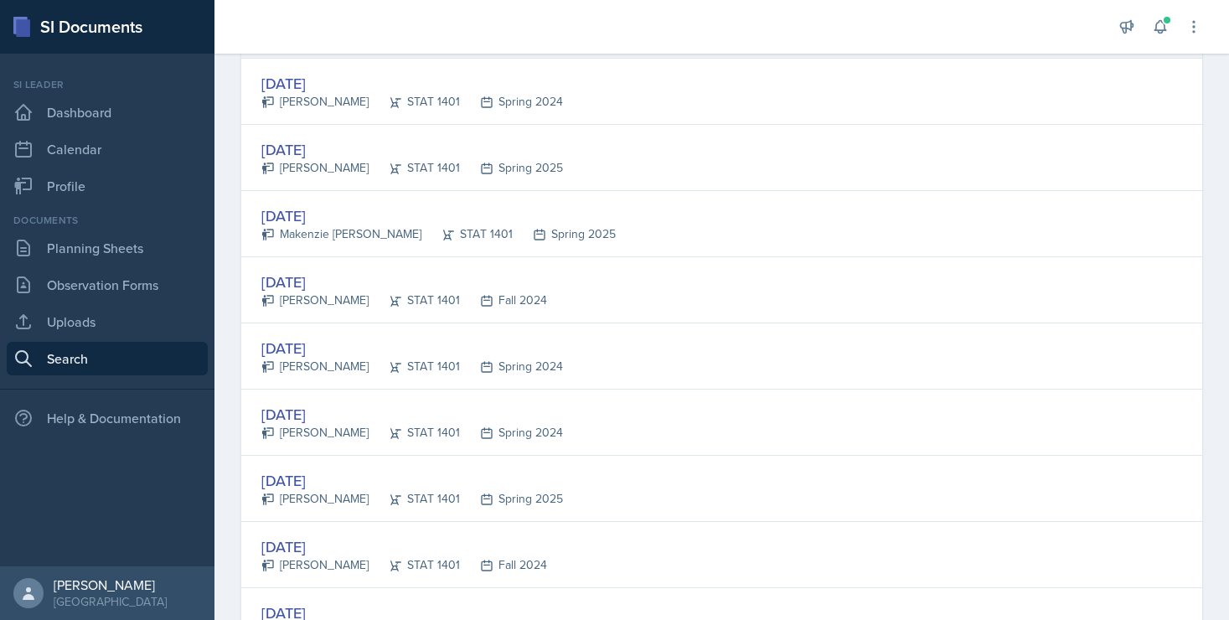
scroll to position [409, 0]
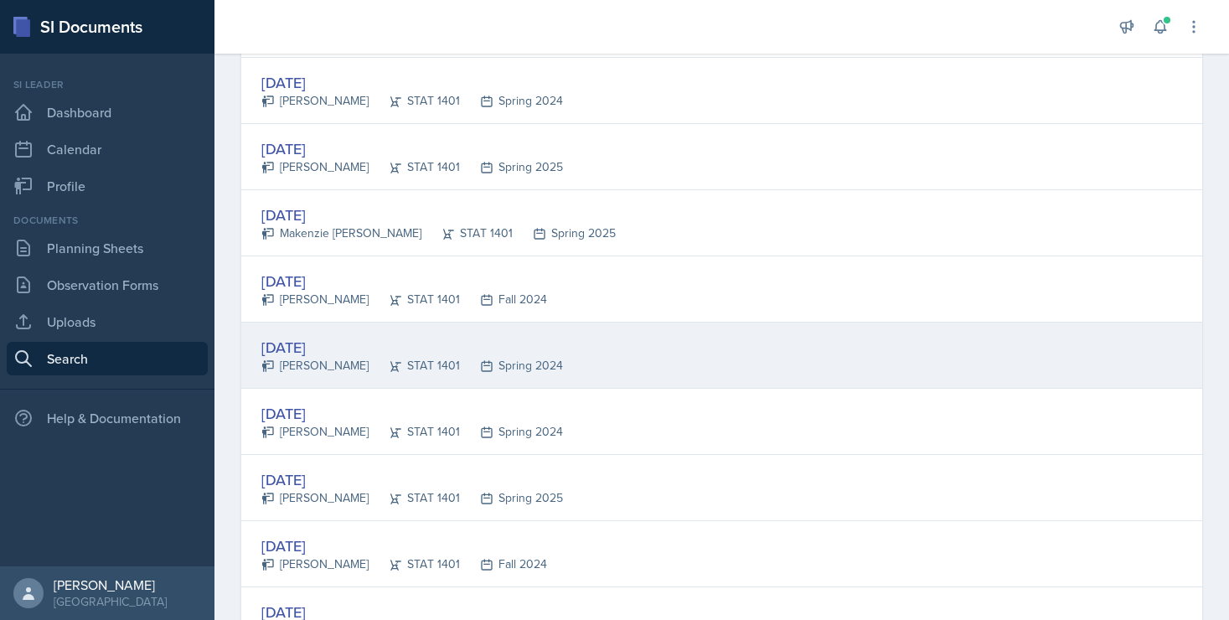
click at [333, 349] on div "[DATE]" at bounding box center [412, 347] width 302 height 23
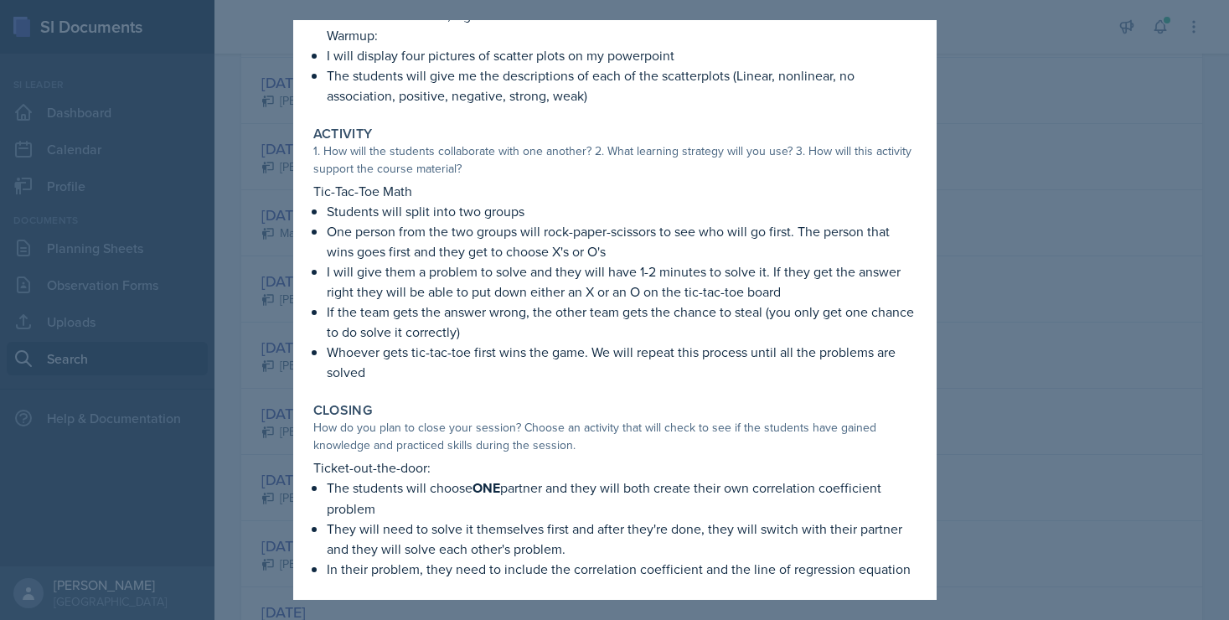
scroll to position [158, 0]
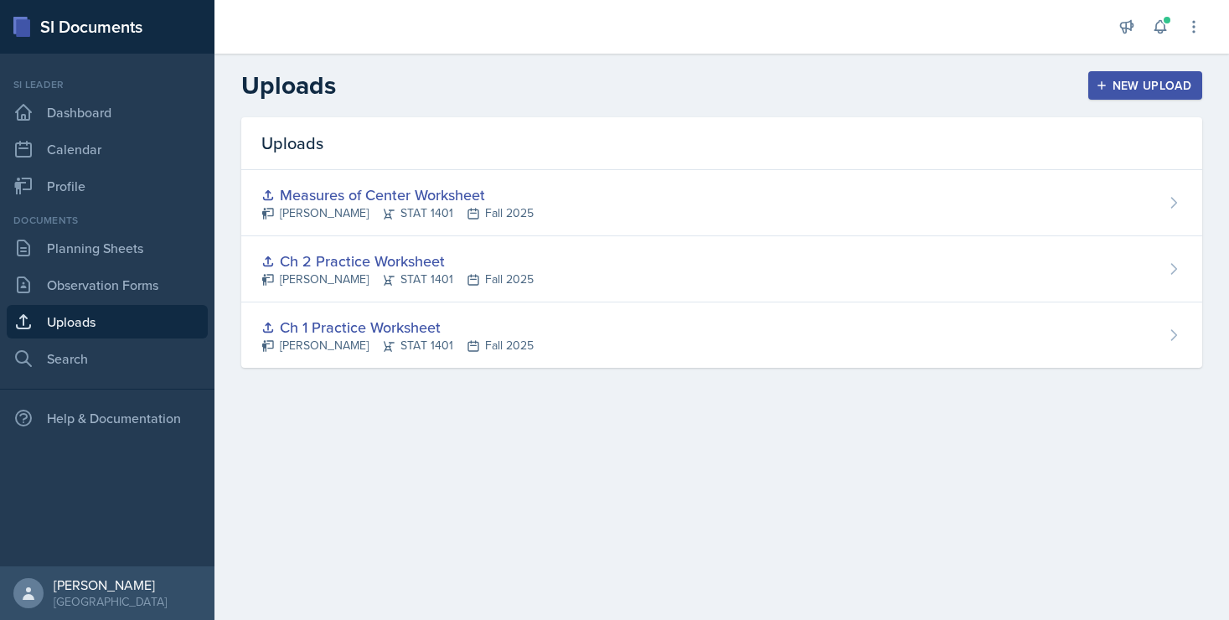
click at [1123, 86] on div "New Upload" at bounding box center [1145, 85] width 93 height 13
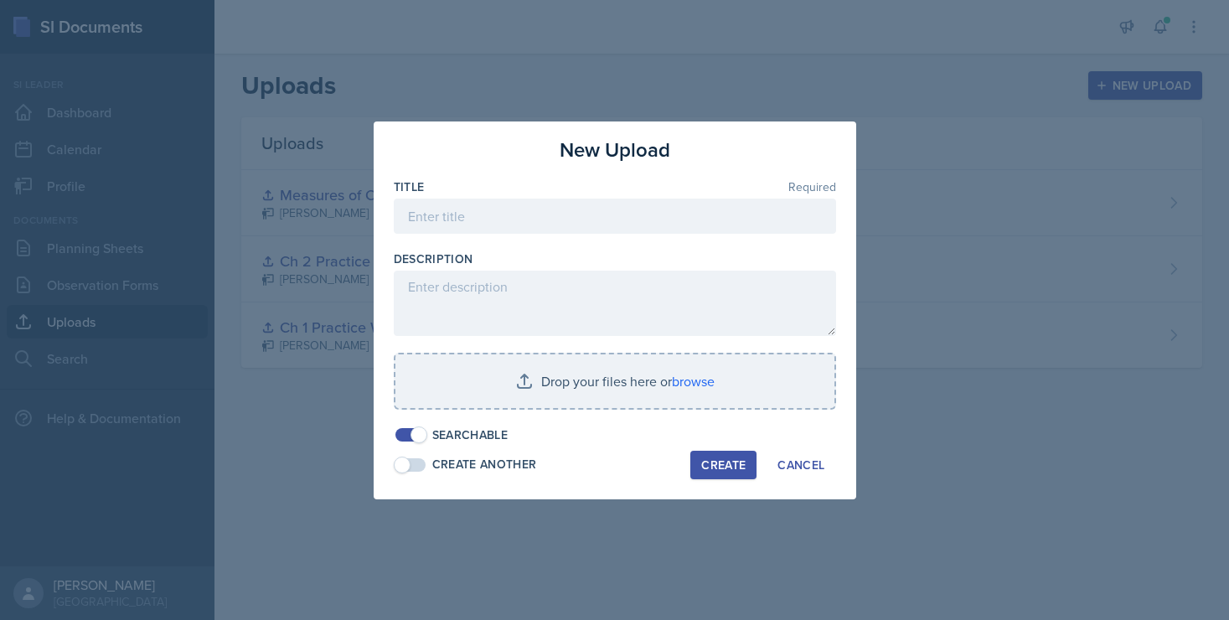
click at [642, 193] on div "Title Required" at bounding box center [615, 186] width 442 height 17
click at [614, 212] on input at bounding box center [615, 216] width 442 height 35
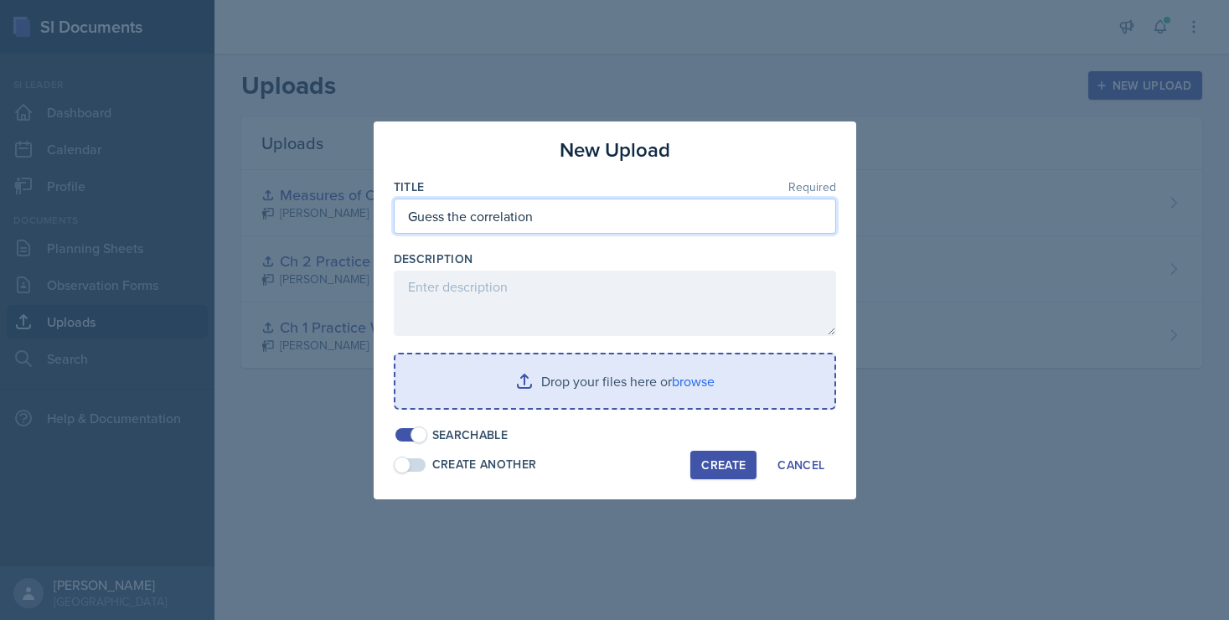
type input "Guess the correlation"
click at [687, 385] on input "file" at bounding box center [614, 381] width 439 height 54
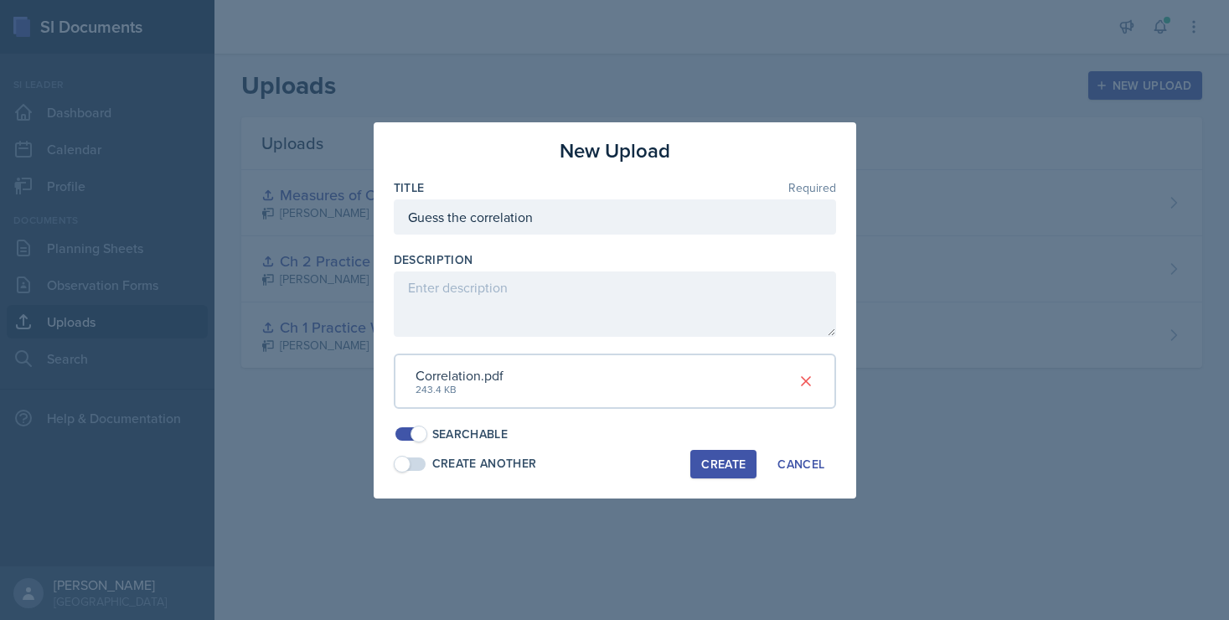
click at [717, 467] on div "Create" at bounding box center [723, 463] width 44 height 13
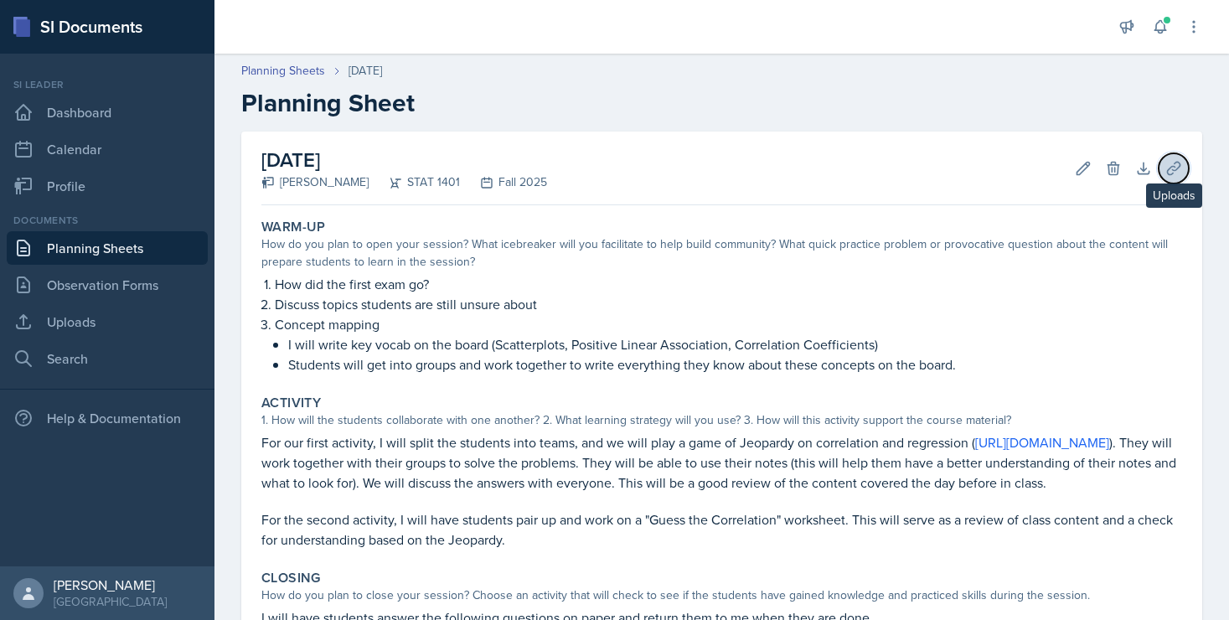
click at [1170, 170] on icon at bounding box center [1173, 168] width 17 height 17
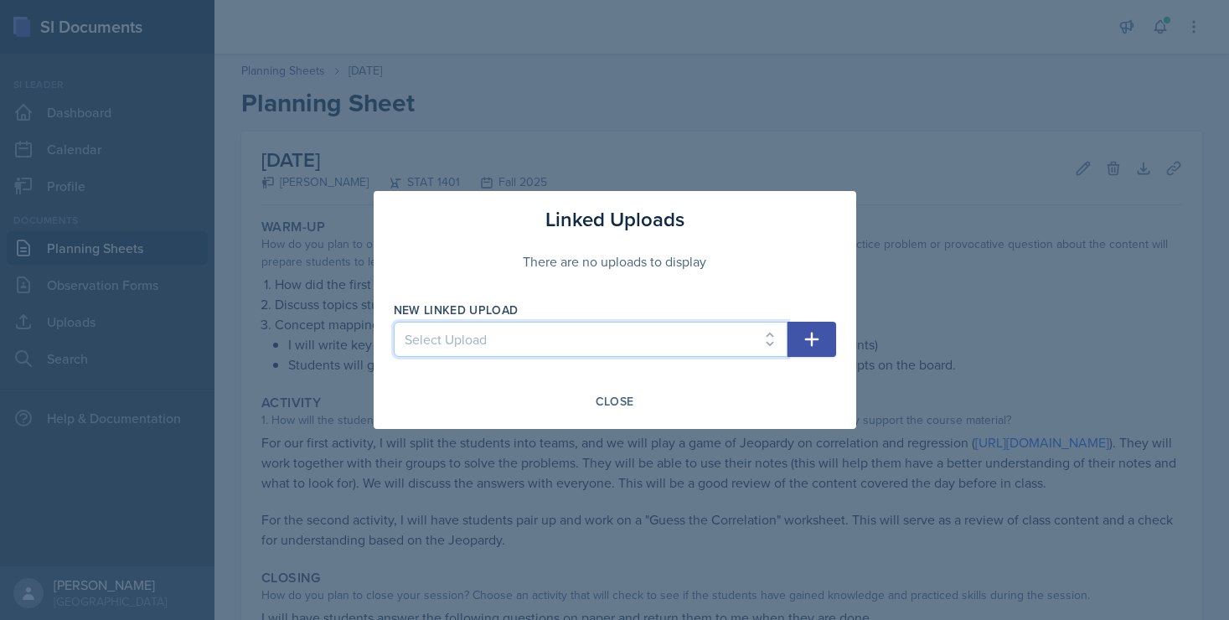
click at [627, 343] on select "Select Upload Ch 1 Practice Worksheet Ch 2 Practice Worksheet Measures of Cente…" at bounding box center [591, 339] width 394 height 35
select select "764d934f-457f-48eb-9c1b-e993a3490a69"
click at [394, 322] on select "Select Upload Ch 1 Practice Worksheet Ch 2 Practice Worksheet Measures of Cente…" at bounding box center [591, 339] width 394 height 35
click at [799, 338] on button "button" at bounding box center [812, 339] width 49 height 35
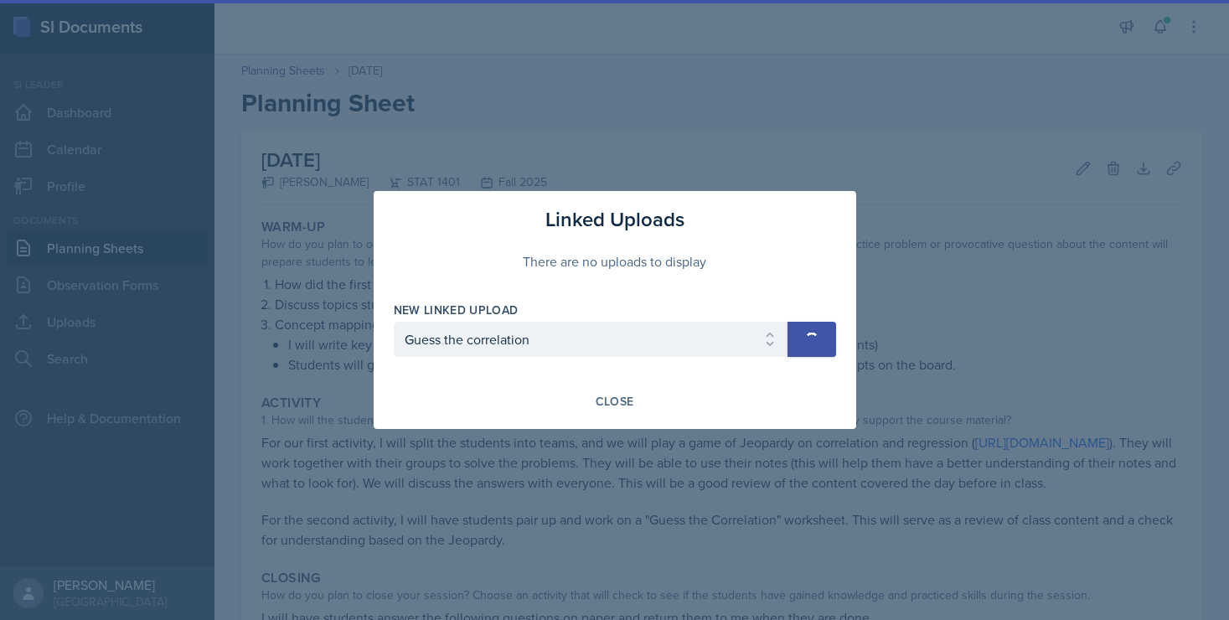
select select
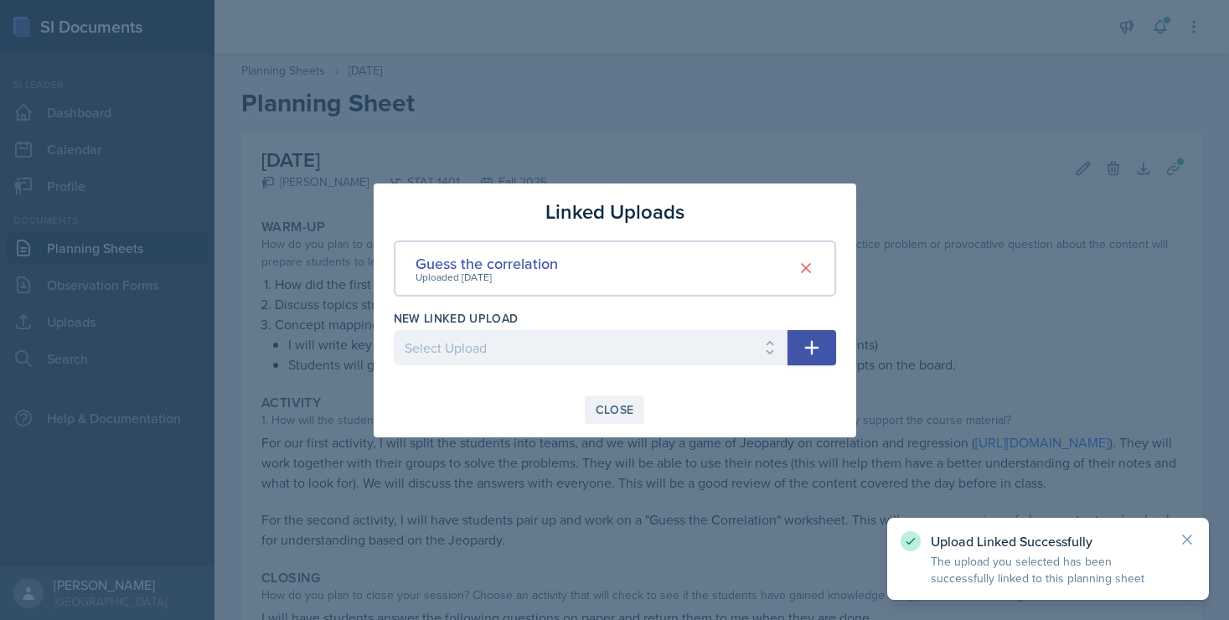
click at [616, 416] on div "Close" at bounding box center [615, 409] width 39 height 13
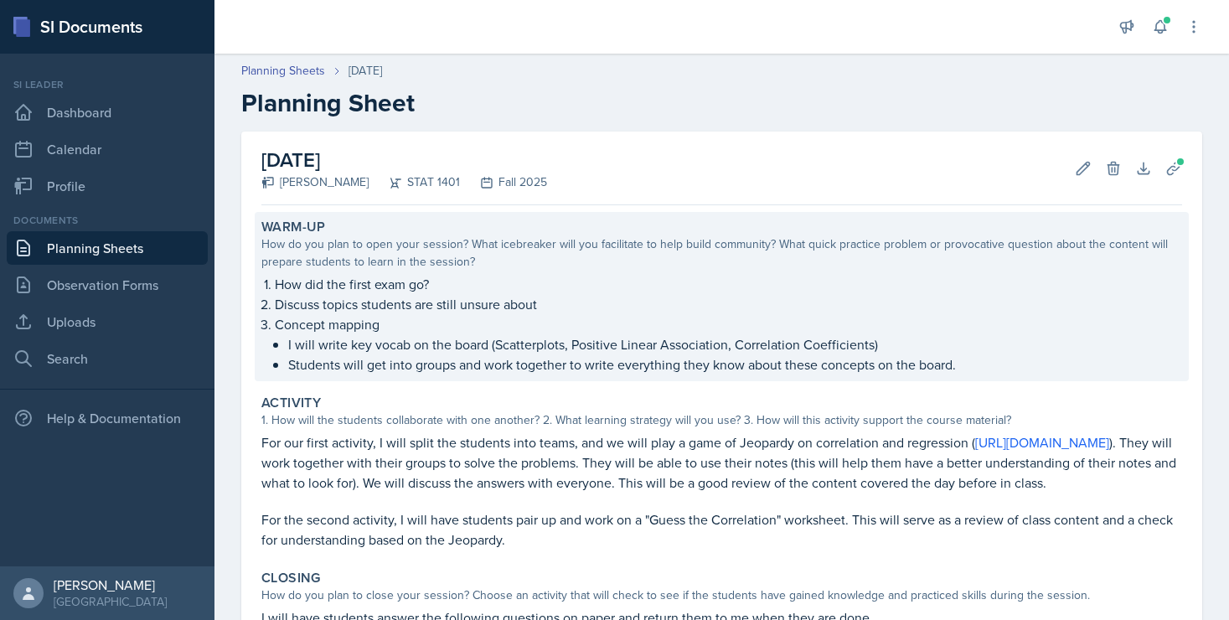
scroll to position [298, 0]
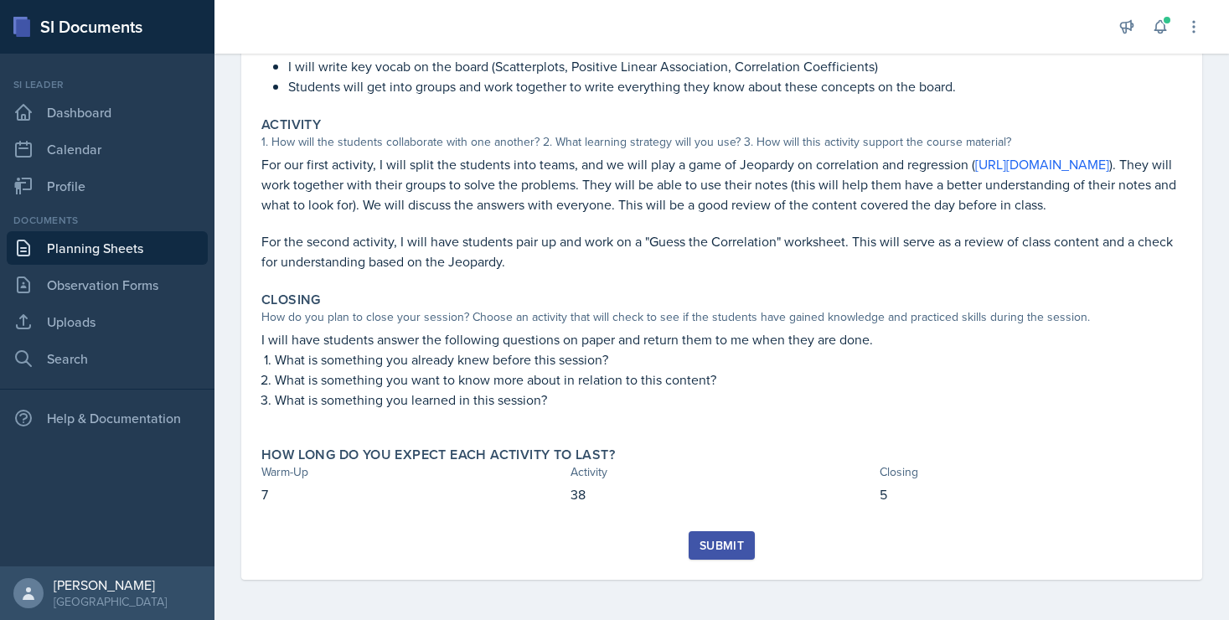
click at [737, 545] on div "Submit" at bounding box center [722, 545] width 44 height 13
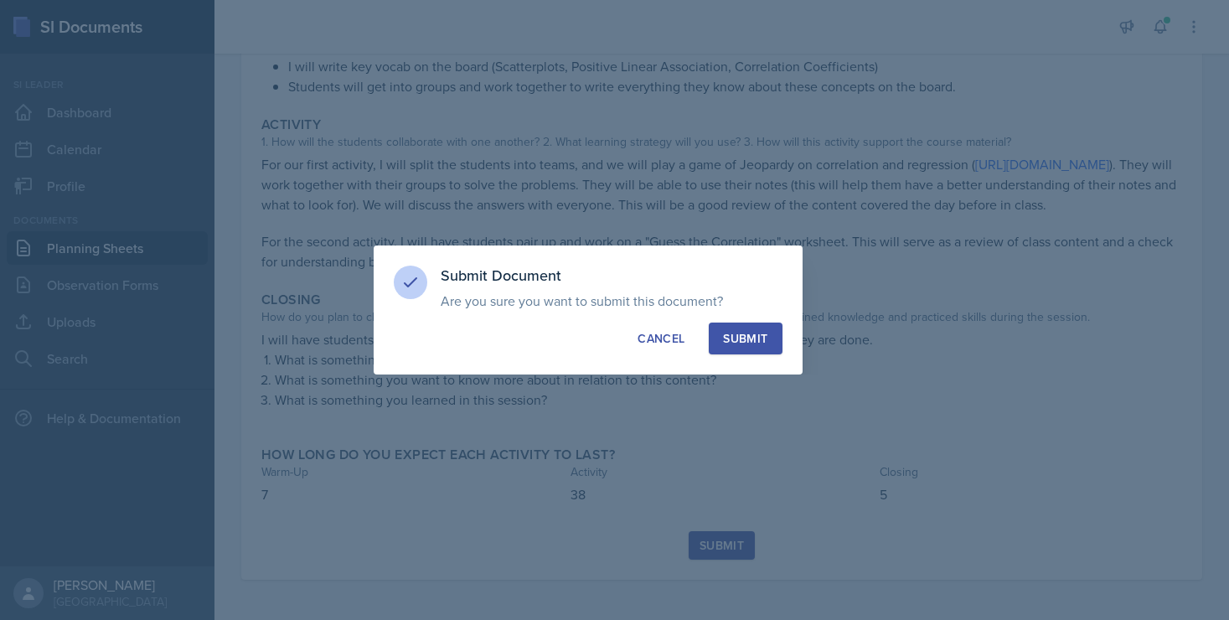
click at [747, 330] on div "Submit" at bounding box center [745, 338] width 44 height 17
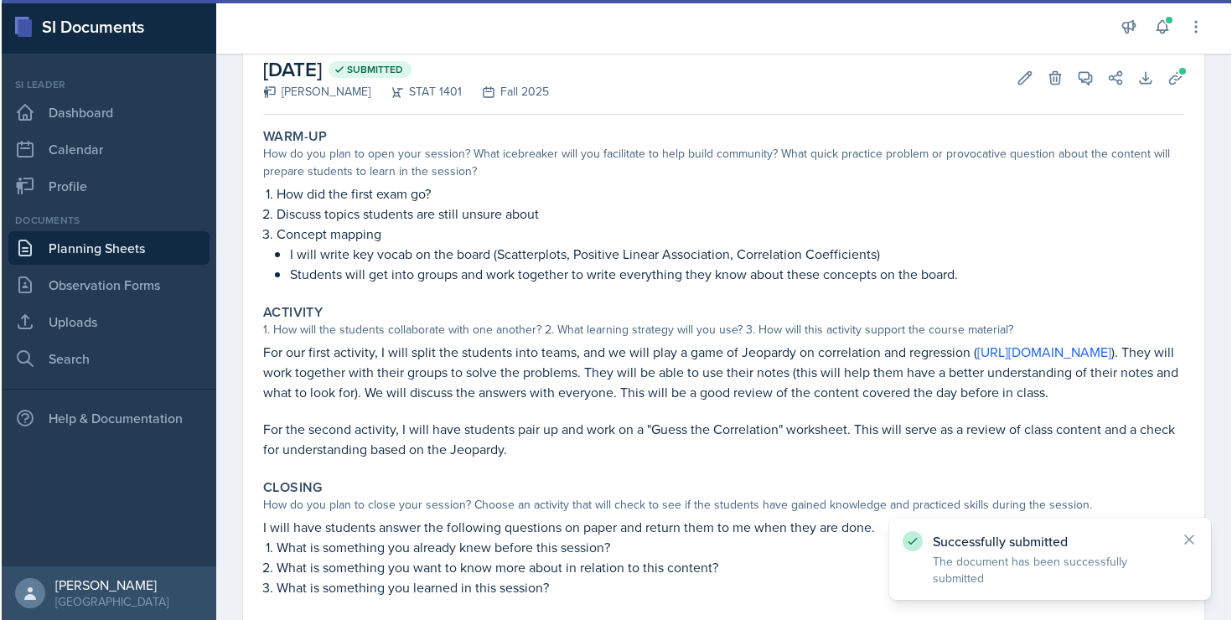
scroll to position [70, 0]
